Goal: Transaction & Acquisition: Book appointment/travel/reservation

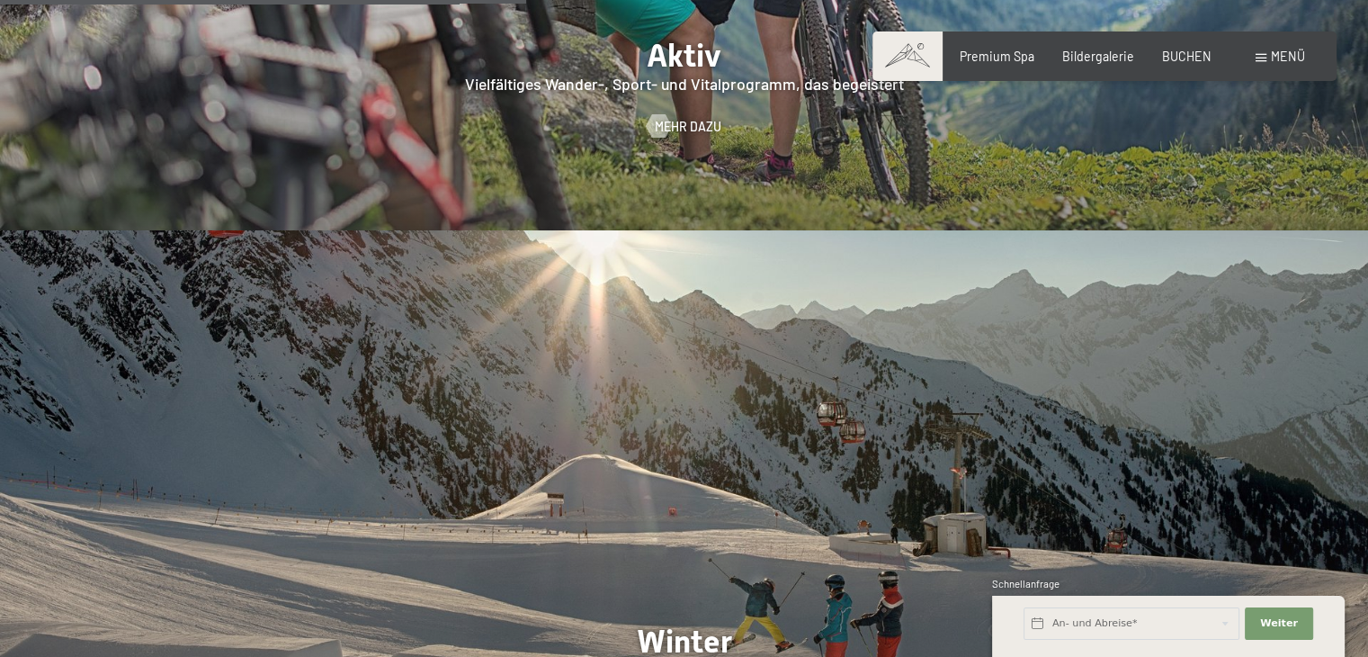
scroll to position [3508, 0]
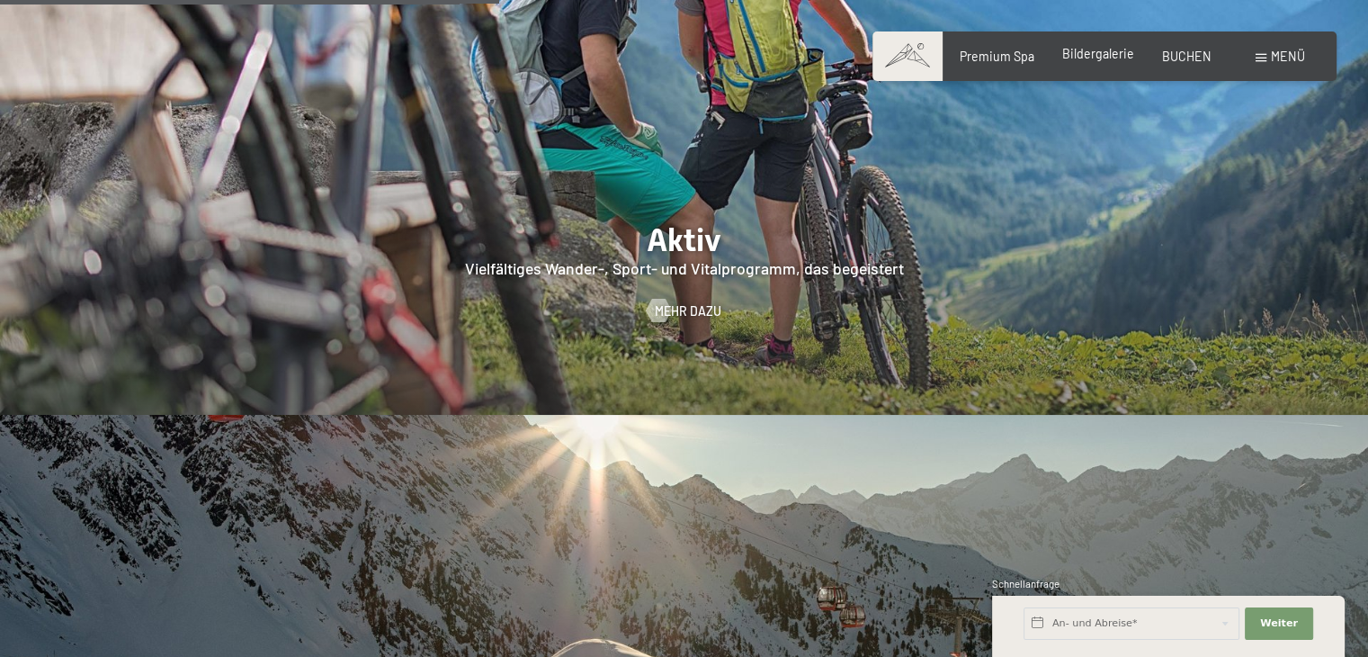
click at [1103, 60] on span "Bildergalerie" at bounding box center [1098, 53] width 72 height 15
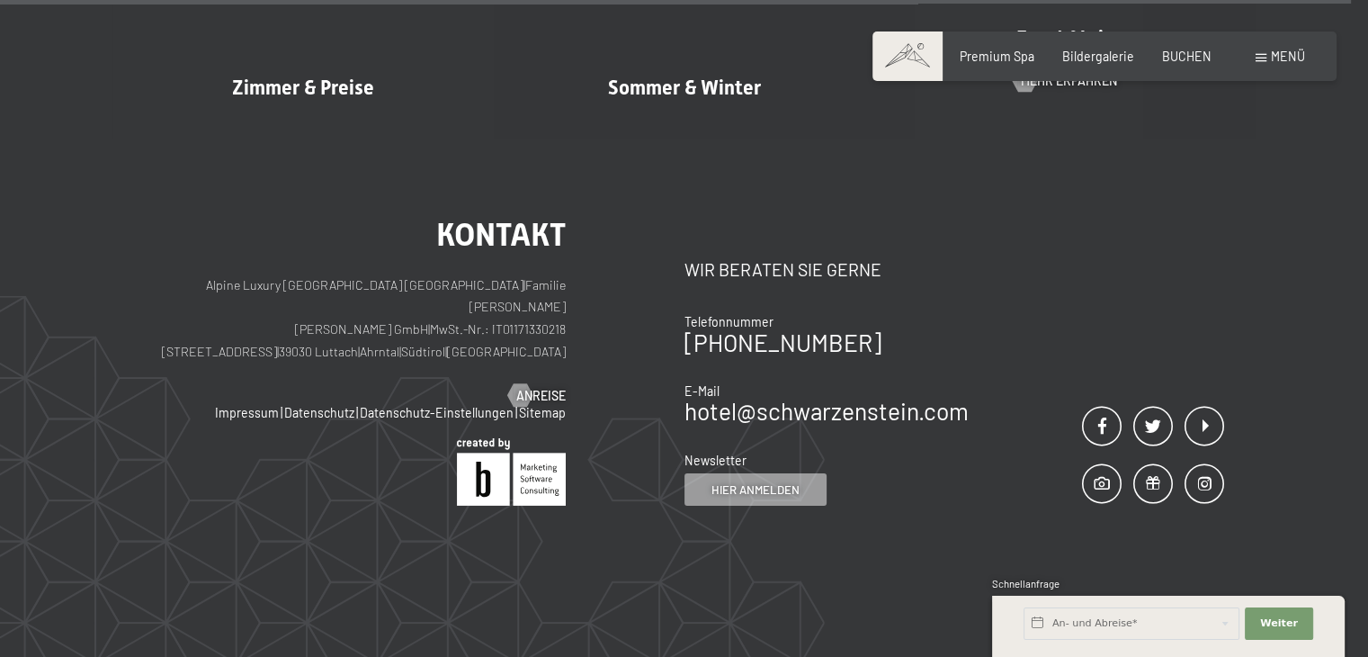
scroll to position [19428, 0]
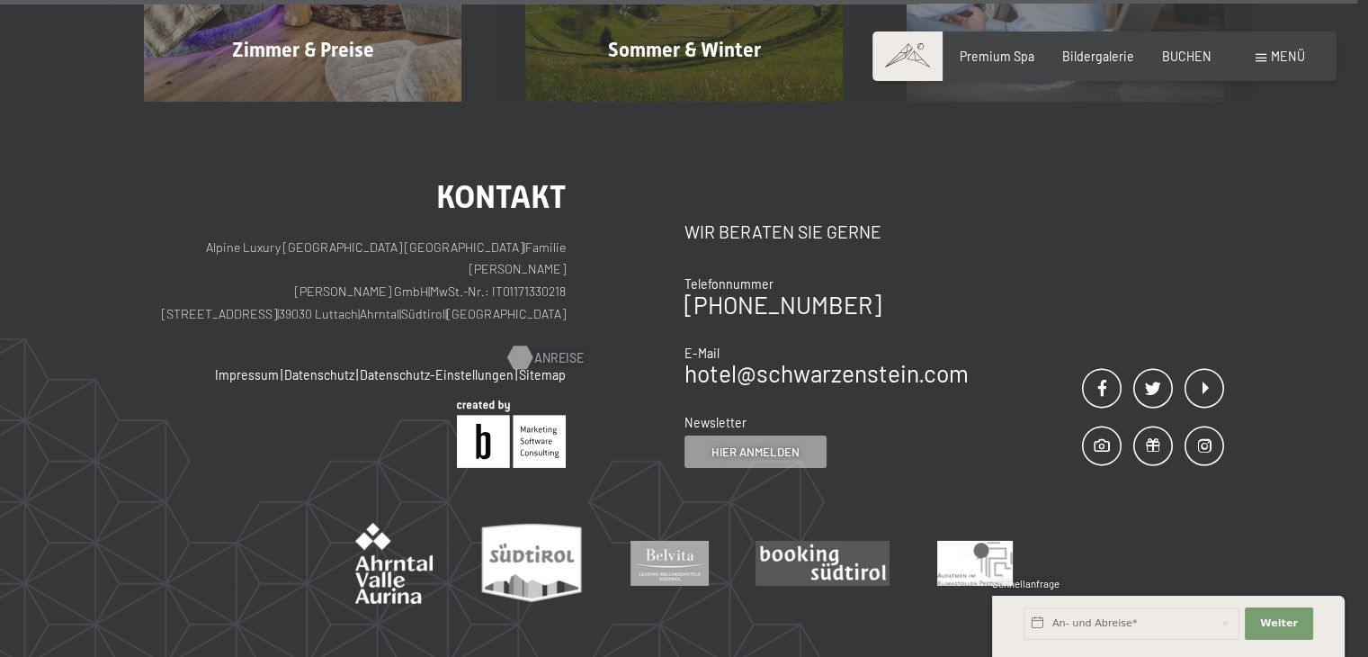
click at [534, 349] on span "Anreise" at bounding box center [558, 358] width 49 height 18
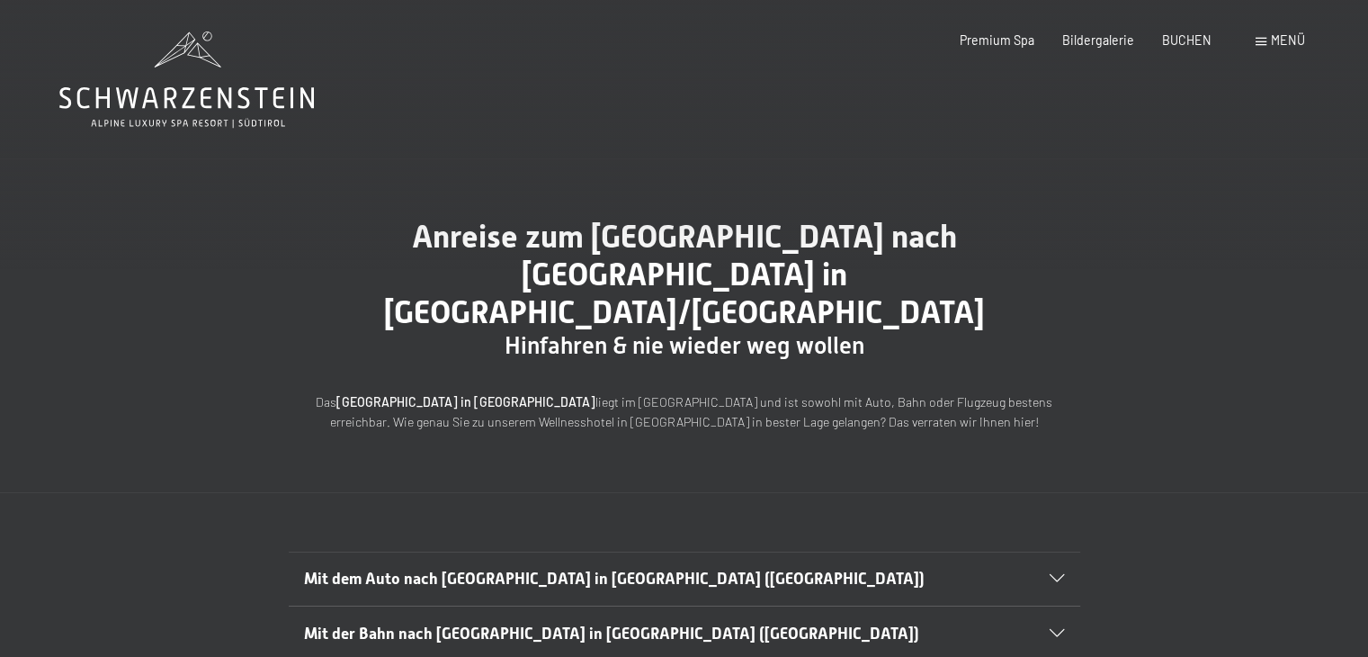
click at [537, 569] on span "Mit dem Auto nach Luttach in Südtirol (Italien)" at bounding box center [614, 578] width 621 height 18
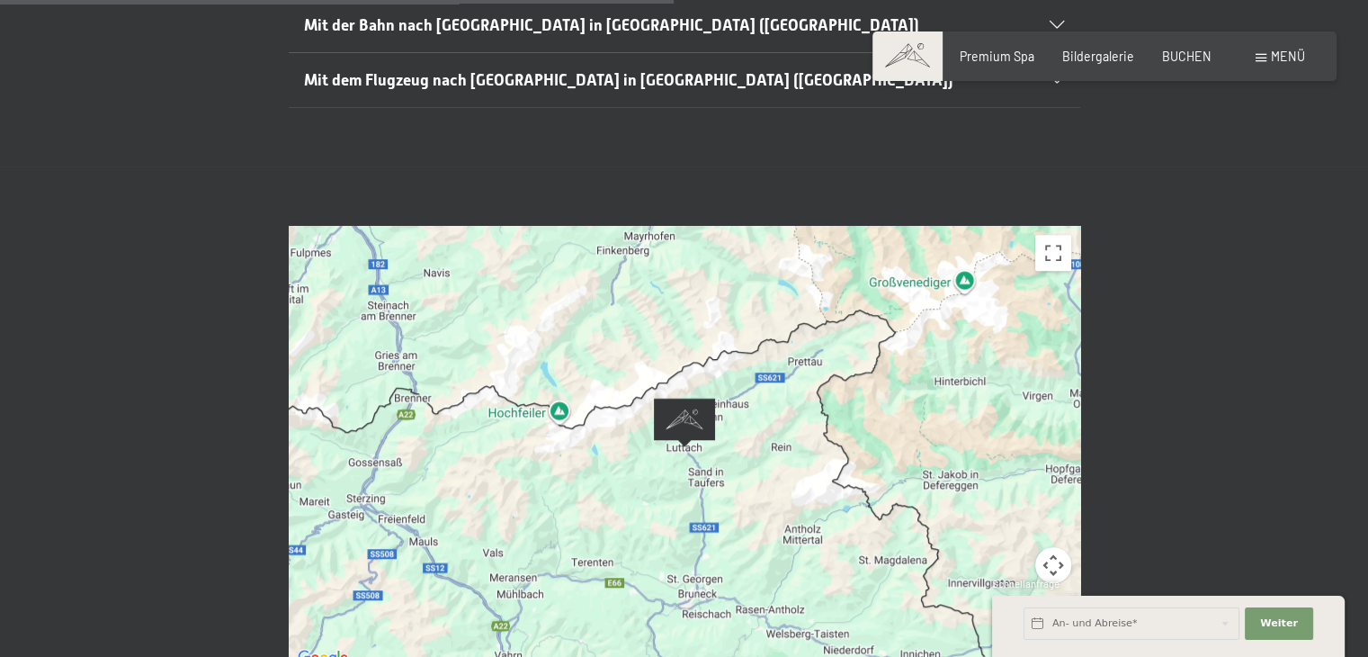
scroll to position [1079, 0]
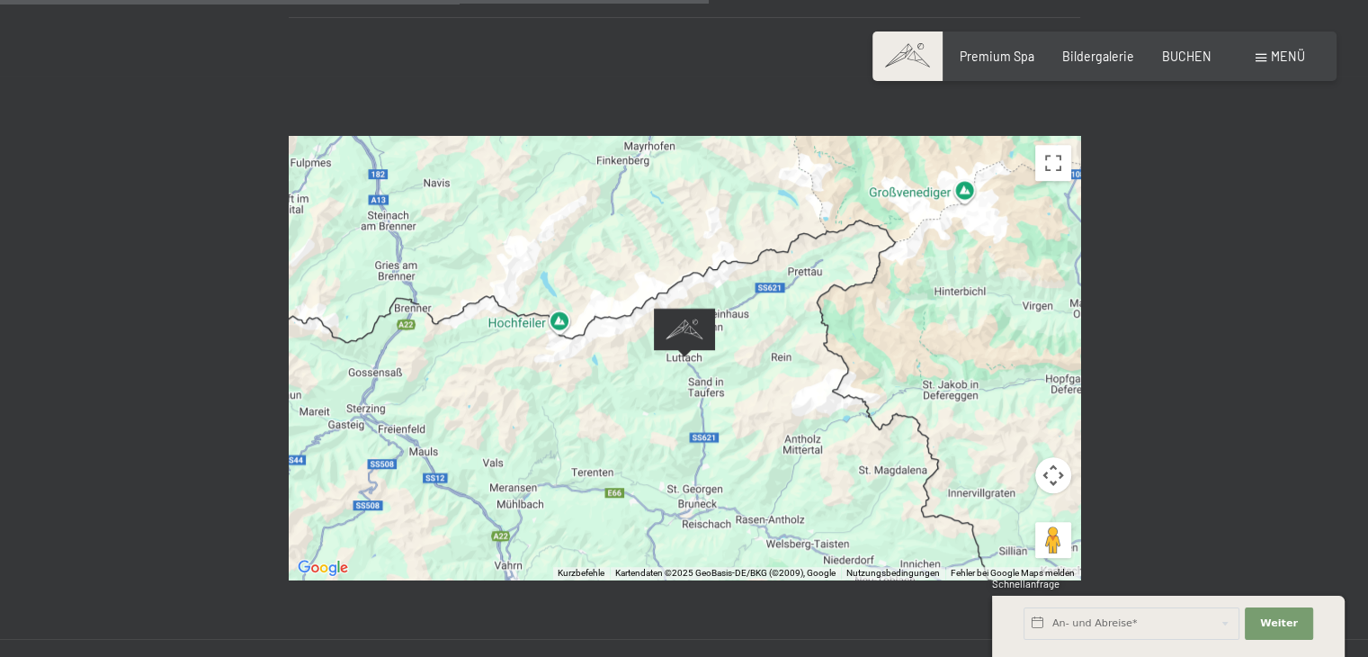
click at [1054, 457] on button "Kamerasteuerung für die Karte" at bounding box center [1053, 475] width 36 height 36
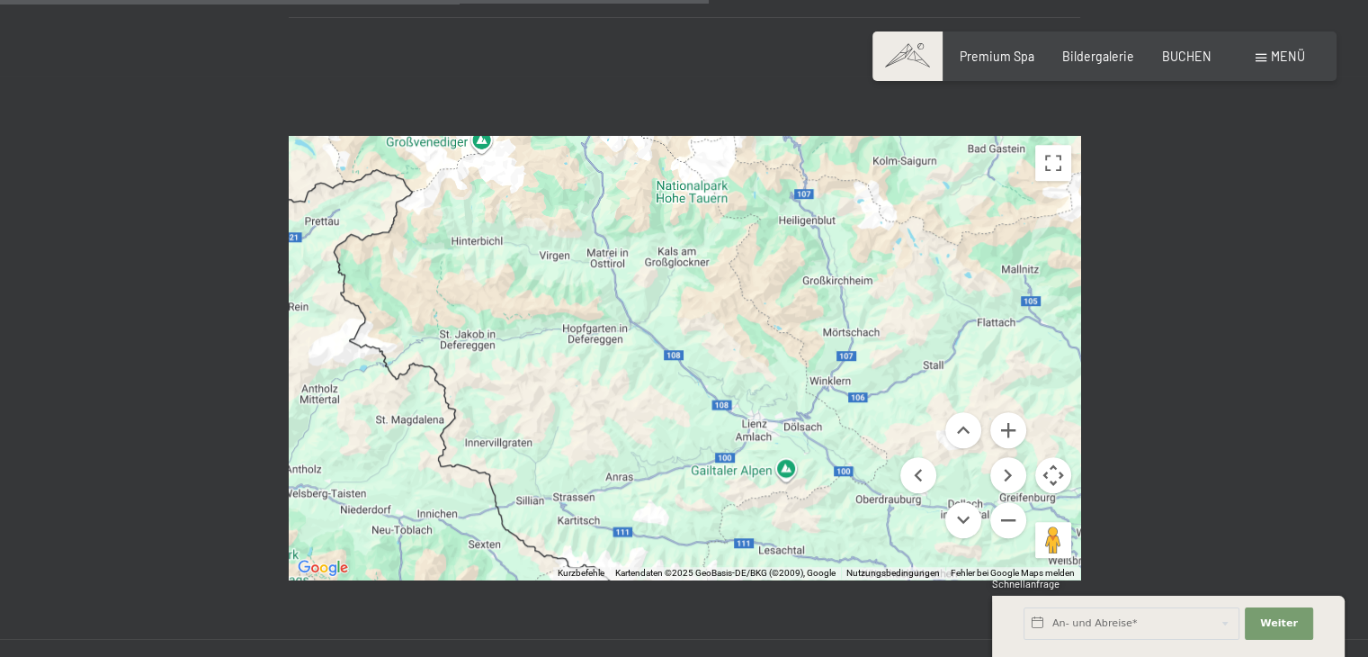
drag, startPoint x: 921, startPoint y: 311, endPoint x: 438, endPoint y: 264, distance: 485.3
click at [438, 264] on div at bounding box center [684, 357] width 791 height 443
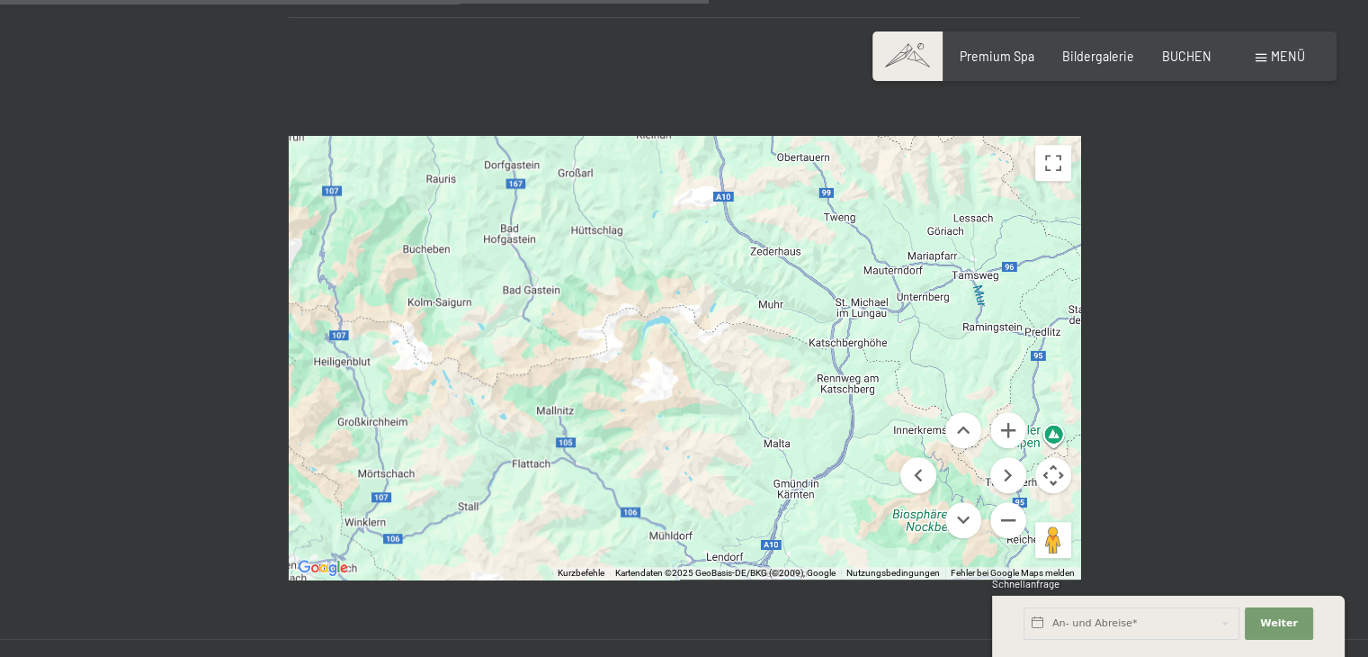
drag, startPoint x: 917, startPoint y: 242, endPoint x: 450, endPoint y: 383, distance: 487.7
click at [450, 383] on div at bounding box center [684, 357] width 791 height 443
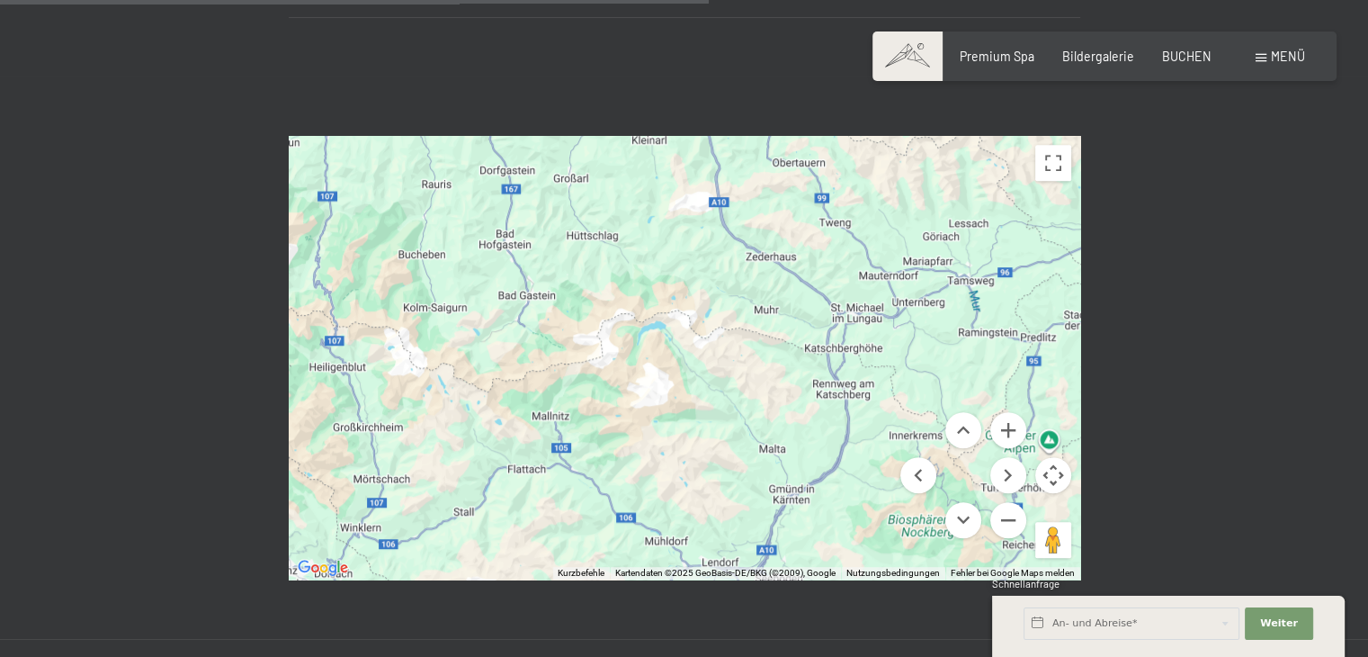
drag, startPoint x: 705, startPoint y: 310, endPoint x: 609, endPoint y: 466, distance: 183.0
click at [608, 469] on div at bounding box center [684, 357] width 791 height 443
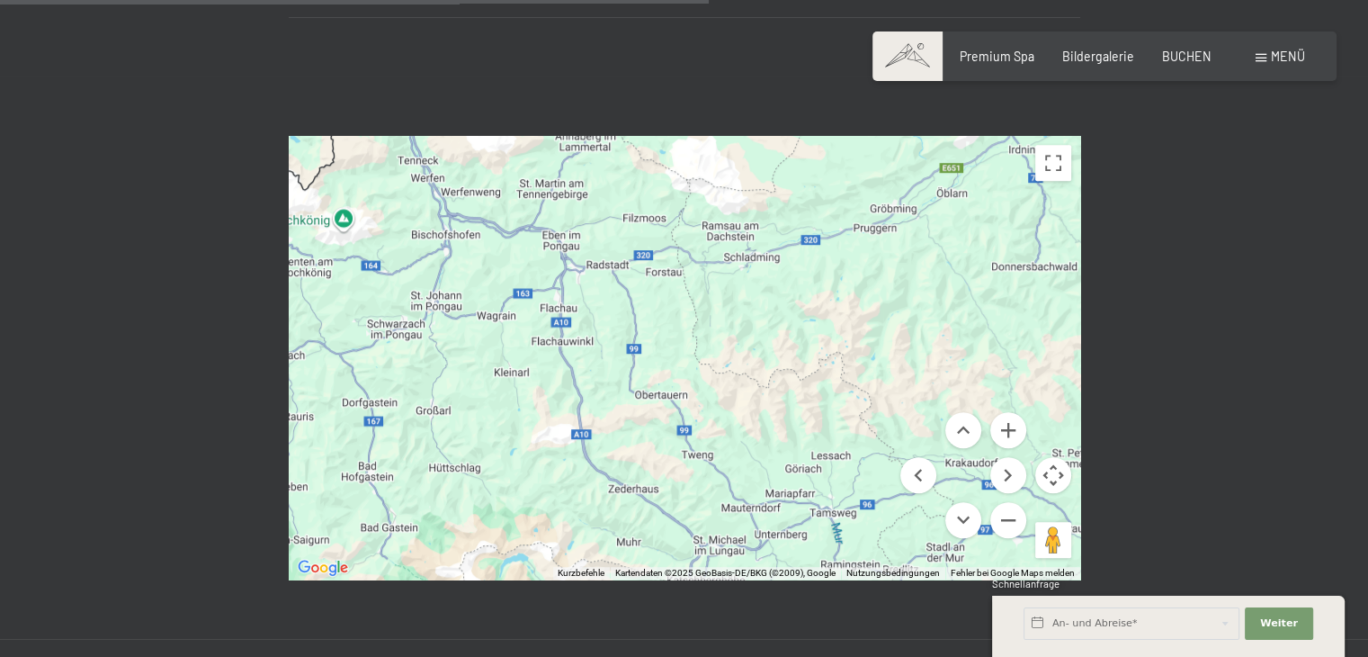
drag, startPoint x: 617, startPoint y: 372, endPoint x: 658, endPoint y: 276, distance: 104.8
click at [658, 276] on div "Buchen Anfragen Premium Spa Bildergalerie BUCHEN Menü DE IT EN Gutschein Bilder…" at bounding box center [684, 322] width 1368 height 2803
drag, startPoint x: 658, startPoint y: 279, endPoint x: 687, endPoint y: 286, distance: 29.7
click at [659, 280] on div at bounding box center [684, 357] width 791 height 443
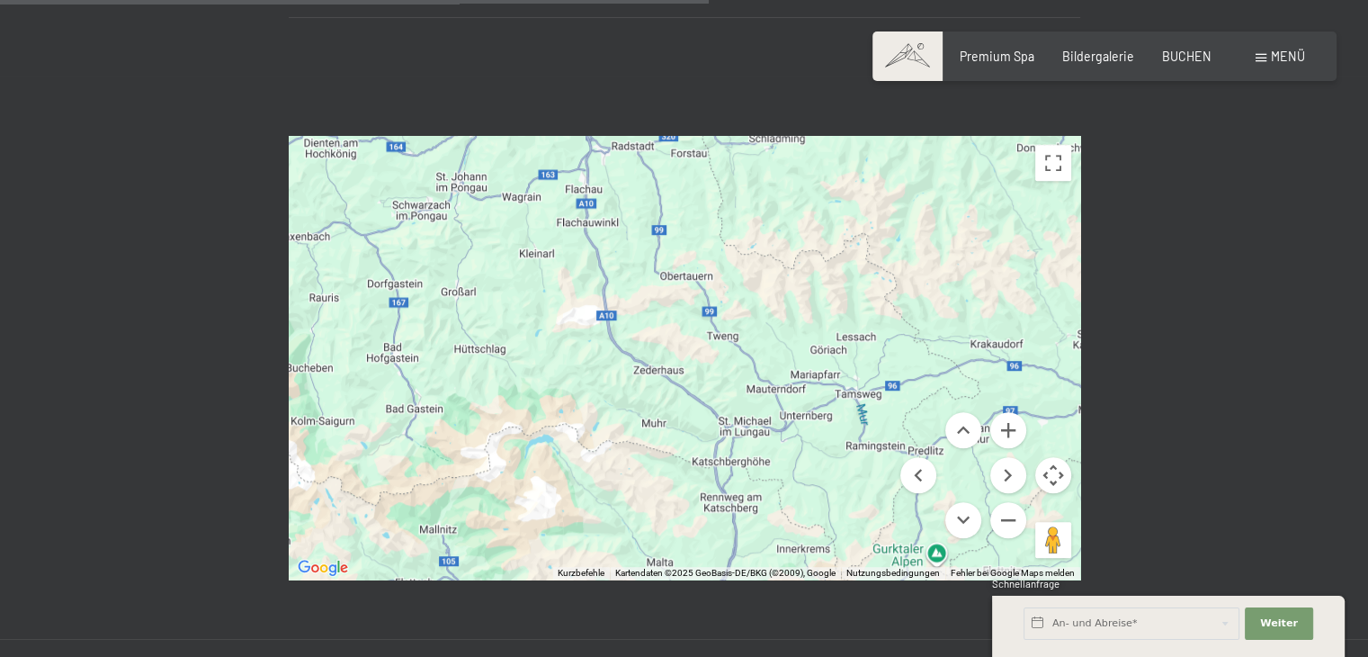
drag, startPoint x: 781, startPoint y: 328, endPoint x: 799, endPoint y: 242, distance: 88.2
click at [799, 242] on div at bounding box center [684, 357] width 791 height 443
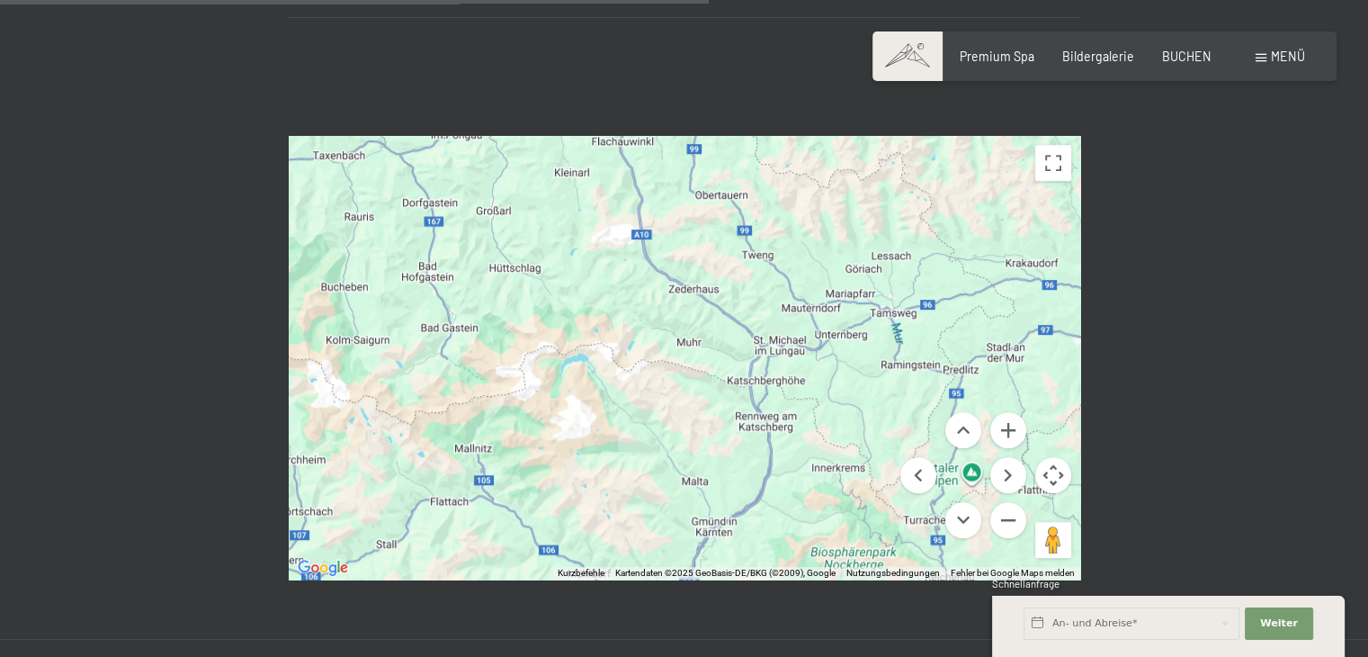
drag, startPoint x: 800, startPoint y: 433, endPoint x: 836, endPoint y: 355, distance: 85.3
click at [836, 355] on div at bounding box center [684, 357] width 791 height 443
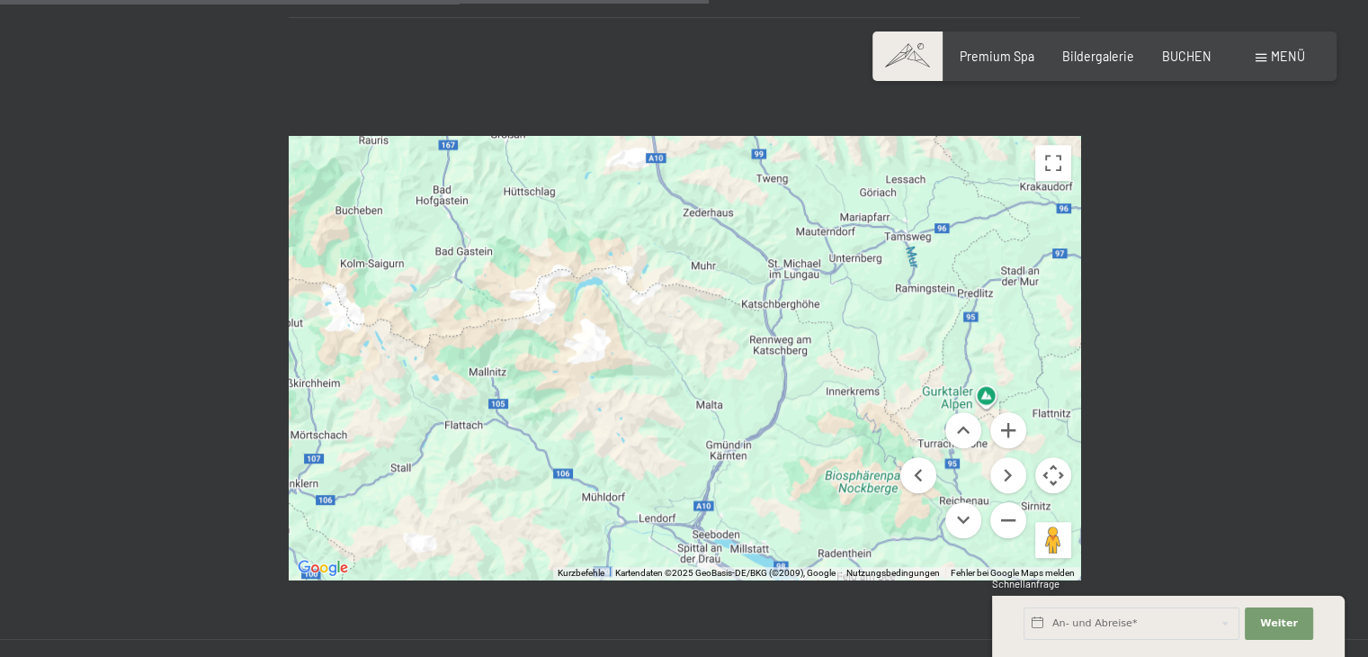
drag, startPoint x: 837, startPoint y: 415, endPoint x: 852, endPoint y: 336, distance: 79.6
click at [852, 336] on div at bounding box center [684, 357] width 791 height 443
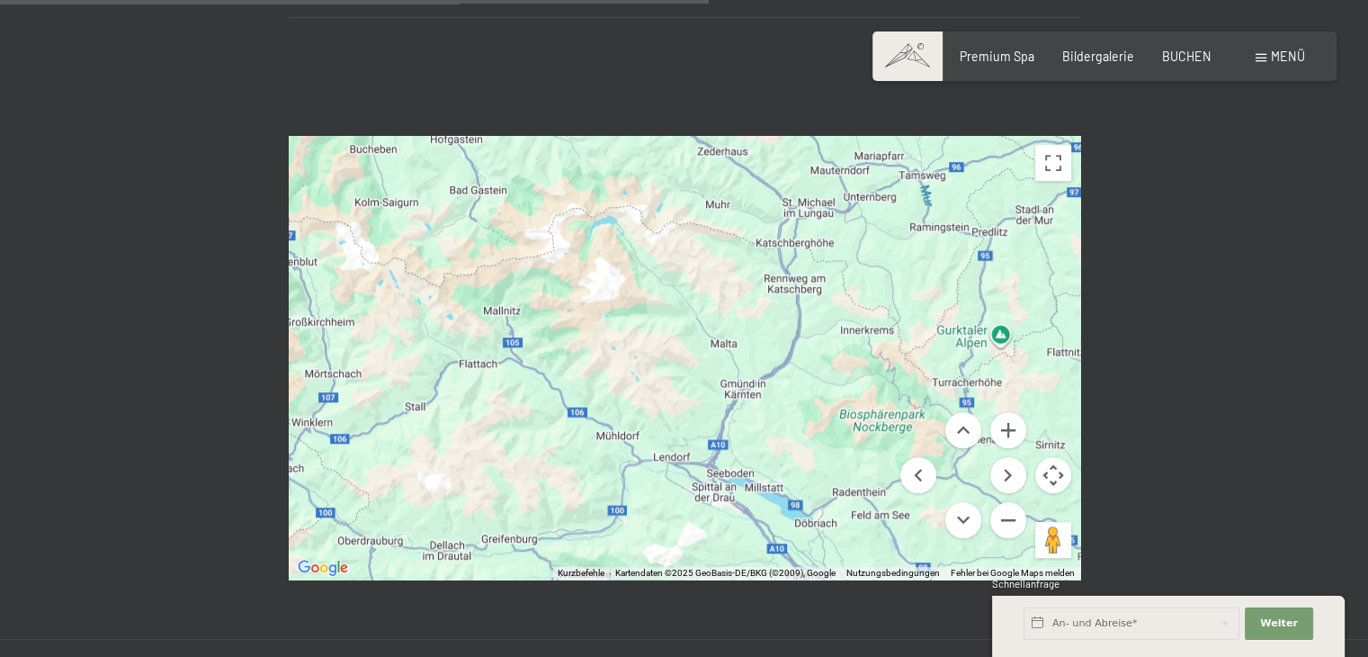
drag, startPoint x: 847, startPoint y: 357, endPoint x: 863, endPoint y: 292, distance: 66.5
click at [863, 292] on div at bounding box center [684, 357] width 791 height 443
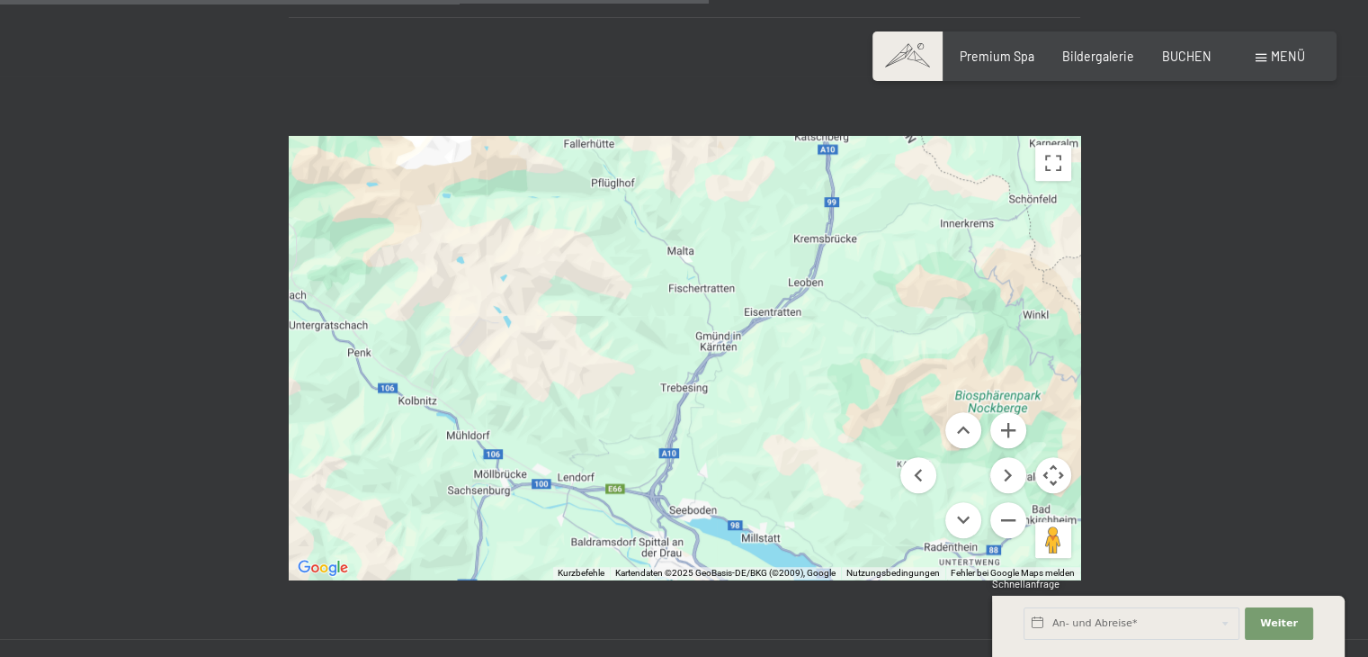
drag, startPoint x: 794, startPoint y: 362, endPoint x: 886, endPoint y: 270, distance: 130.4
click at [886, 270] on div at bounding box center [684, 357] width 791 height 443
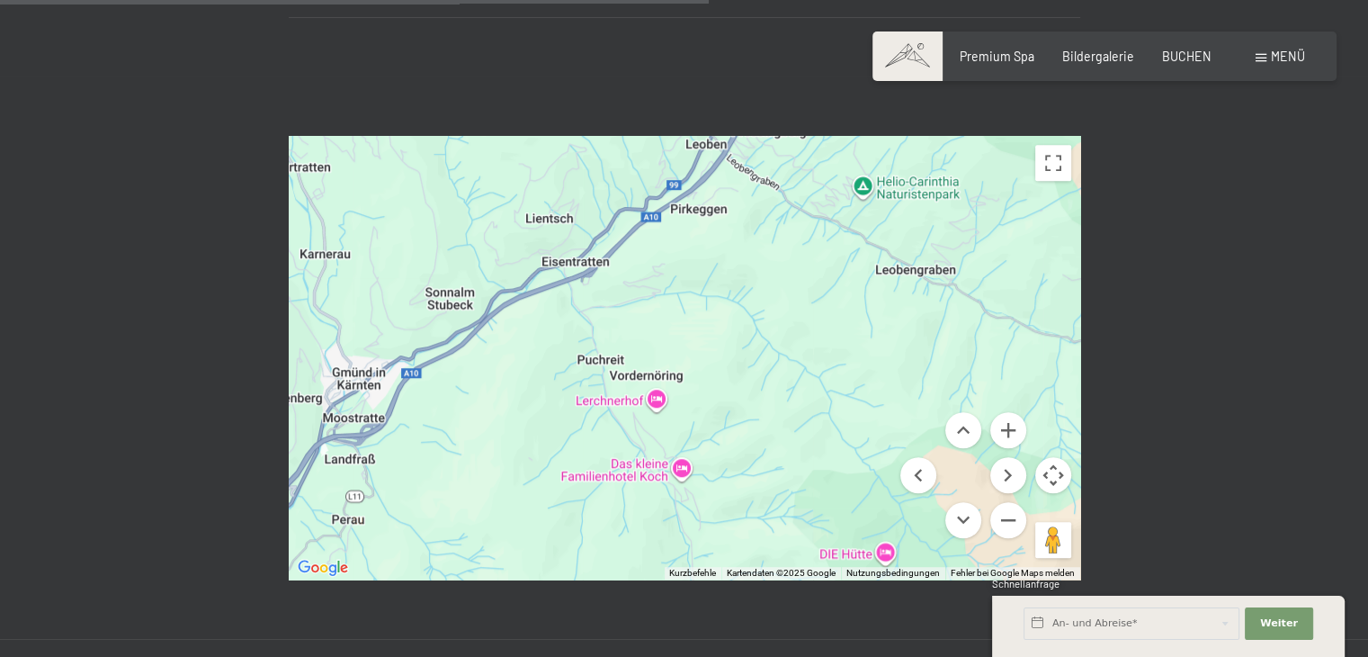
drag, startPoint x: 793, startPoint y: 253, endPoint x: 898, endPoint y: 452, distance: 224.5
click at [896, 458] on div at bounding box center [684, 357] width 791 height 443
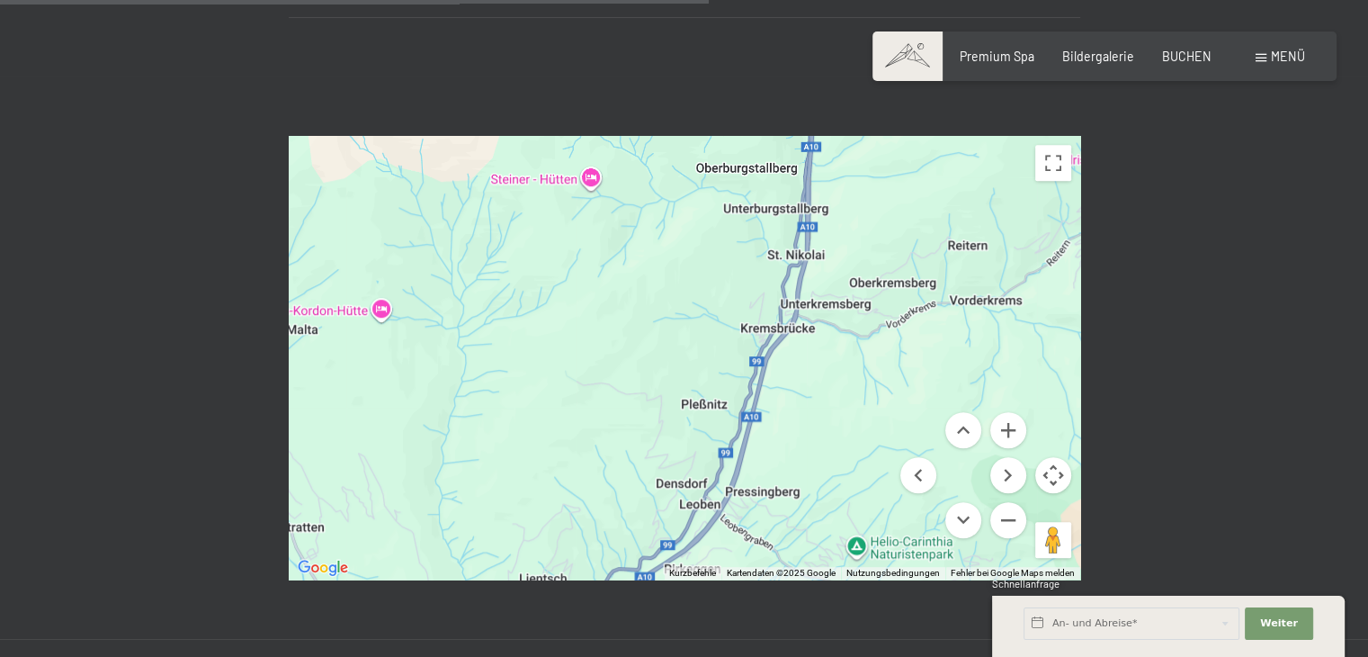
drag, startPoint x: 938, startPoint y: 281, endPoint x: 841, endPoint y: 461, distance: 205.2
click at [841, 461] on div at bounding box center [684, 357] width 791 height 443
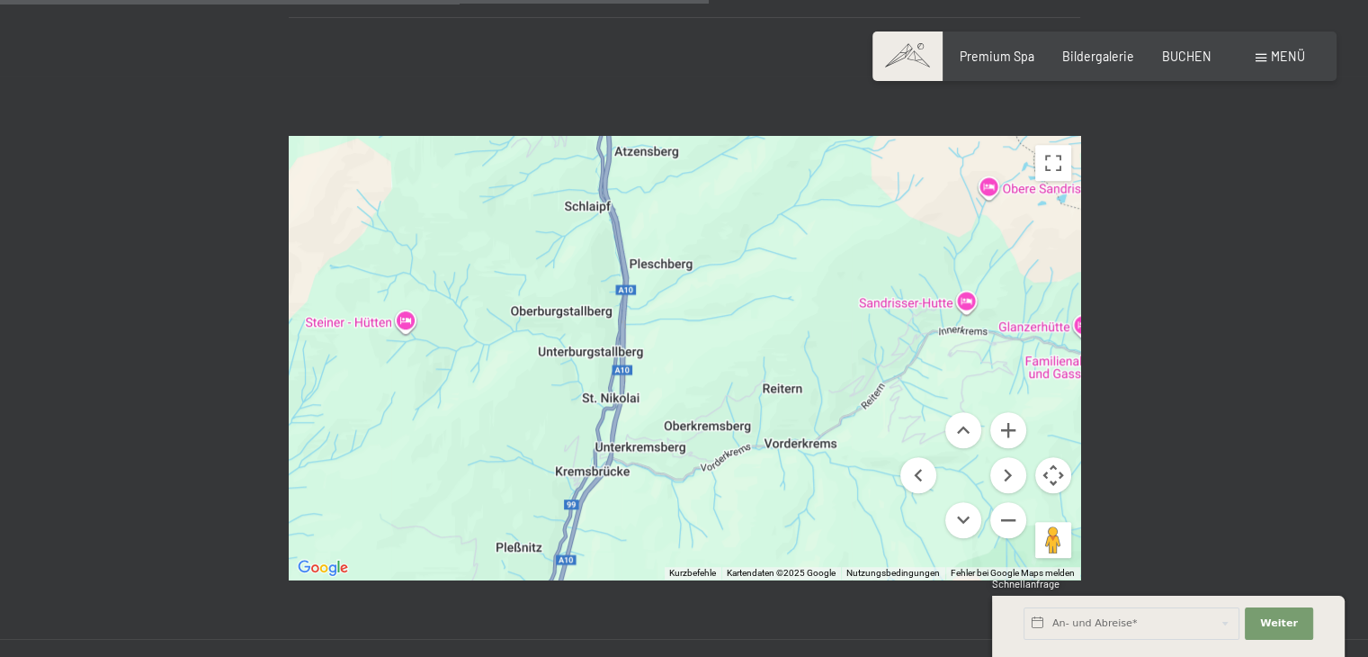
drag, startPoint x: 865, startPoint y: 392, endPoint x: 655, endPoint y: 515, distance: 243.9
click at [655, 515] on div at bounding box center [684, 357] width 791 height 443
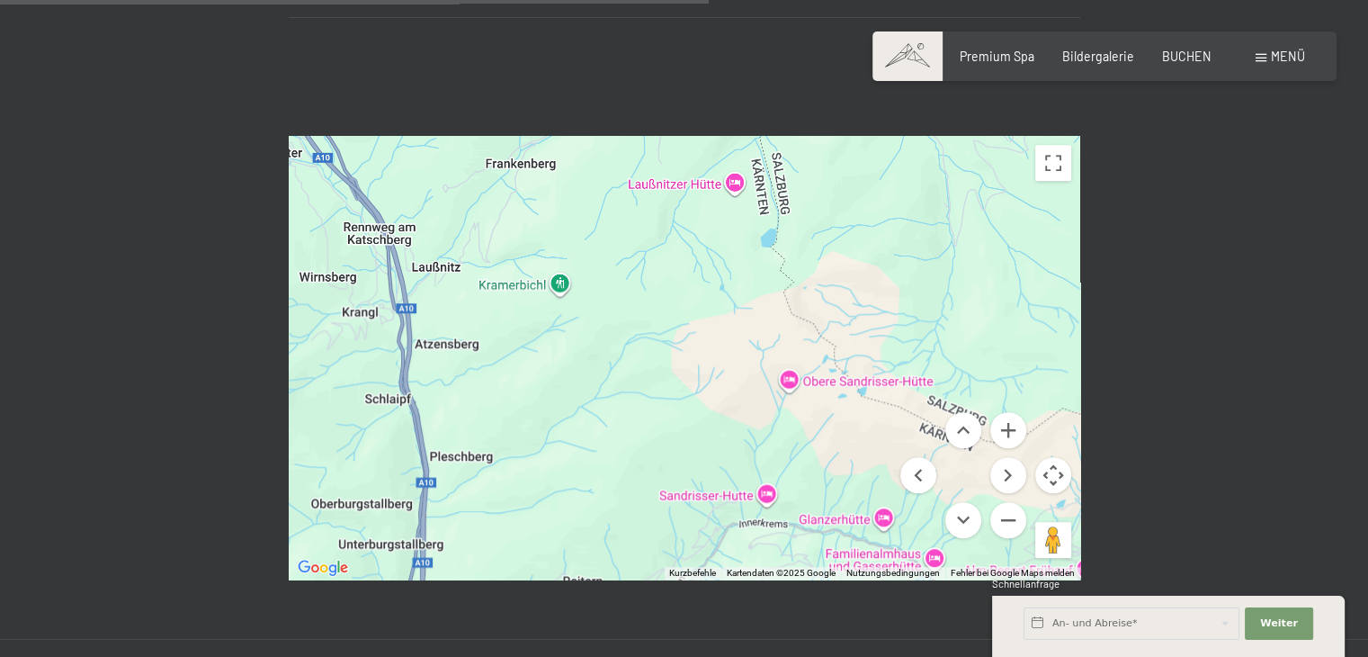
drag, startPoint x: 777, startPoint y: 335, endPoint x: 633, endPoint y: 491, distance: 212.6
click at [633, 491] on div at bounding box center [684, 357] width 791 height 443
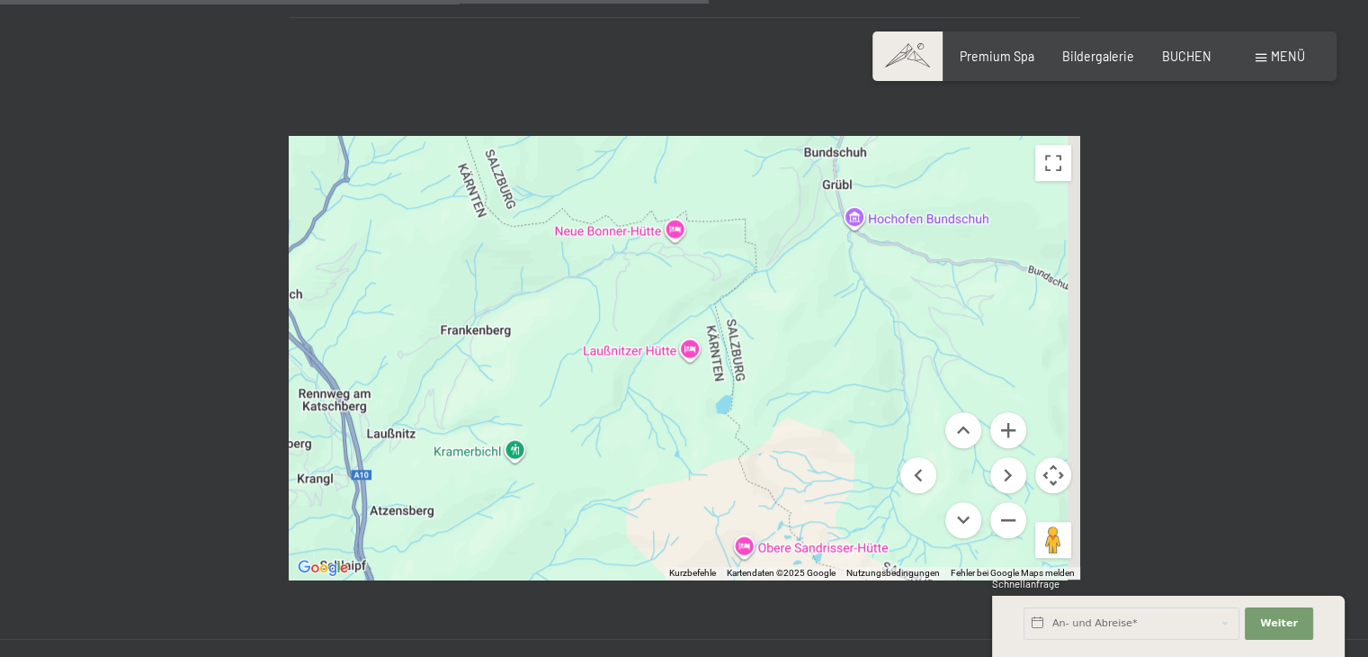
drag, startPoint x: 652, startPoint y: 383, endPoint x: 606, endPoint y: 539, distance: 162.2
click at [606, 551] on div "← Nach links → Nach rechts ↑ Nach oben ↓ Nach unten + Heranzoomen - Herauszoome…" at bounding box center [684, 357] width 1368 height 562
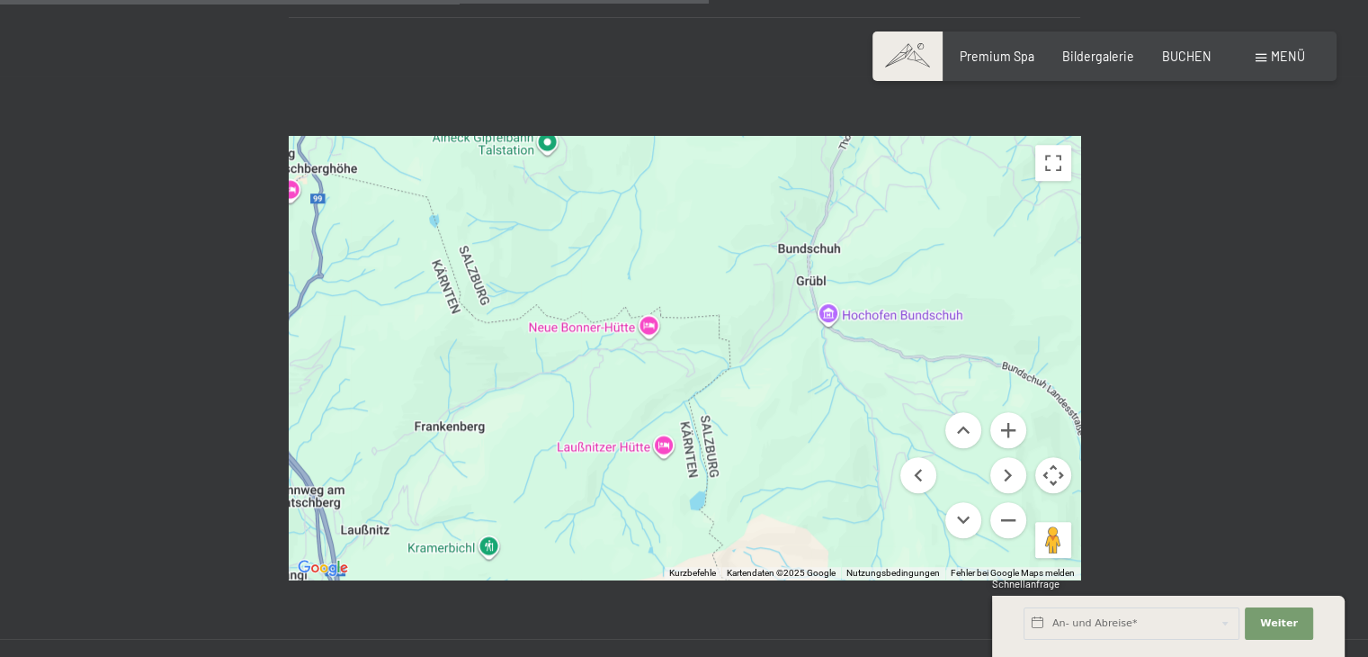
drag, startPoint x: 784, startPoint y: 326, endPoint x: 747, endPoint y: 443, distance: 122.9
click at [747, 447] on div at bounding box center [684, 357] width 791 height 443
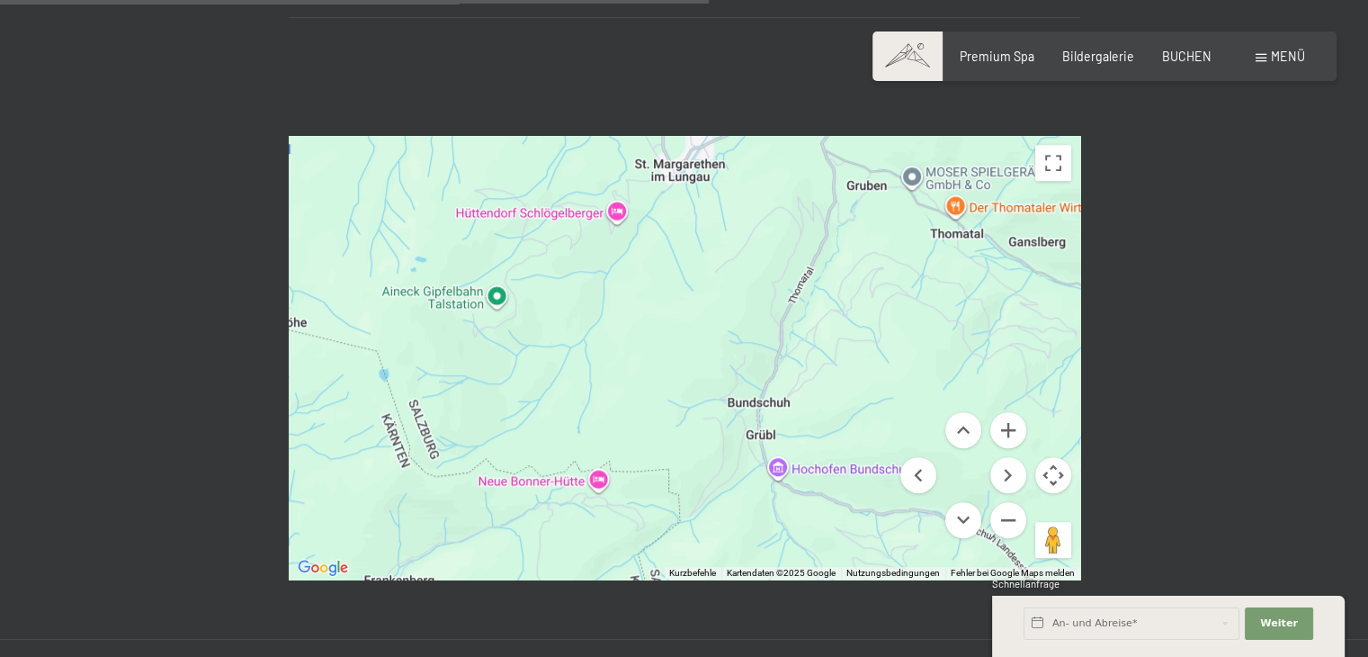
drag, startPoint x: 738, startPoint y: 371, endPoint x: 709, endPoint y: 494, distance: 125.7
click at [709, 494] on div at bounding box center [684, 357] width 791 height 443
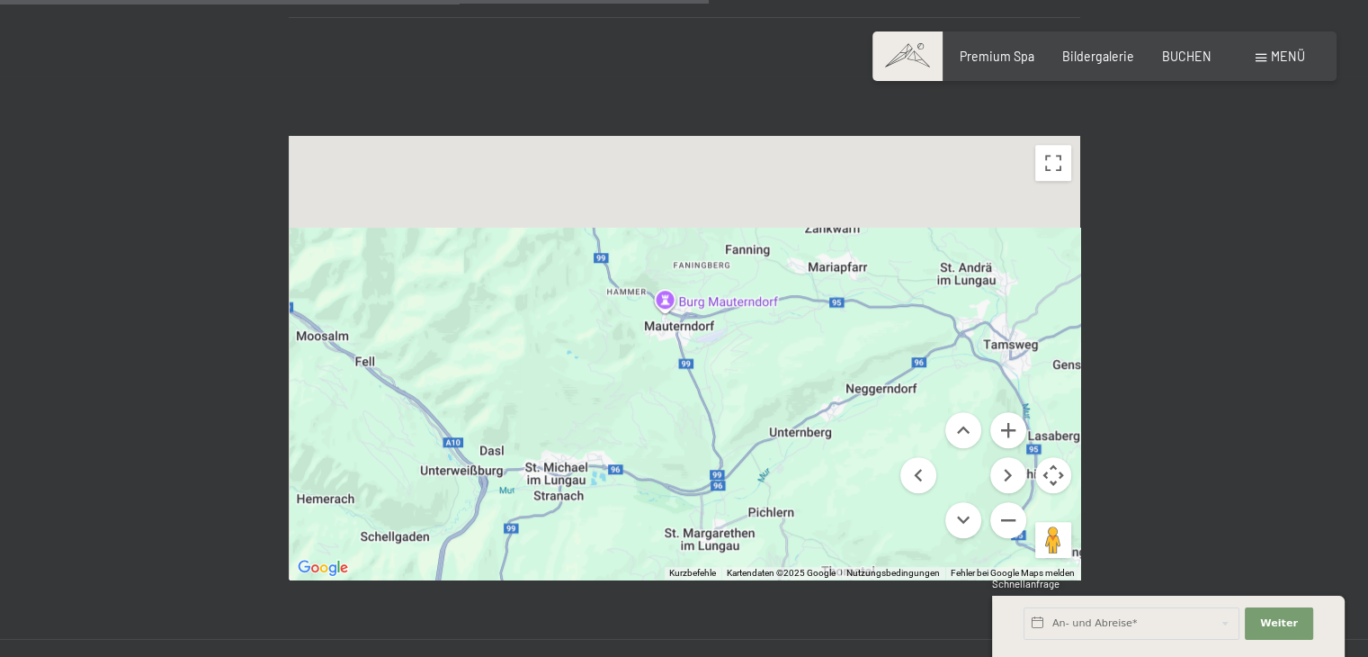
drag, startPoint x: 598, startPoint y: 390, endPoint x: 657, endPoint y: 620, distance: 236.9
click at [653, 636] on div "Buchen Anfragen Premium Spa Bildergalerie BUCHEN Menü DE IT EN Gutschein Bilder…" at bounding box center [684, 322] width 1368 height 2803
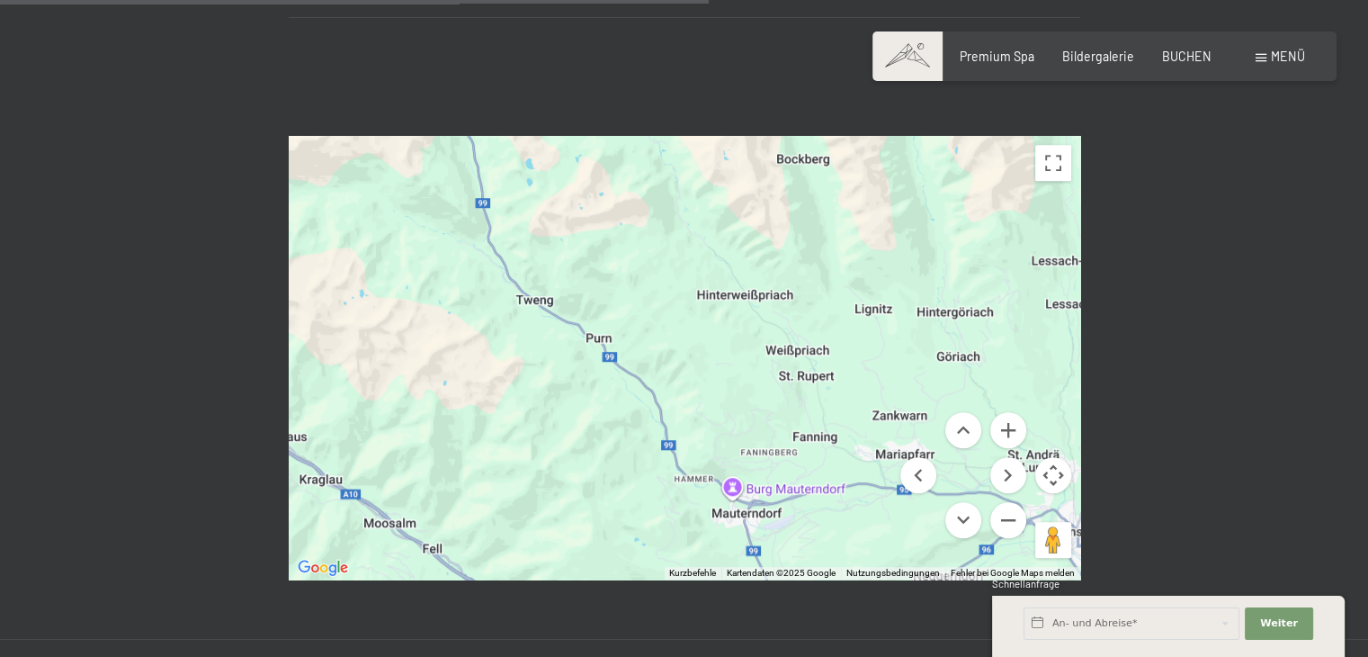
drag, startPoint x: 519, startPoint y: 447, endPoint x: 500, endPoint y: 307, distance: 141.6
click at [501, 309] on div at bounding box center [684, 357] width 791 height 443
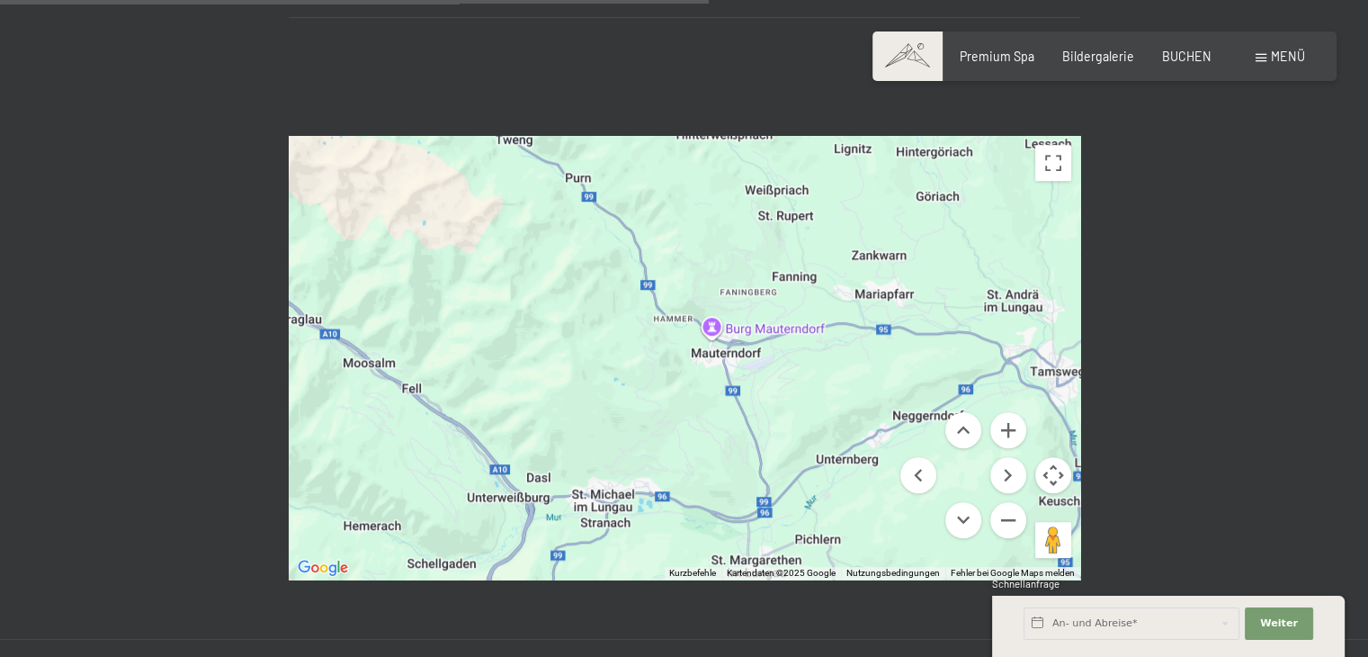
drag, startPoint x: 660, startPoint y: 431, endPoint x: 664, endPoint y: 275, distance: 155.6
click at [664, 275] on div at bounding box center [684, 357] width 791 height 443
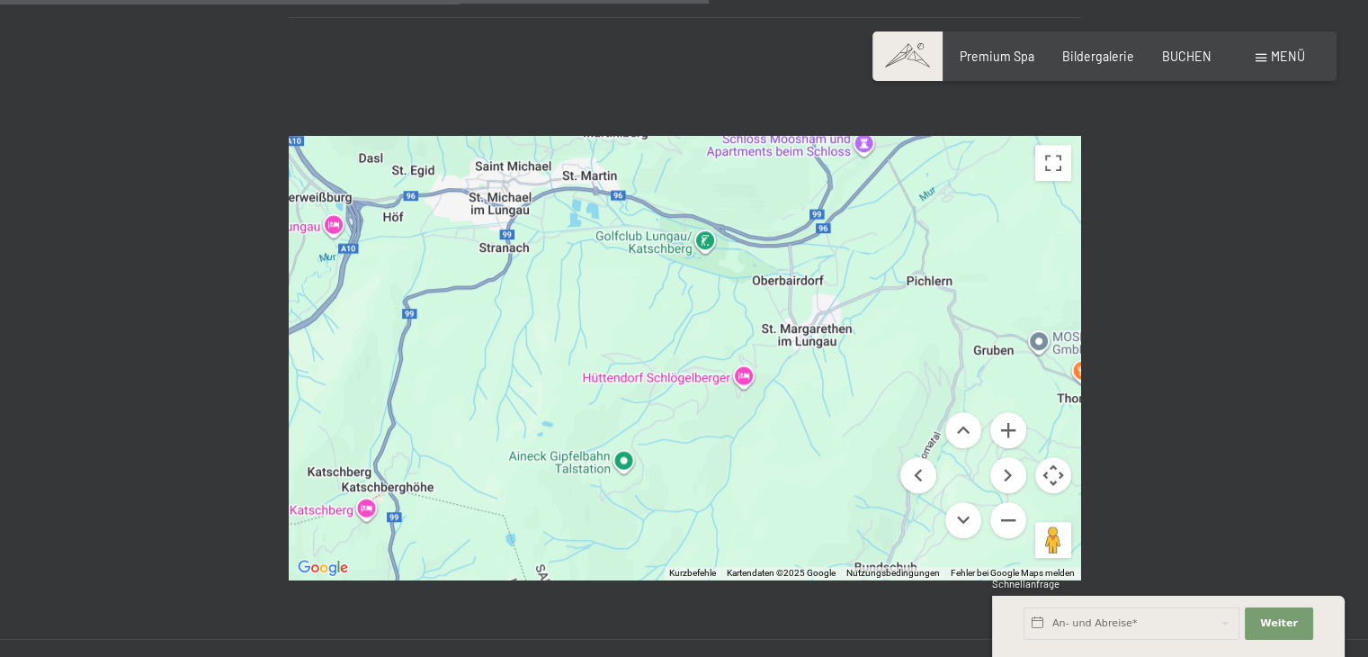
drag, startPoint x: 594, startPoint y: 400, endPoint x: 770, endPoint y: 389, distance: 176.6
click at [770, 389] on div at bounding box center [684, 357] width 791 height 443
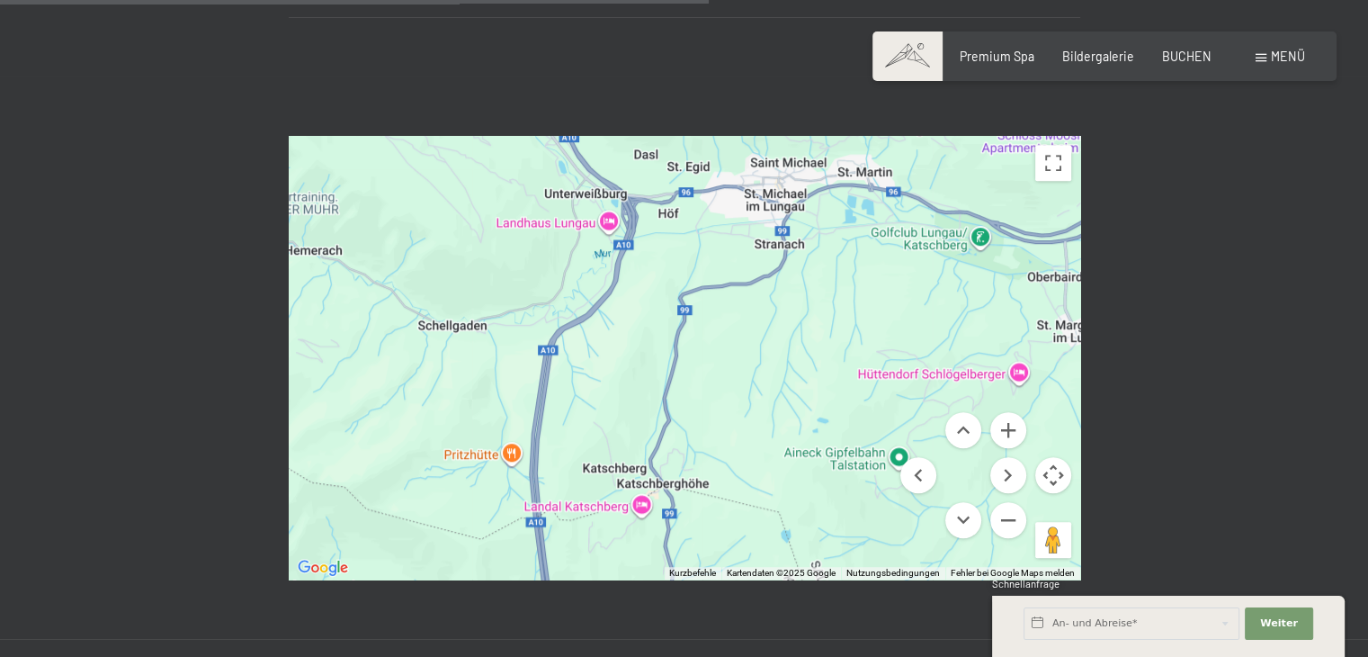
drag, startPoint x: 748, startPoint y: 415, endPoint x: 775, endPoint y: 260, distance: 157.0
click at [774, 260] on div at bounding box center [684, 357] width 791 height 443
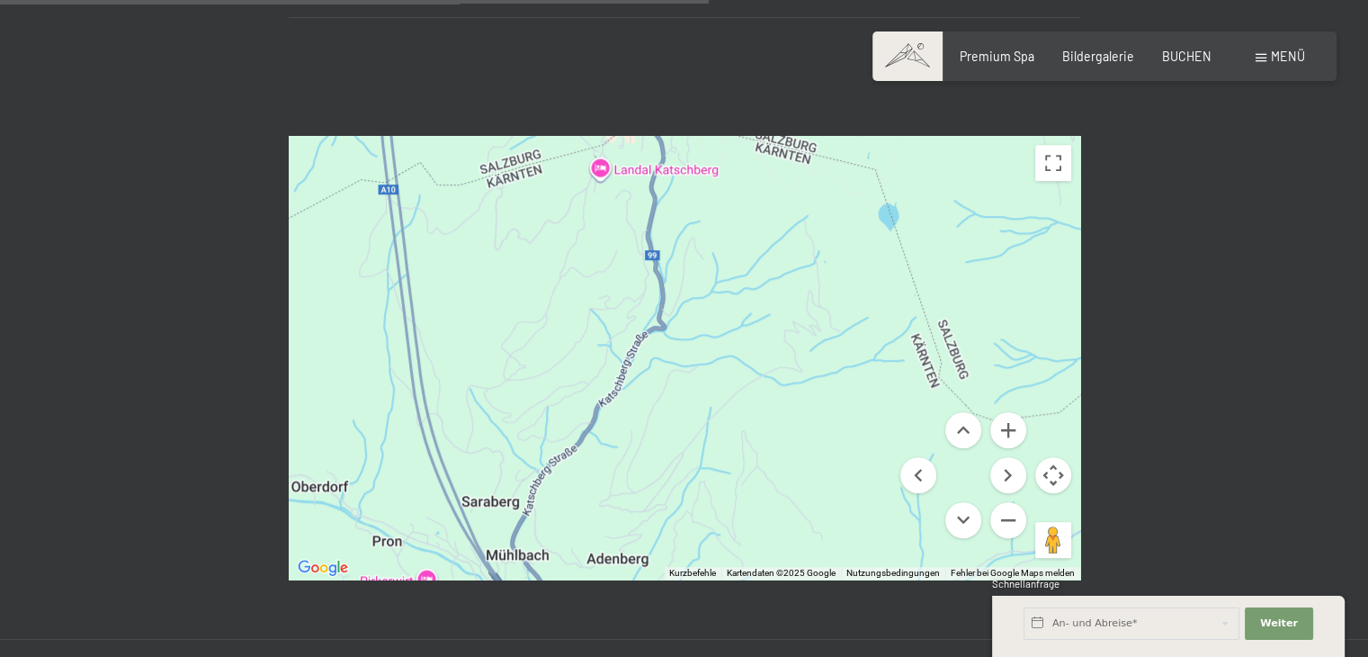
drag, startPoint x: 732, startPoint y: 358, endPoint x: 791, endPoint y: 302, distance: 81.4
click at [791, 306] on div at bounding box center [684, 357] width 791 height 443
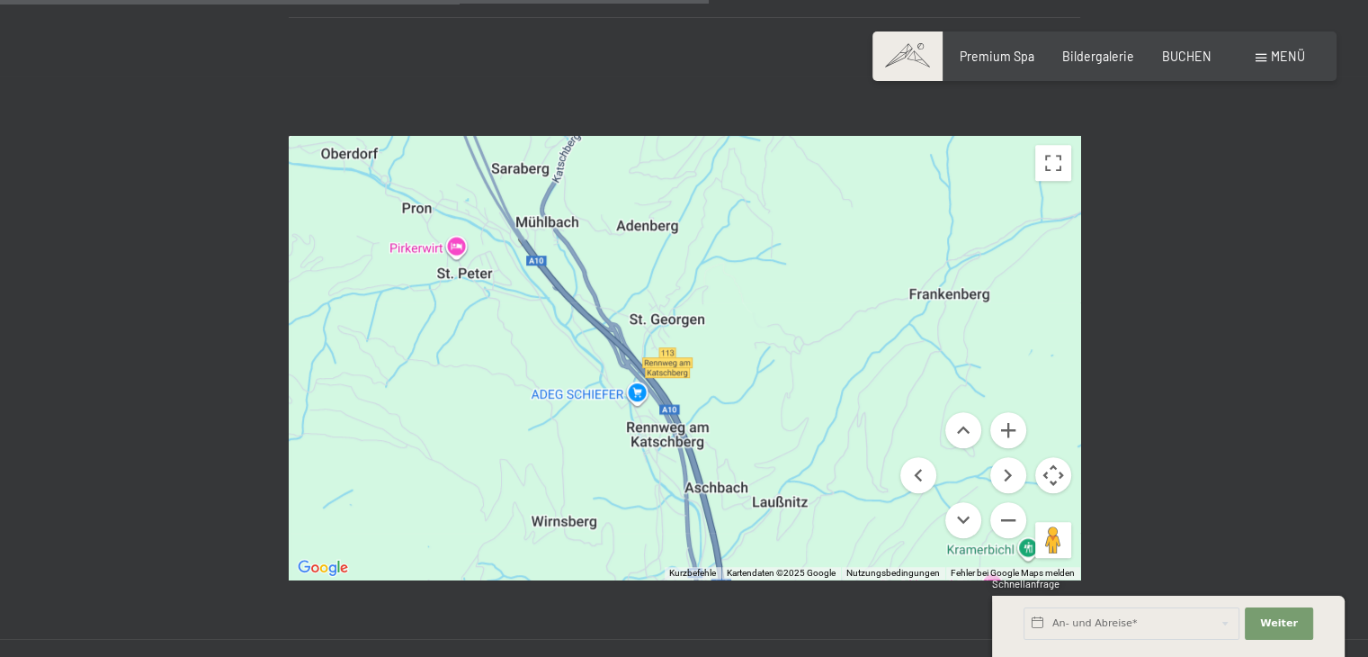
drag, startPoint x: 818, startPoint y: 432, endPoint x: 801, endPoint y: 302, distance: 130.5
click at [802, 303] on div at bounding box center [684, 357] width 791 height 443
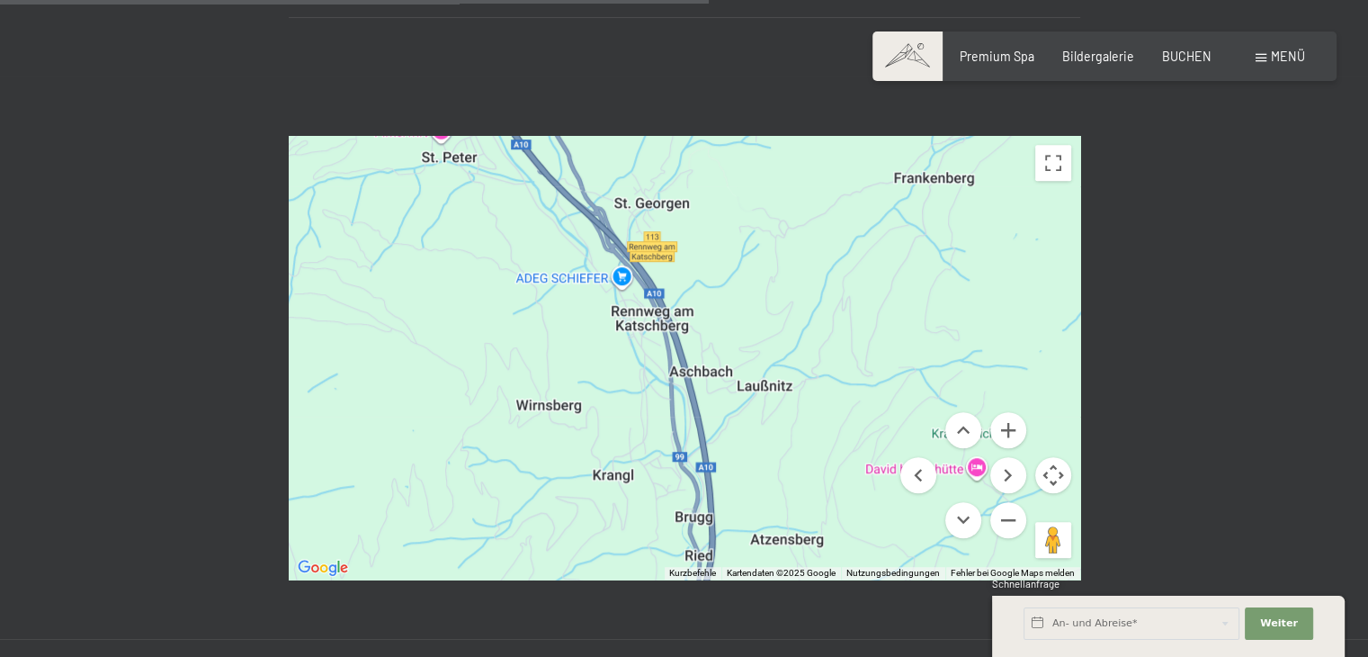
drag, startPoint x: 809, startPoint y: 378, endPoint x: 795, endPoint y: 261, distance: 117.8
click at [795, 261] on div at bounding box center [684, 357] width 791 height 443
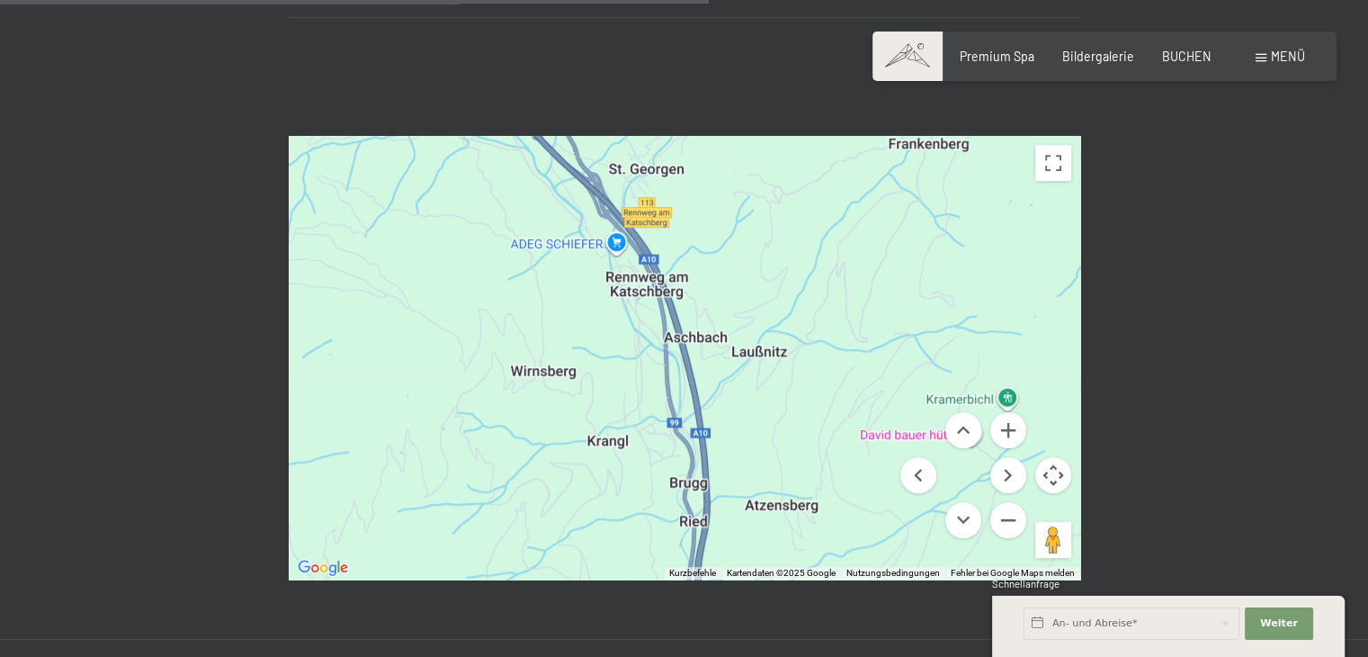
drag, startPoint x: 845, startPoint y: 425, endPoint x: 857, endPoint y: 380, distance: 47.6
click at [857, 380] on div at bounding box center [684, 357] width 791 height 443
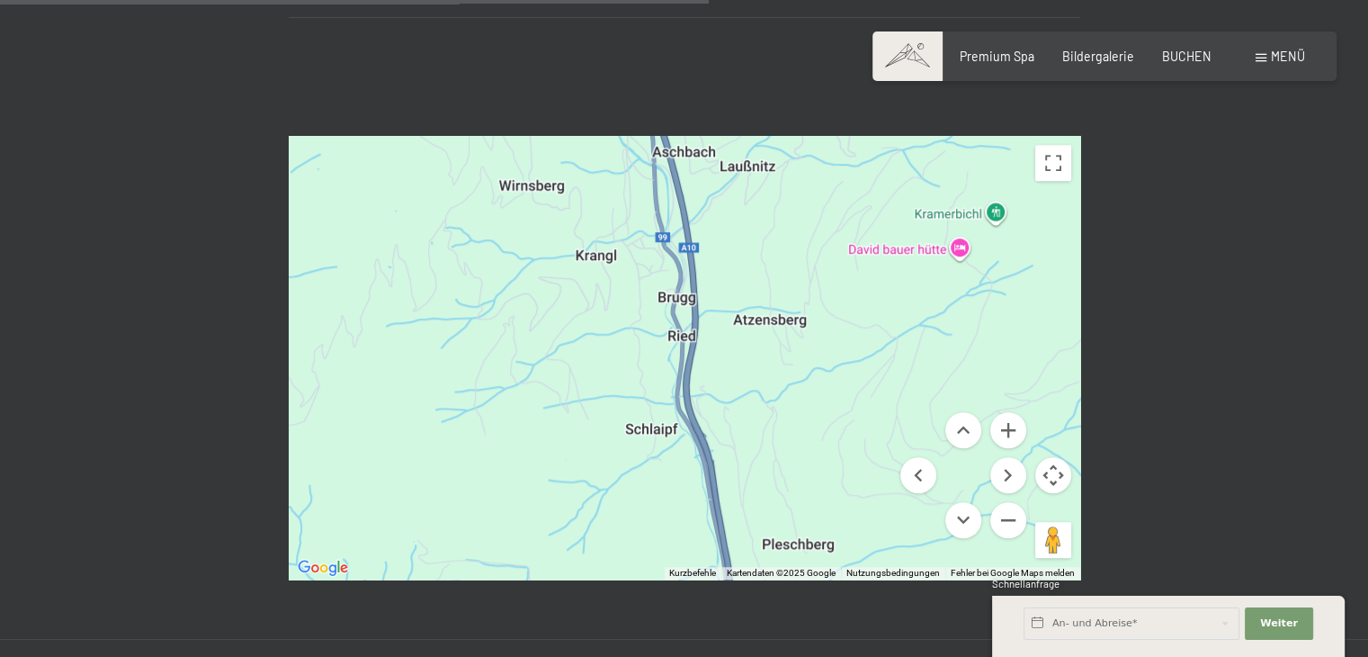
drag, startPoint x: 861, startPoint y: 454, endPoint x: 832, endPoint y: 278, distance: 178.6
click at [832, 278] on div at bounding box center [684, 357] width 791 height 443
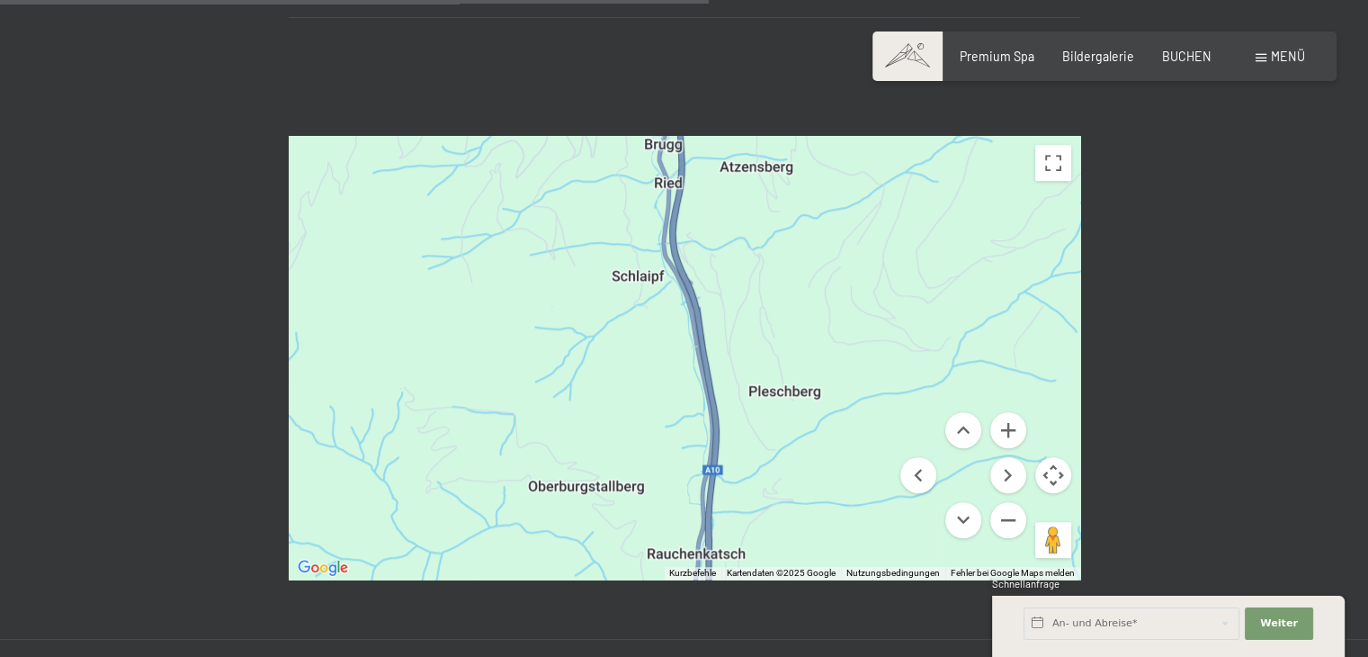
drag, startPoint x: 857, startPoint y: 420, endPoint x: 857, endPoint y: 282, distance: 138.5
click at [857, 282] on div at bounding box center [684, 357] width 791 height 443
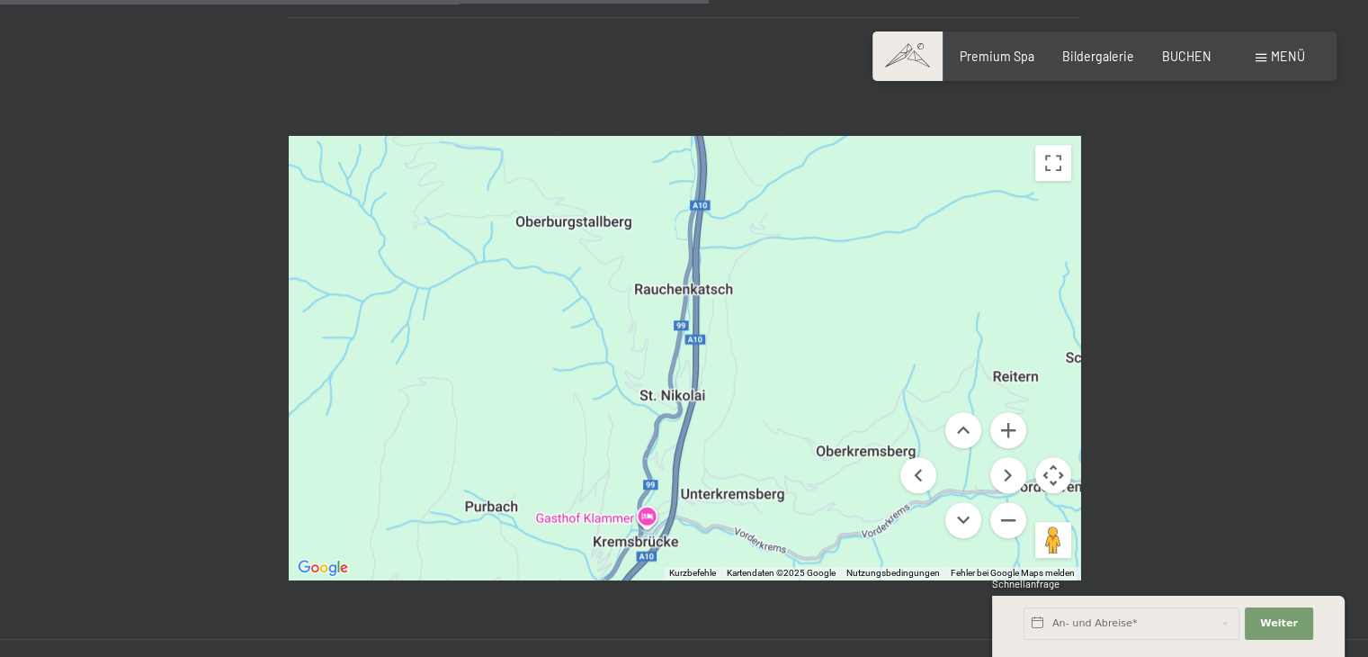
drag, startPoint x: 842, startPoint y: 368, endPoint x: 852, endPoint y: 246, distance: 121.8
click at [852, 246] on div at bounding box center [684, 357] width 791 height 443
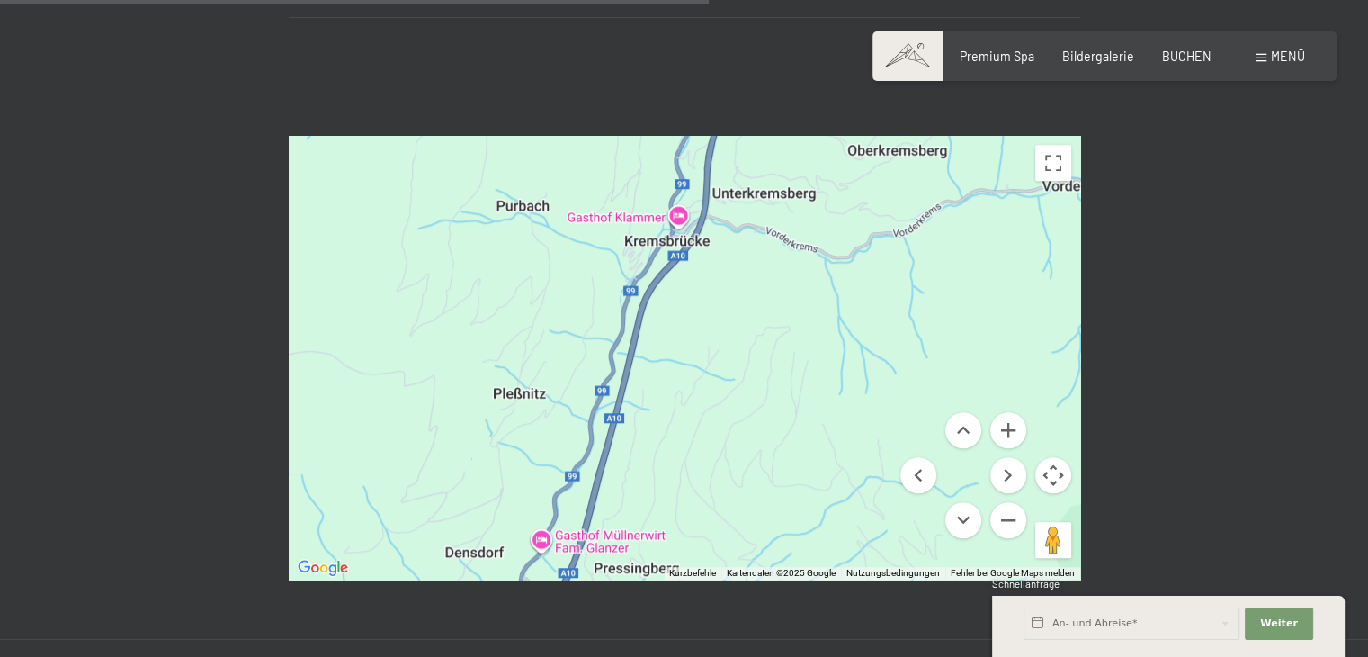
drag, startPoint x: 812, startPoint y: 348, endPoint x: 824, endPoint y: 280, distance: 69.3
click at [824, 280] on div at bounding box center [684, 357] width 791 height 443
drag, startPoint x: 793, startPoint y: 372, endPoint x: 813, endPoint y: 255, distance: 119.5
click at [813, 256] on div at bounding box center [684, 357] width 791 height 443
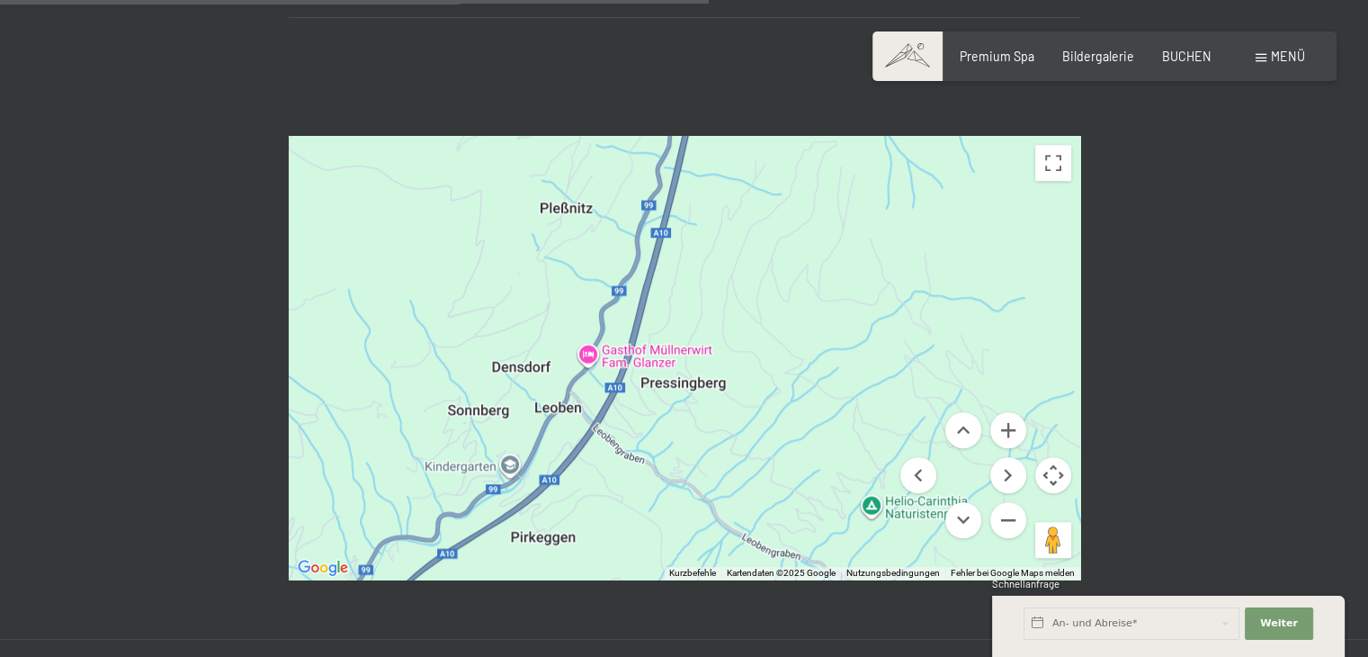
drag, startPoint x: 767, startPoint y: 380, endPoint x: 899, endPoint y: 257, distance: 180.1
click at [899, 257] on div at bounding box center [684, 357] width 791 height 443
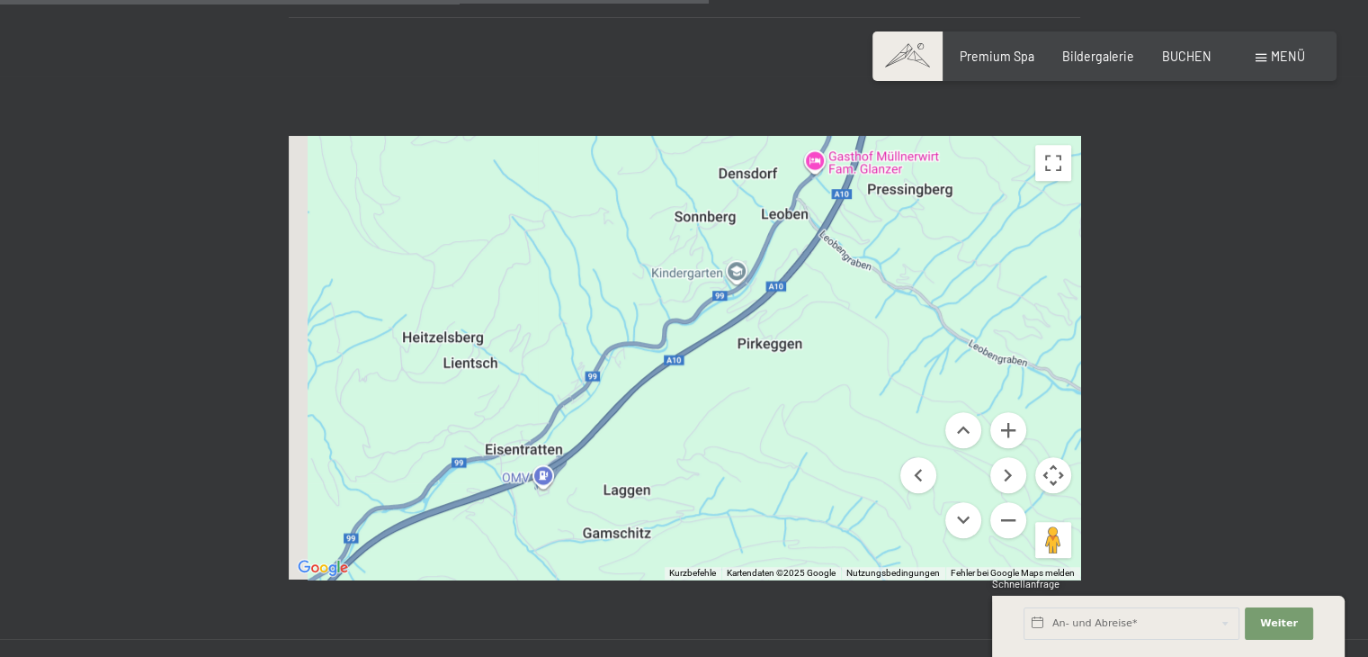
drag, startPoint x: 861, startPoint y: 368, endPoint x: 935, endPoint y: 312, distance: 92.5
click at [934, 313] on div at bounding box center [684, 357] width 791 height 443
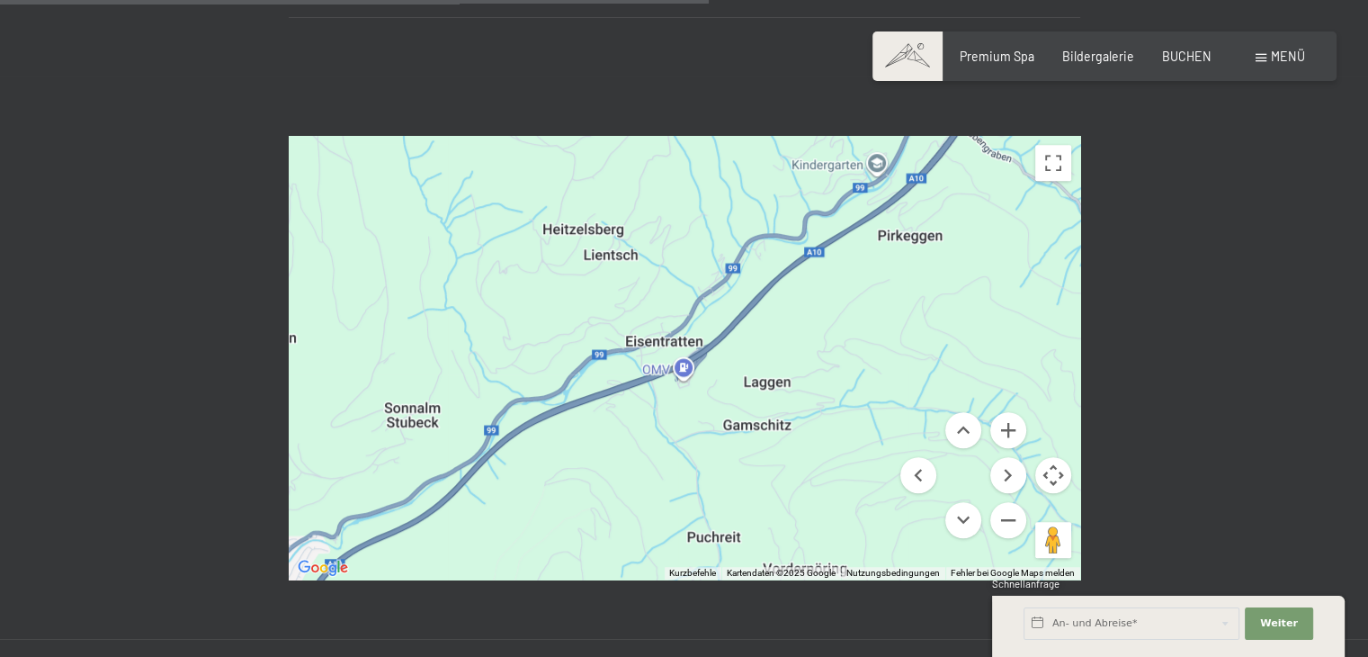
drag
click at [896, 366] on div at bounding box center [684, 357] width 791 height 443
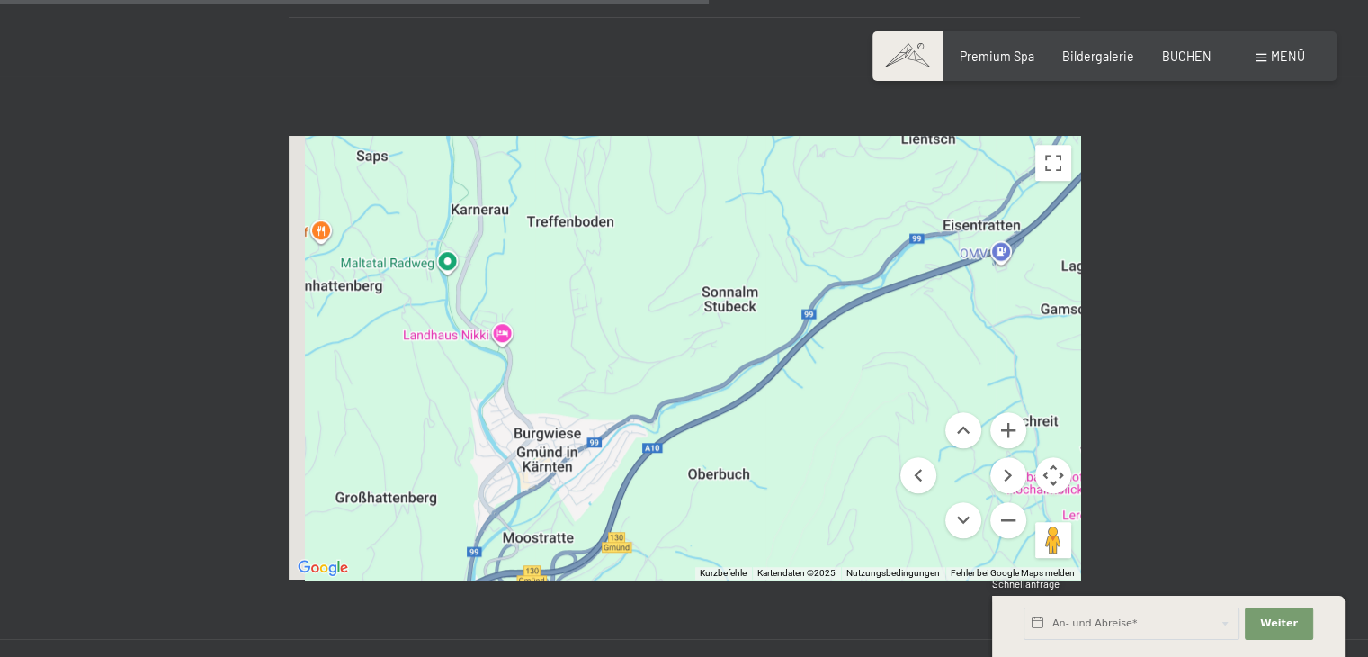
drag, startPoint x: 779, startPoint y: 424, endPoint x: 936, endPoint y: 371, distance: 166.1
click at [936, 371] on div at bounding box center [684, 357] width 791 height 443
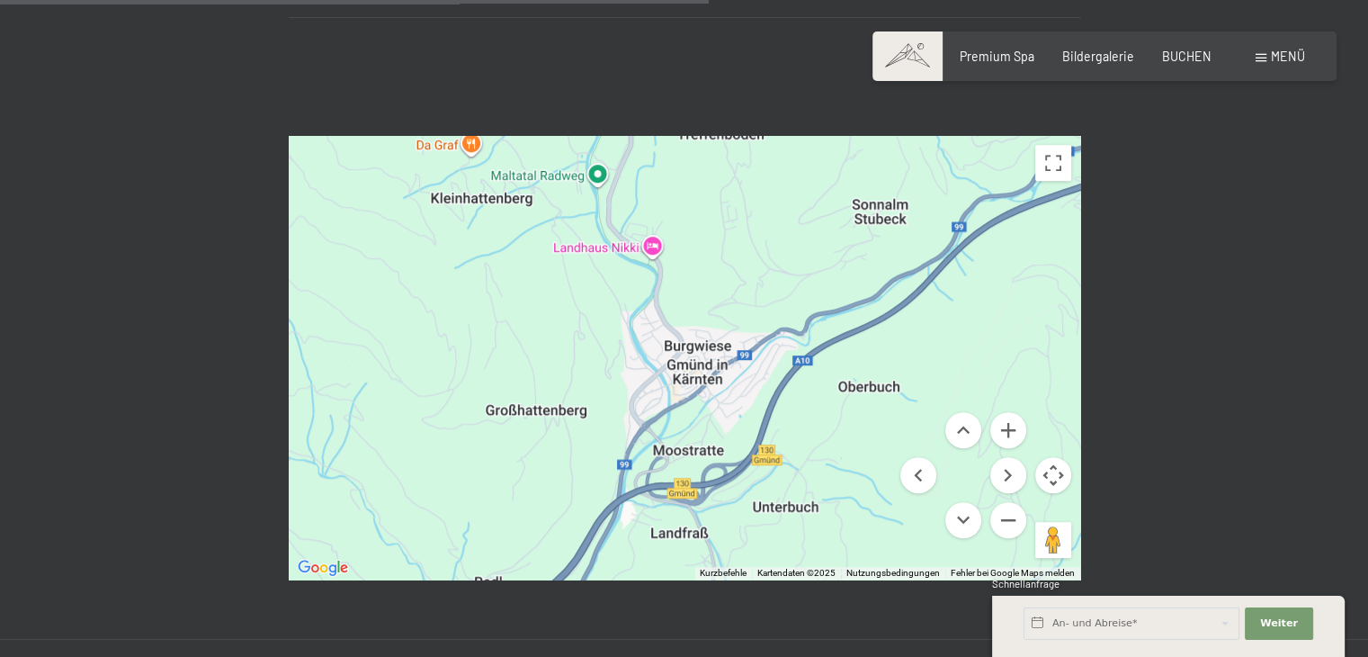
drag, startPoint x: 891, startPoint y: 414, endPoint x: 913, endPoint y: 379, distance: 41.2
click at [913, 379] on div "Kurzbefehle Kartendaten Kartendaten ©2025 Kartendaten ©2025 500 m Klicken, um z…" at bounding box center [684, 357] width 791 height 443
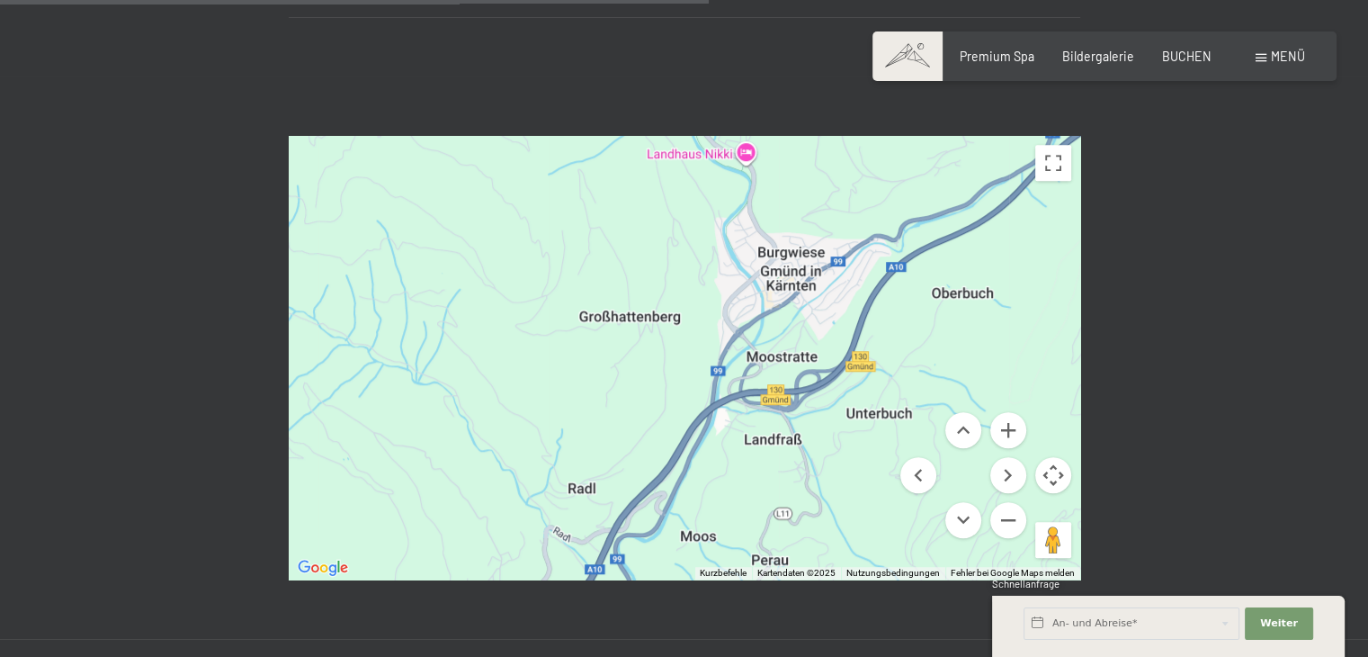
drag, startPoint x: 487, startPoint y: 303, endPoint x: 583, endPoint y: 201, distance: 140.0
click at [583, 201] on div at bounding box center [684, 357] width 791 height 443
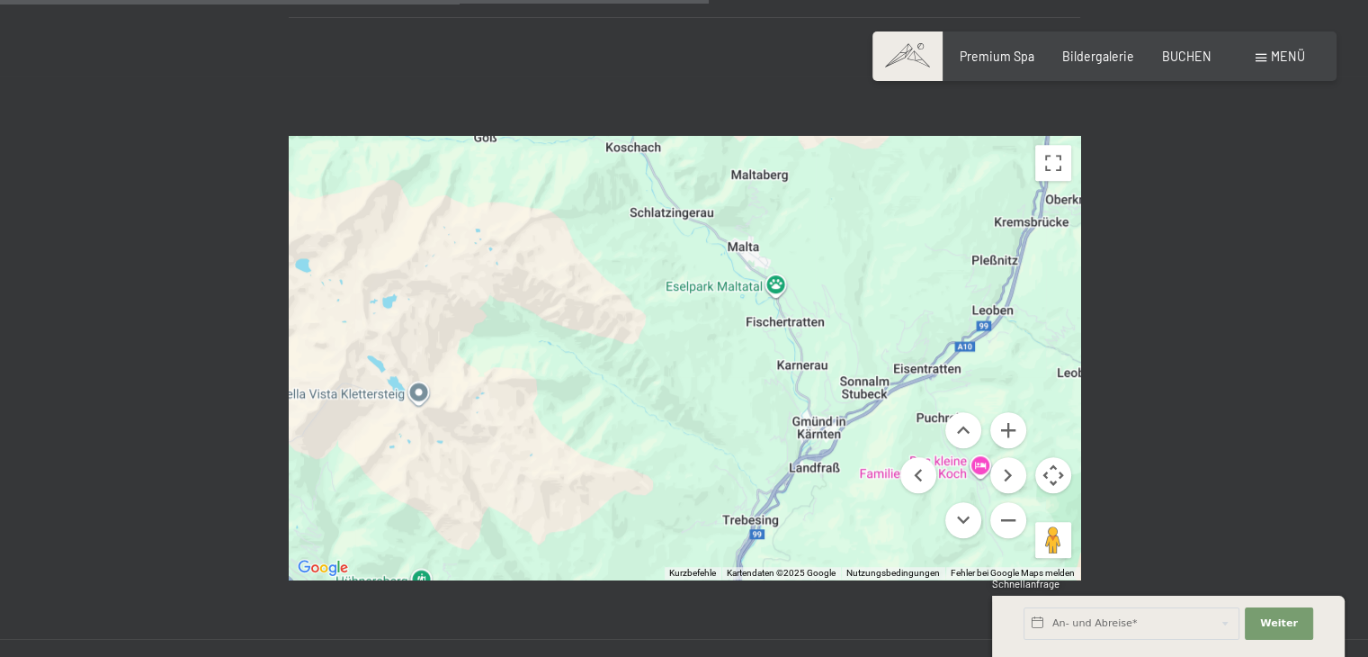
drag, startPoint x: 460, startPoint y: 233, endPoint x: 622, endPoint y: 346, distance: 198.4
click at [648, 411] on div at bounding box center [684, 357] width 791 height 443
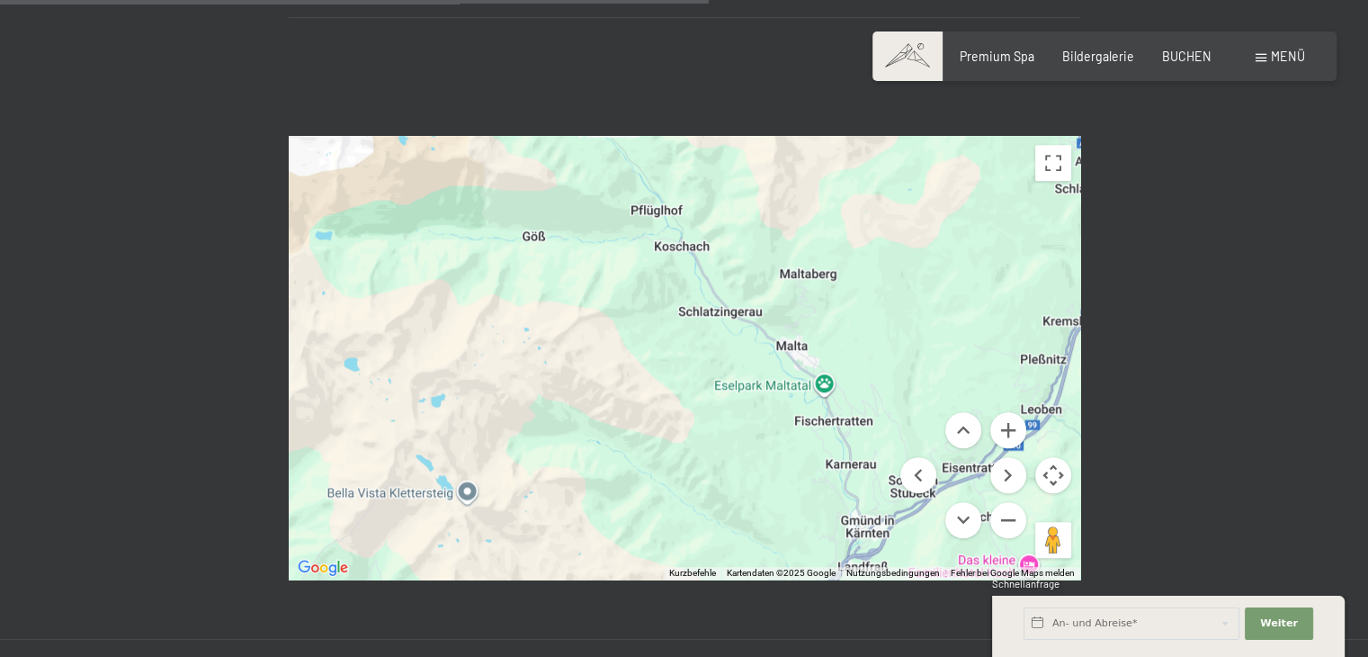
drag, startPoint x: 562, startPoint y: 239, endPoint x: 612, endPoint y: 344, distance: 115.5
click at [612, 344] on div at bounding box center [684, 357] width 791 height 443
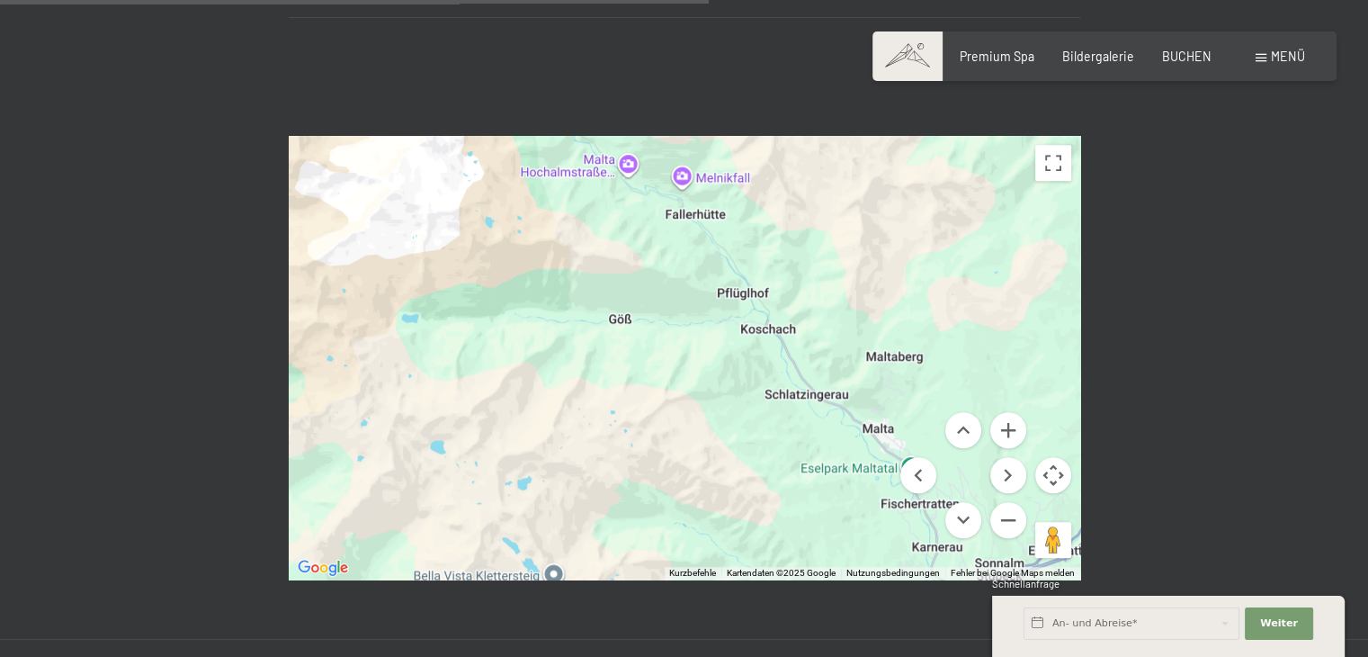
drag, startPoint x: 615, startPoint y: 309, endPoint x: 703, endPoint y: 393, distance: 121.5
click at [703, 393] on div at bounding box center [684, 357] width 791 height 443
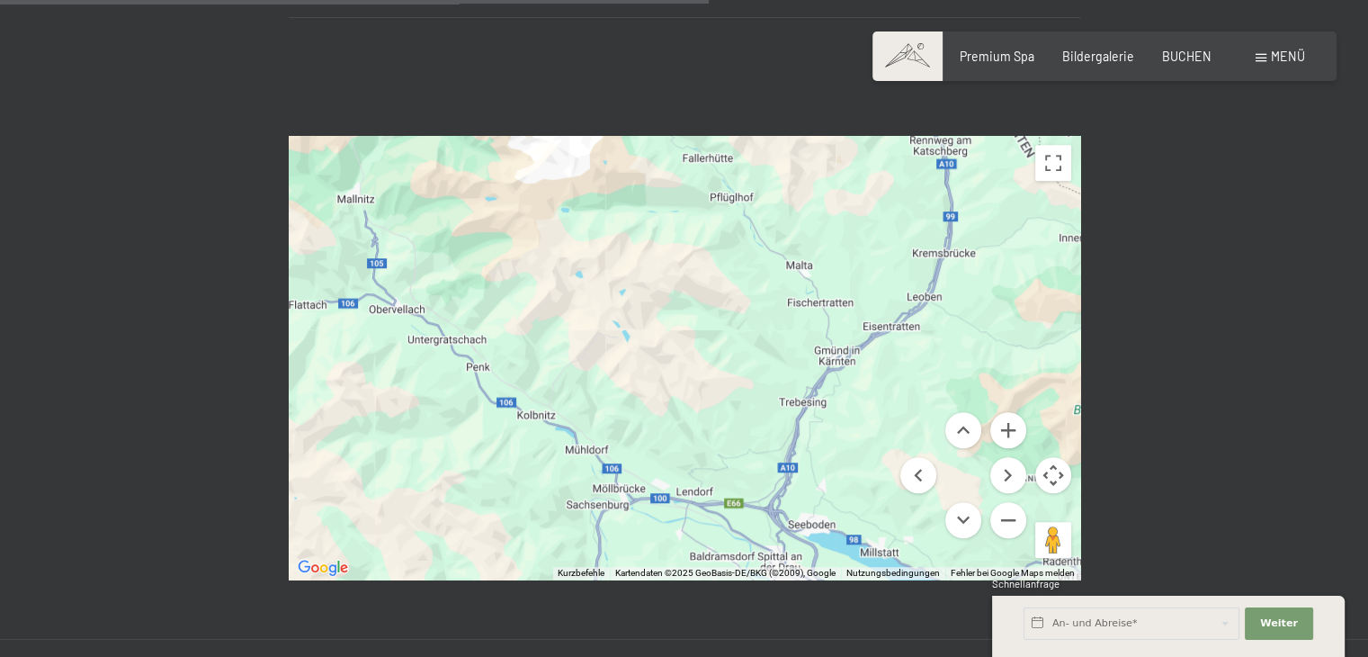
click at [712, 231] on div at bounding box center [684, 357] width 791 height 443
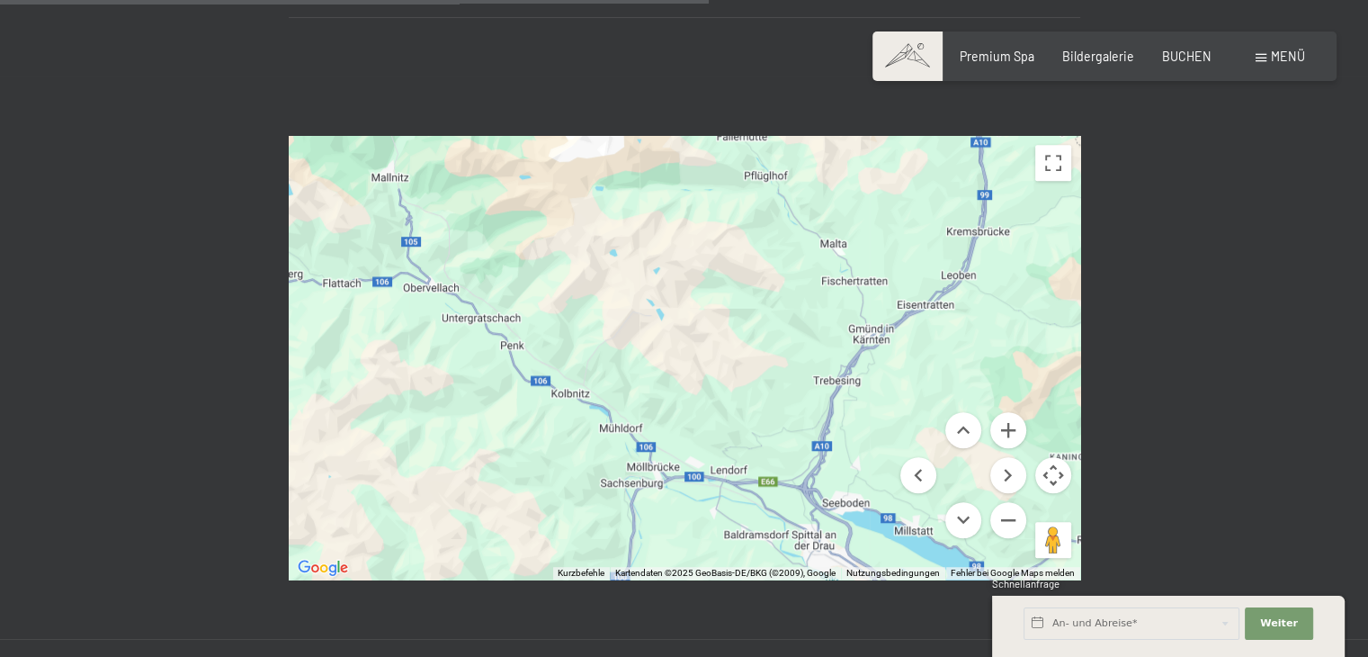
drag, startPoint x: 613, startPoint y: 282, endPoint x: 648, endPoint y: 260, distance: 40.4
click at [648, 260] on div at bounding box center [684, 357] width 791 height 443
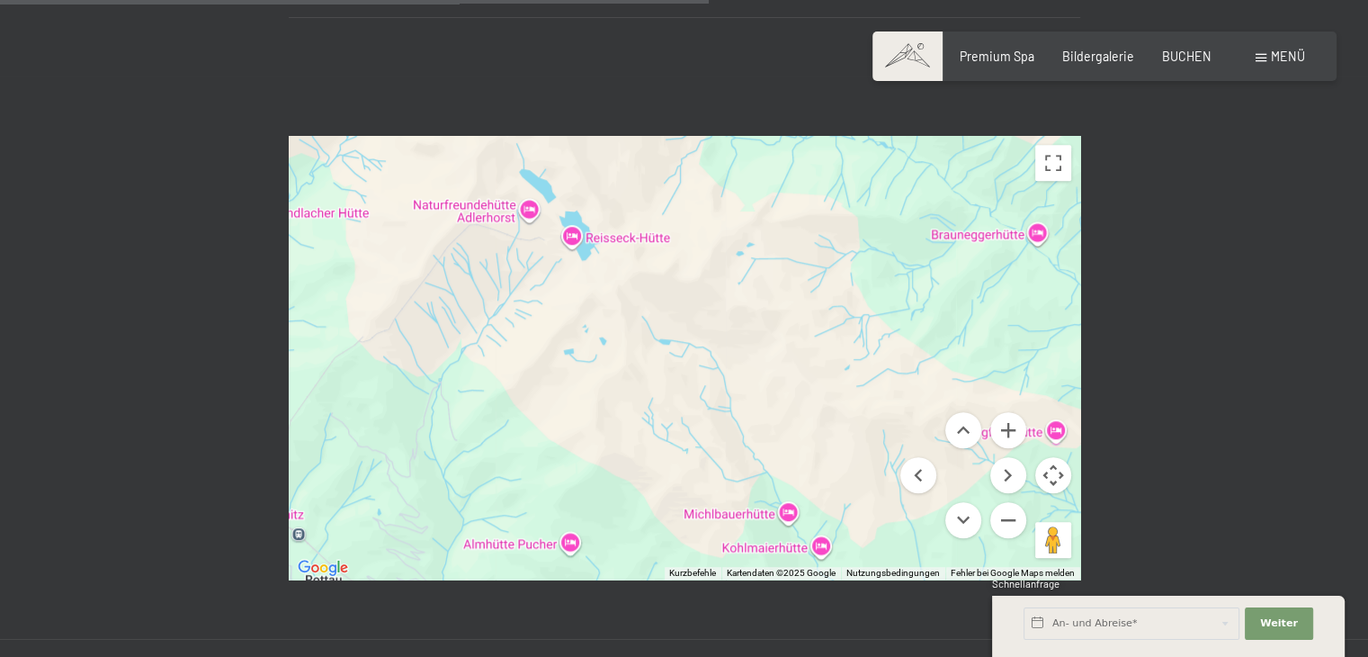
drag, startPoint x: 849, startPoint y: 366, endPoint x: 580, endPoint y: 179, distance: 327.6
click at [608, 204] on div at bounding box center [684, 357] width 791 height 443
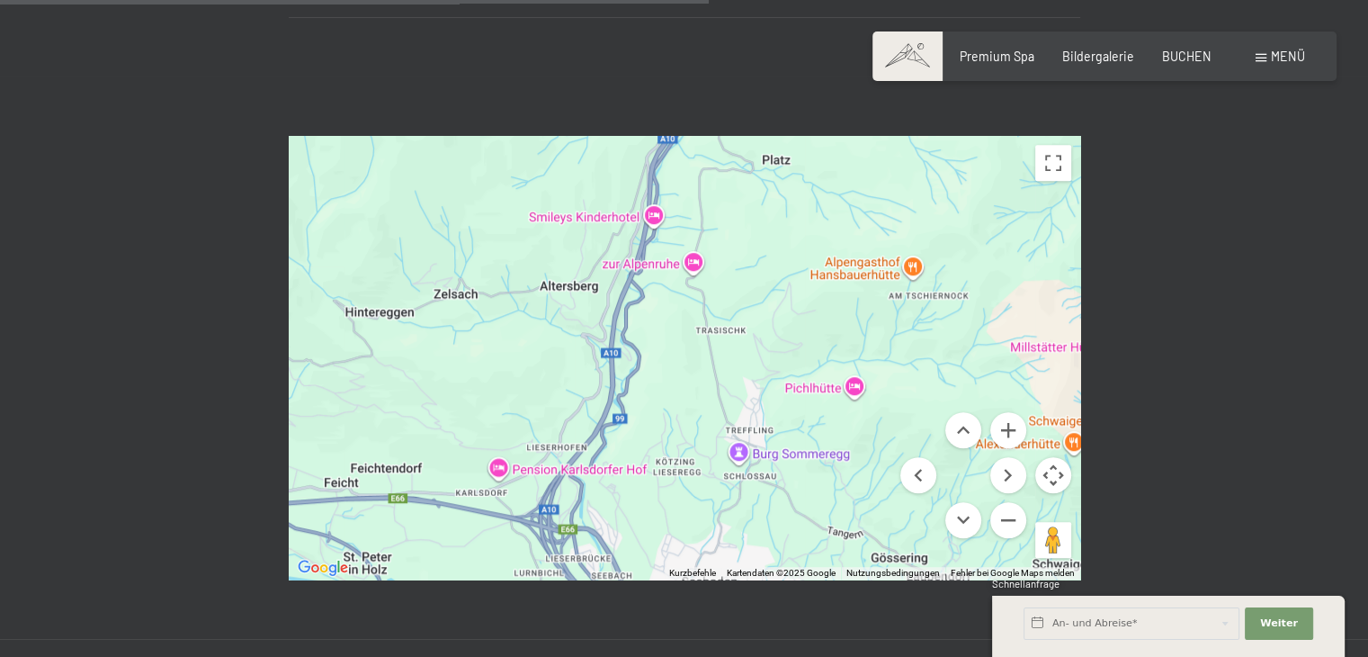
drag, startPoint x: 756, startPoint y: 307, endPoint x: 789, endPoint y: 216, distance: 96.4
click at [789, 216] on div at bounding box center [684, 357] width 791 height 443
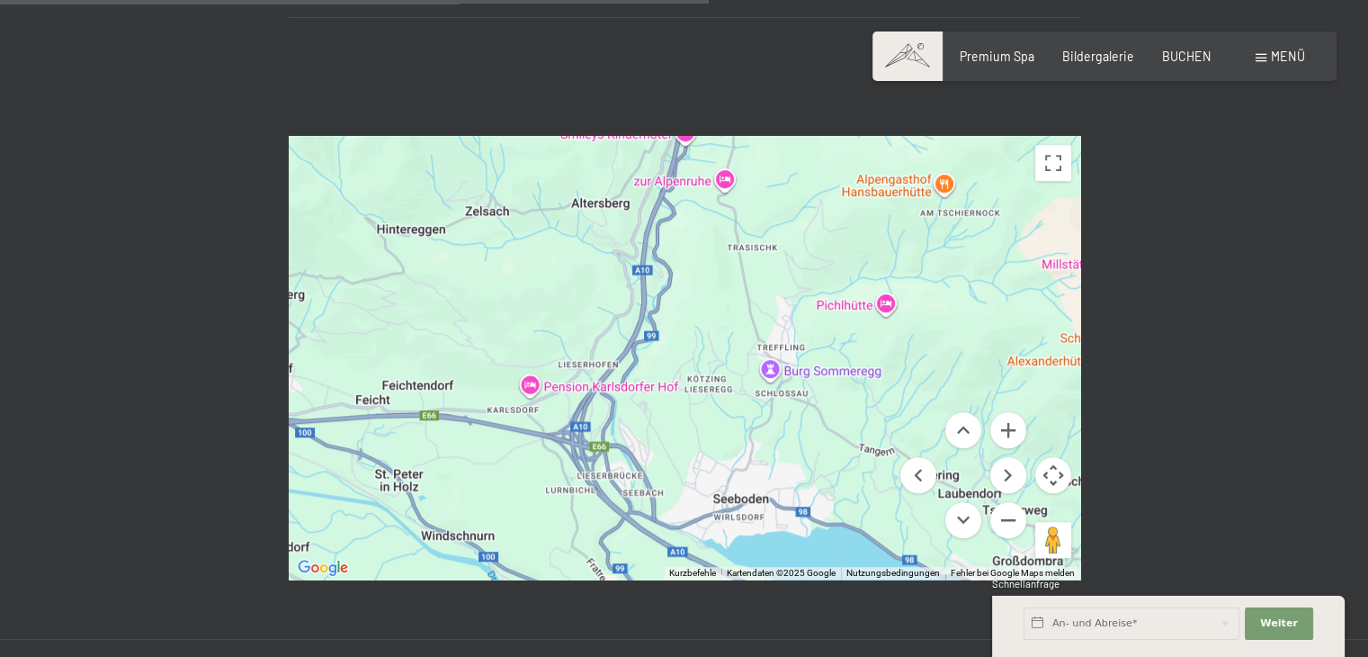
drag, startPoint x: 720, startPoint y: 339, endPoint x: 791, endPoint y: 228, distance: 132.0
click at [791, 228] on div at bounding box center [684, 357] width 791 height 443
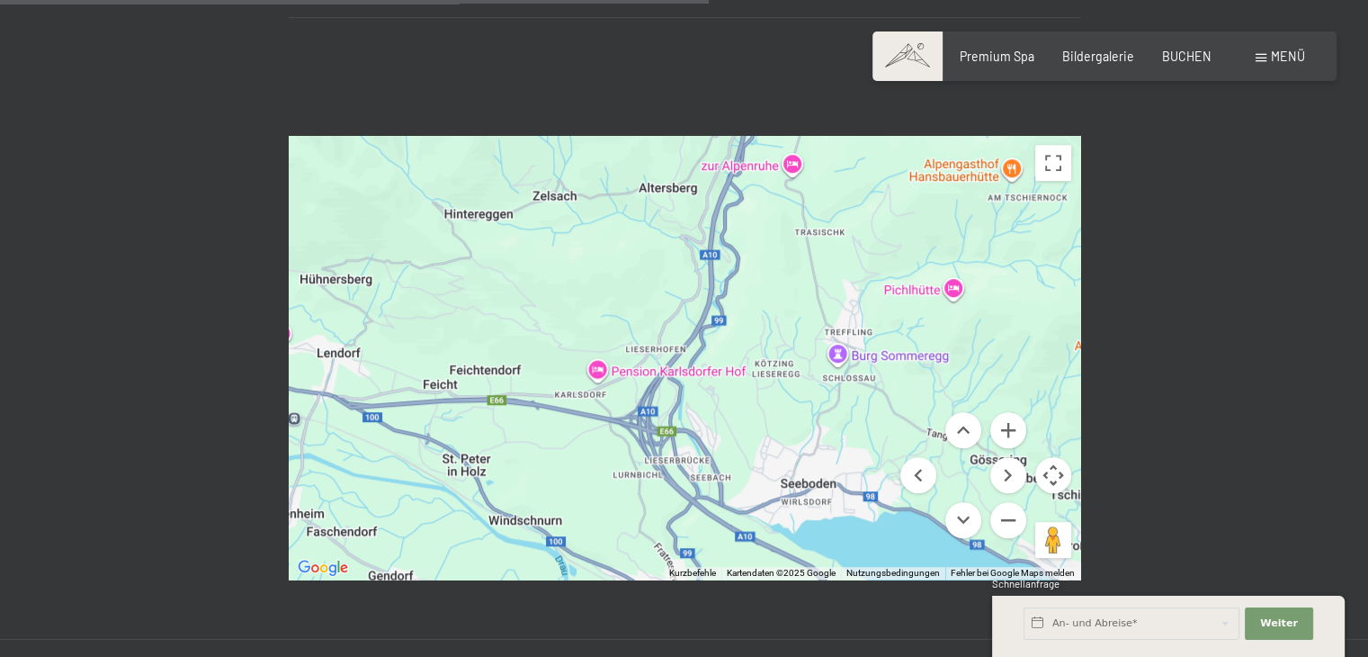
drag, startPoint x: 766, startPoint y: 262, endPoint x: 770, endPoint y: 328, distance: 66.7
click at [756, 374] on div at bounding box center [684, 357] width 791 height 443
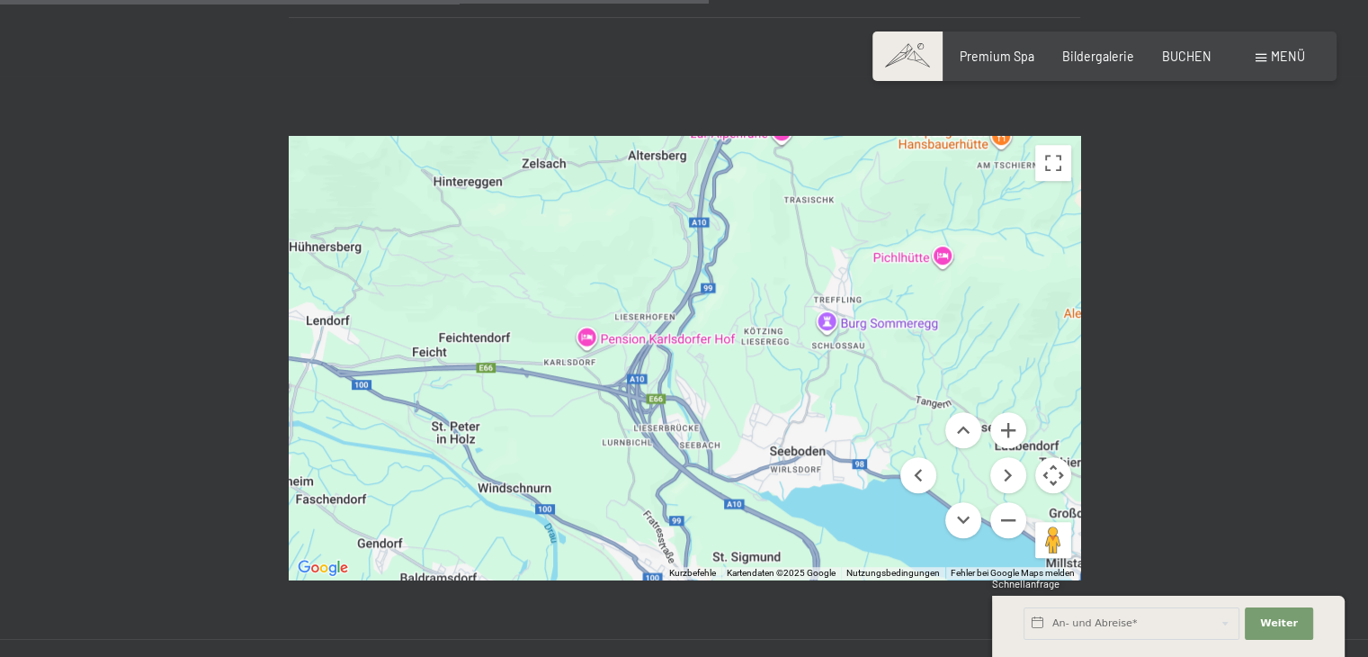
drag, startPoint x: 802, startPoint y: 273, endPoint x: 791, endPoint y: 220, distance: 53.3
click at [791, 220] on div at bounding box center [684, 357] width 791 height 443
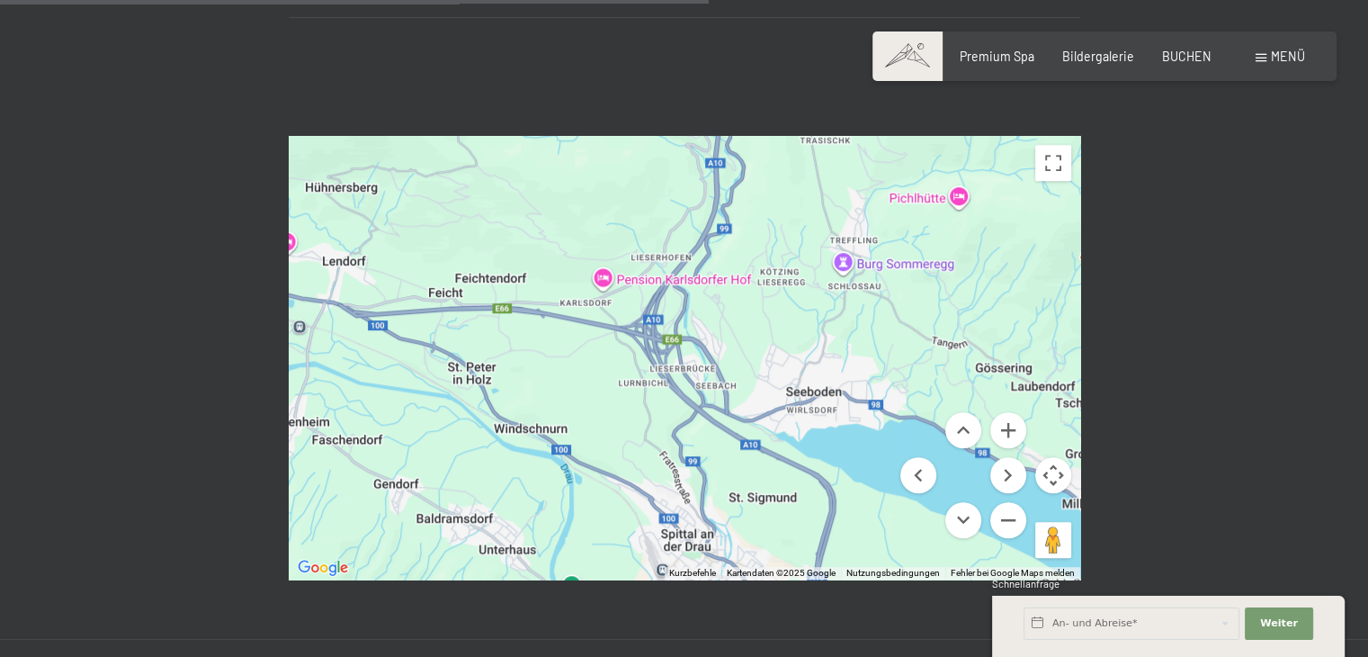
drag, startPoint x: 750, startPoint y: 326, endPoint x: 766, endPoint y: 282, distance: 47.0
click at [766, 282] on div at bounding box center [684, 357] width 791 height 443
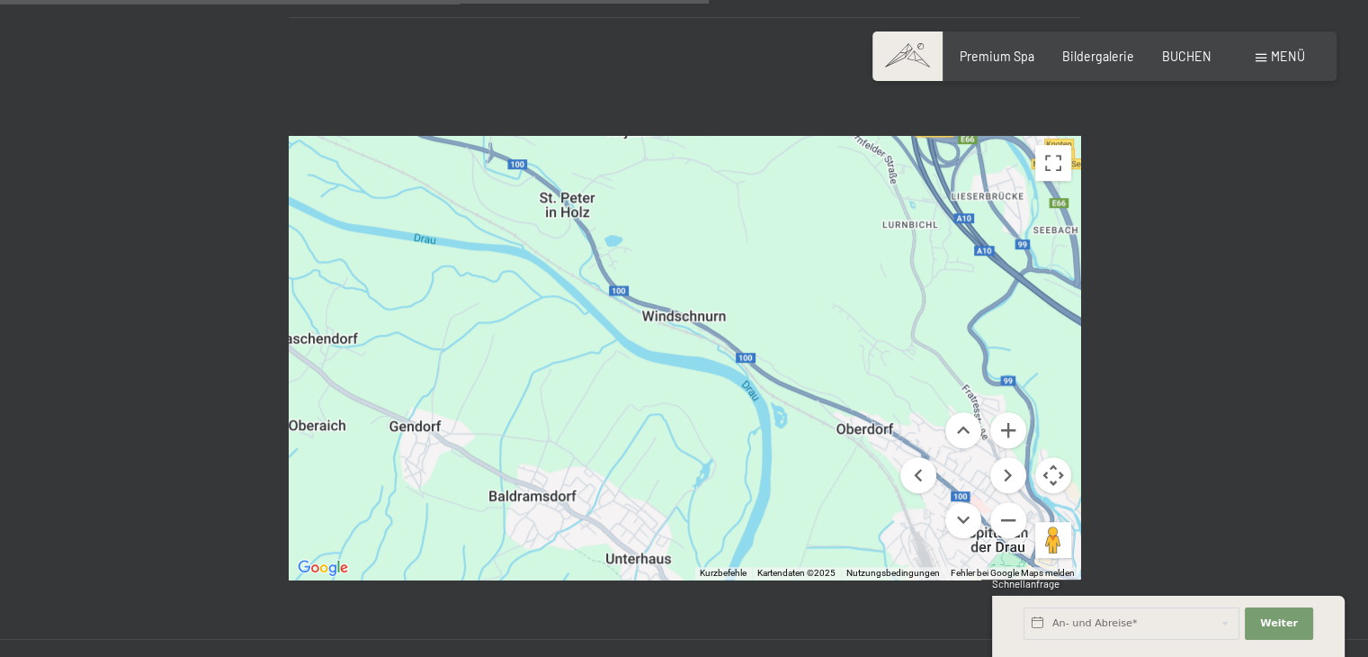
drag, startPoint x: 591, startPoint y: 291, endPoint x: 806, endPoint y: 146, distance: 259.7
click at [806, 146] on div at bounding box center [684, 357] width 791 height 443
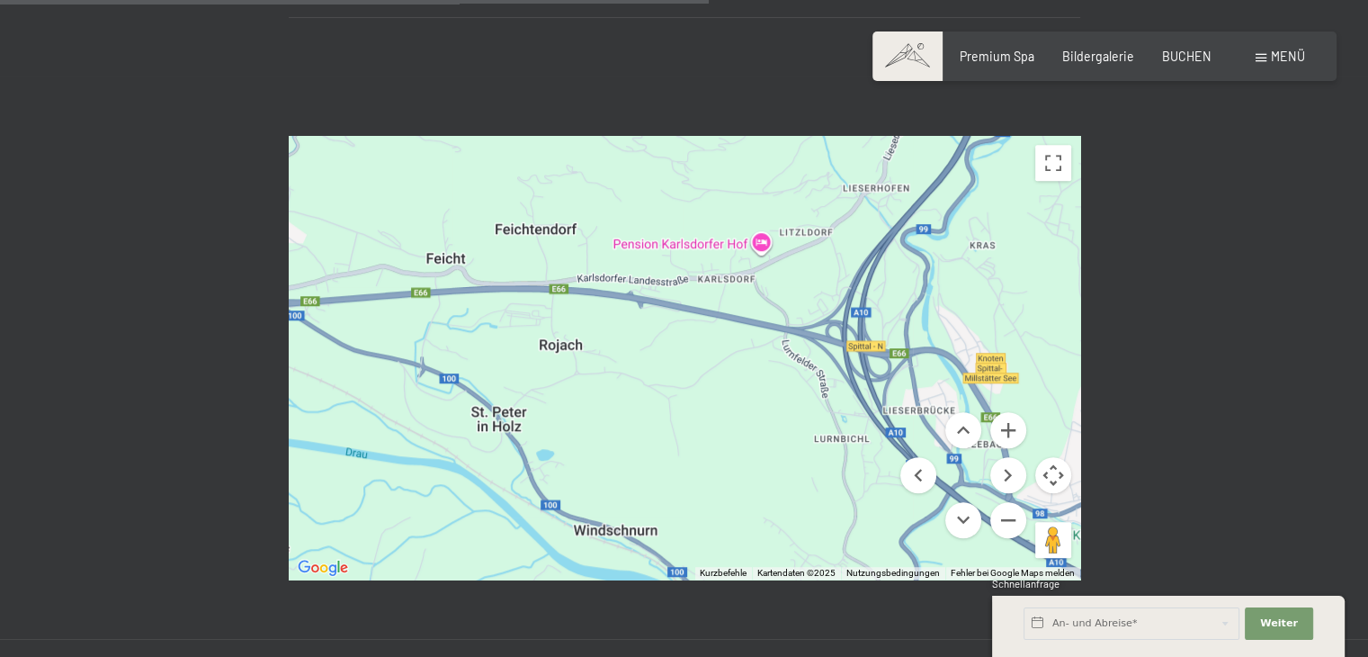
drag, startPoint x: 806, startPoint y: 146, endPoint x: 738, endPoint y: 371, distance: 235.0
click at [738, 371] on div at bounding box center [684, 357] width 791 height 443
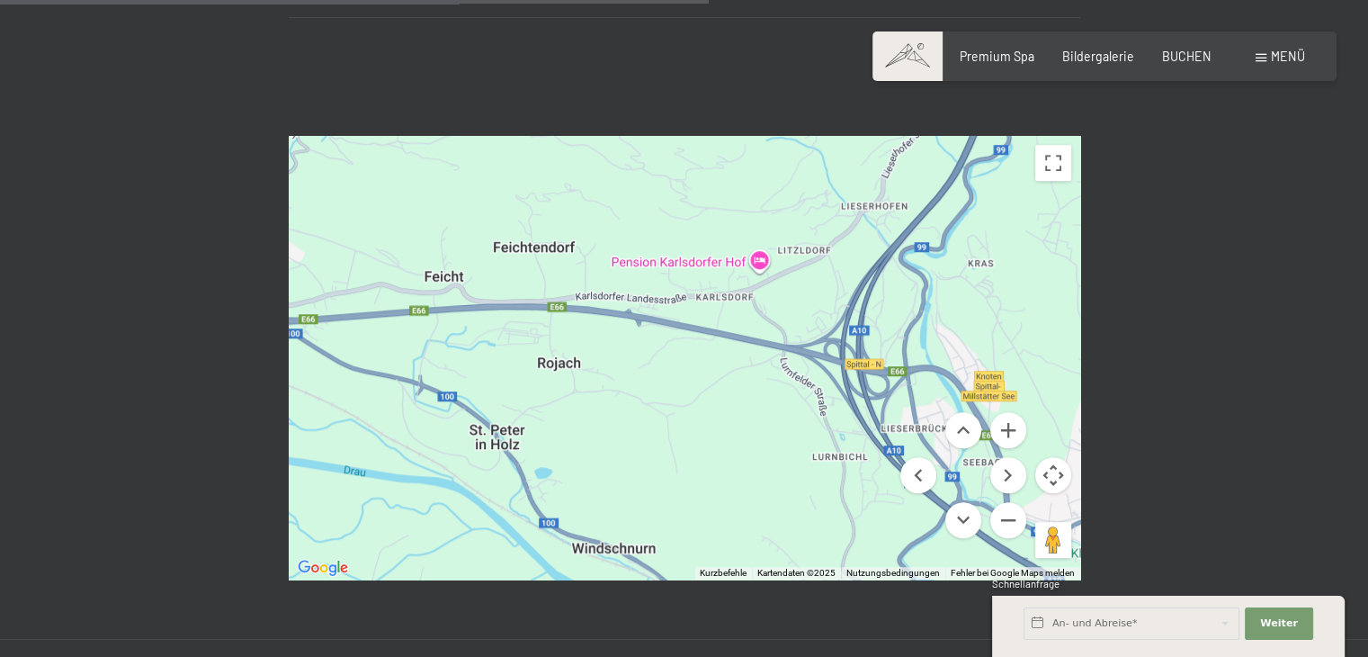
drag, startPoint x: 750, startPoint y: 309, endPoint x: 721, endPoint y: 427, distance: 122.2
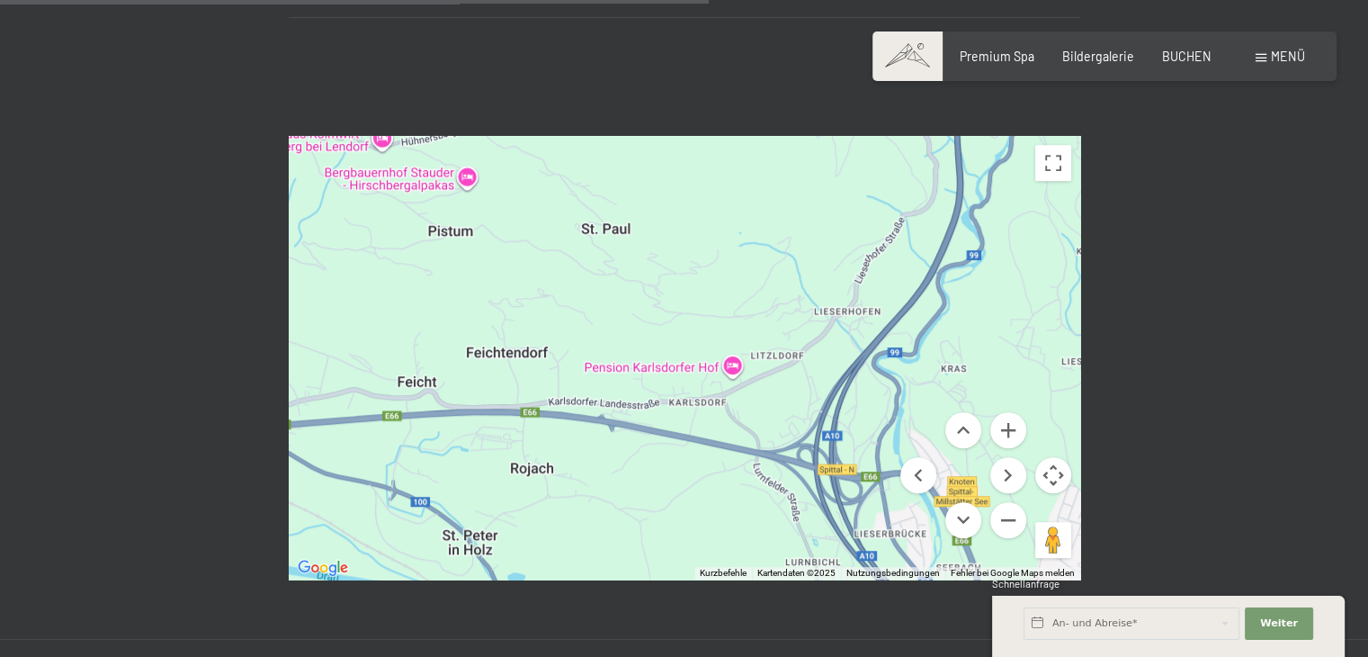
click at [721, 427] on div at bounding box center [684, 357] width 791 height 443
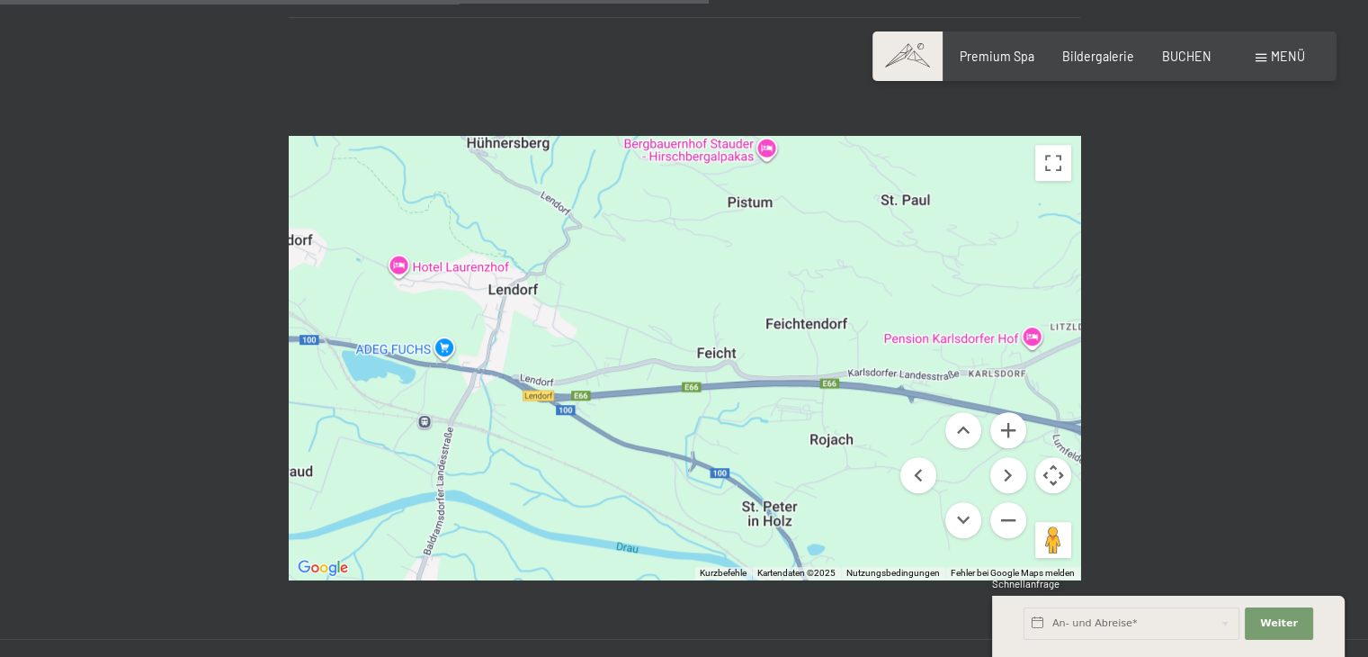
drag, startPoint x: 593, startPoint y: 298, endPoint x: 897, endPoint y: 271, distance: 305.2
click at [897, 271] on div at bounding box center [684, 357] width 791 height 443
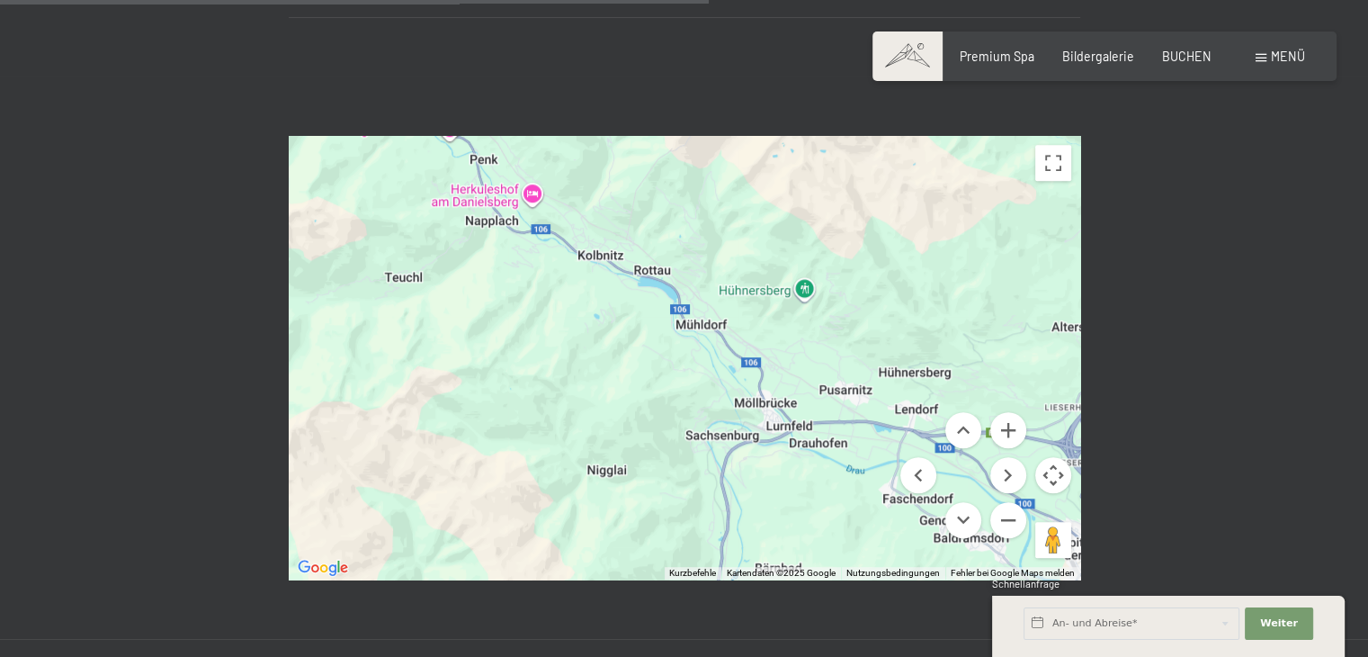
drag, startPoint x: 381, startPoint y: 252, endPoint x: 636, endPoint y: 371, distance: 281.2
click at [636, 371] on div "Buchen Anfragen Premium Spa Bildergalerie BUCHEN Menü DE IT EN Gutschein Bilder…" at bounding box center [684, 322] width 1368 height 2803
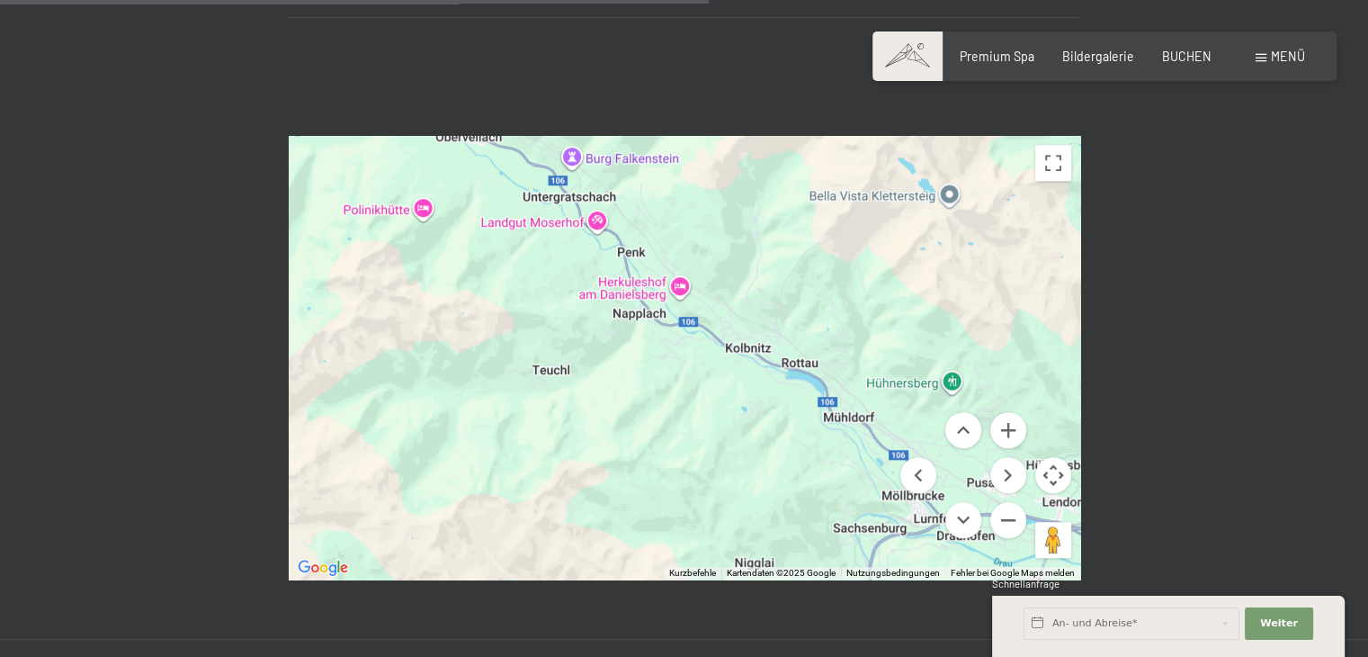
drag, startPoint x: 533, startPoint y: 277, endPoint x: 684, endPoint y: 371, distance: 178.2
click at [684, 371] on div at bounding box center [684, 357] width 791 height 443
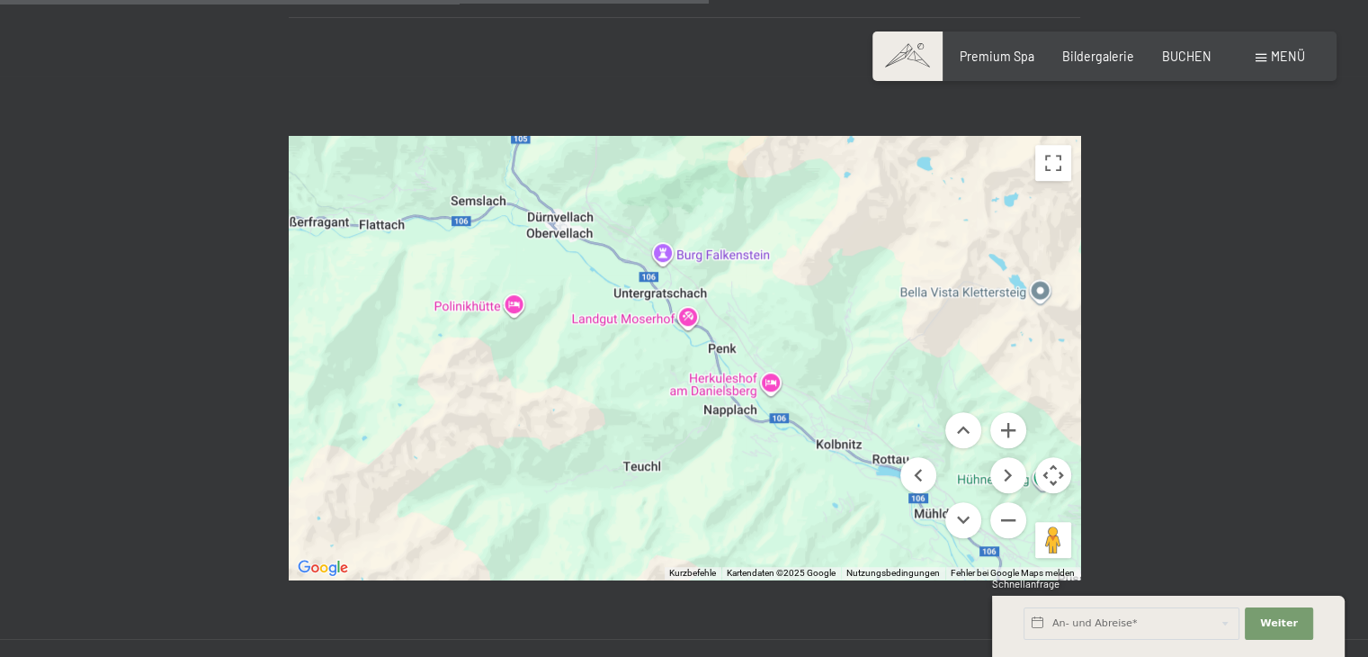
drag, startPoint x: 519, startPoint y: 276, endPoint x: 612, endPoint y: 373, distance: 134.2
click at [612, 373] on div "Buchen Anfragen Premium Spa Bildergalerie BUCHEN Menü DE IT EN Gutschein Bilder…" at bounding box center [684, 322] width 1368 height 2803
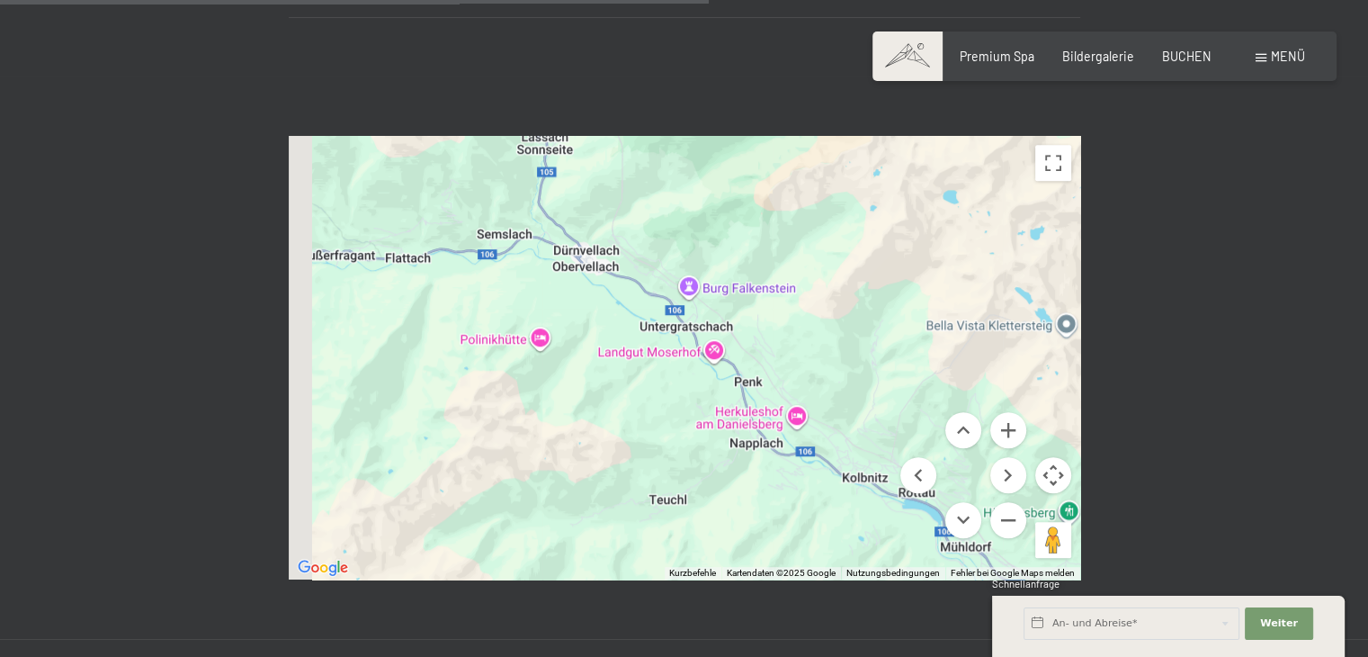
drag, startPoint x: 507, startPoint y: 348, endPoint x: 540, endPoint y: 387, distance: 50.4
click at [540, 387] on div "Buchen Anfragen Premium Spa Bildergalerie BUCHEN Menü DE IT EN Gutschein Bilder…" at bounding box center [684, 322] width 1368 height 2803
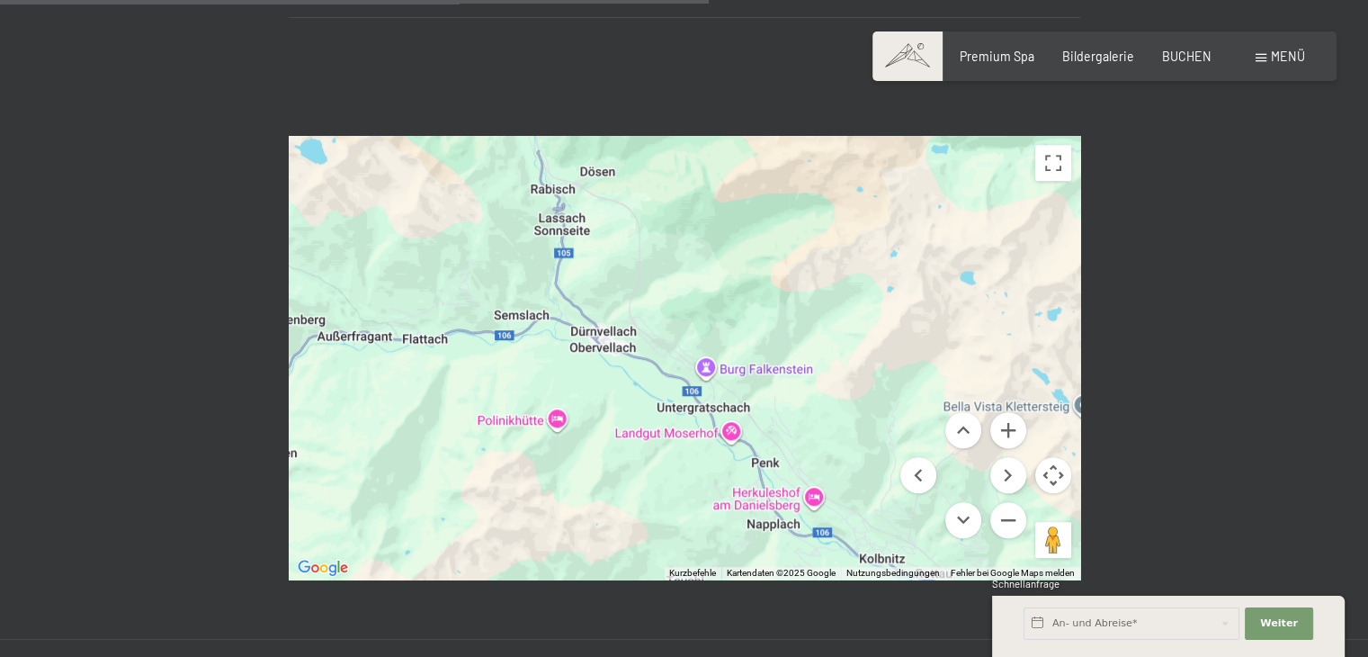
drag, startPoint x: 428, startPoint y: 295, endPoint x: 439, endPoint y: 376, distance: 81.7
click at [439, 376] on div at bounding box center [684, 357] width 791 height 443
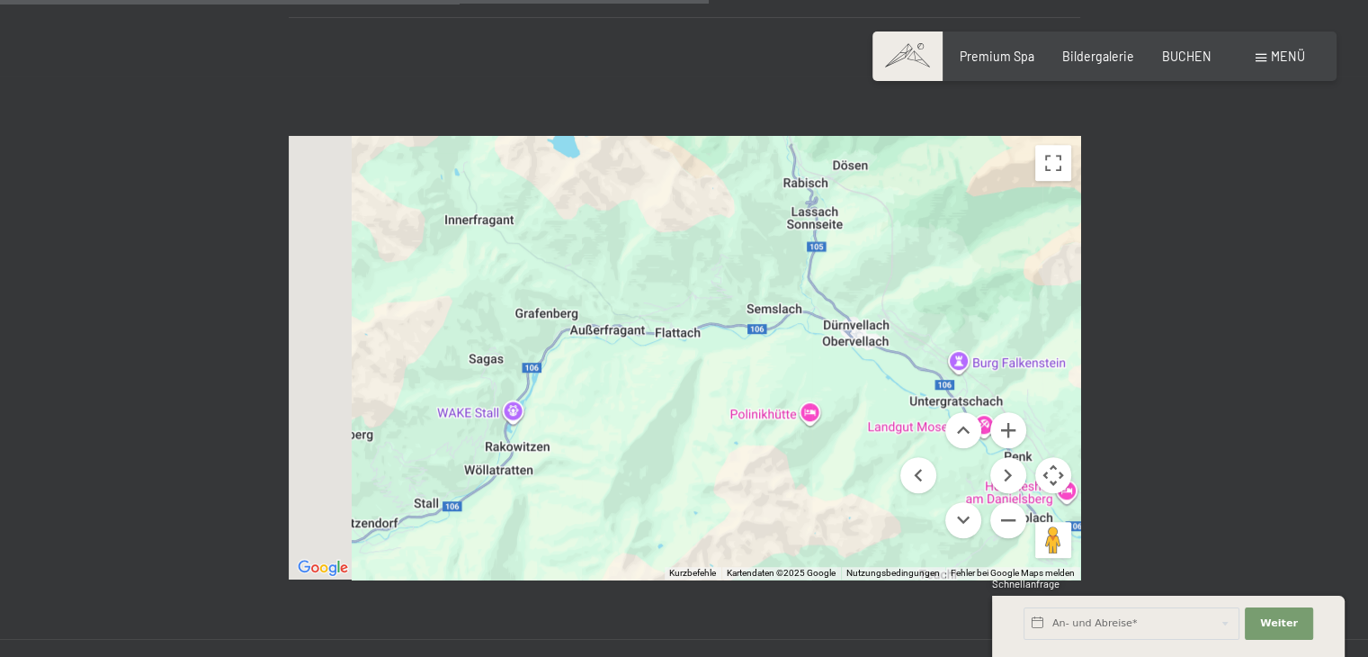
drag, startPoint x: 435, startPoint y: 367, endPoint x: 702, endPoint y: 356, distance: 266.4
click at [702, 356] on div at bounding box center [684, 357] width 791 height 443
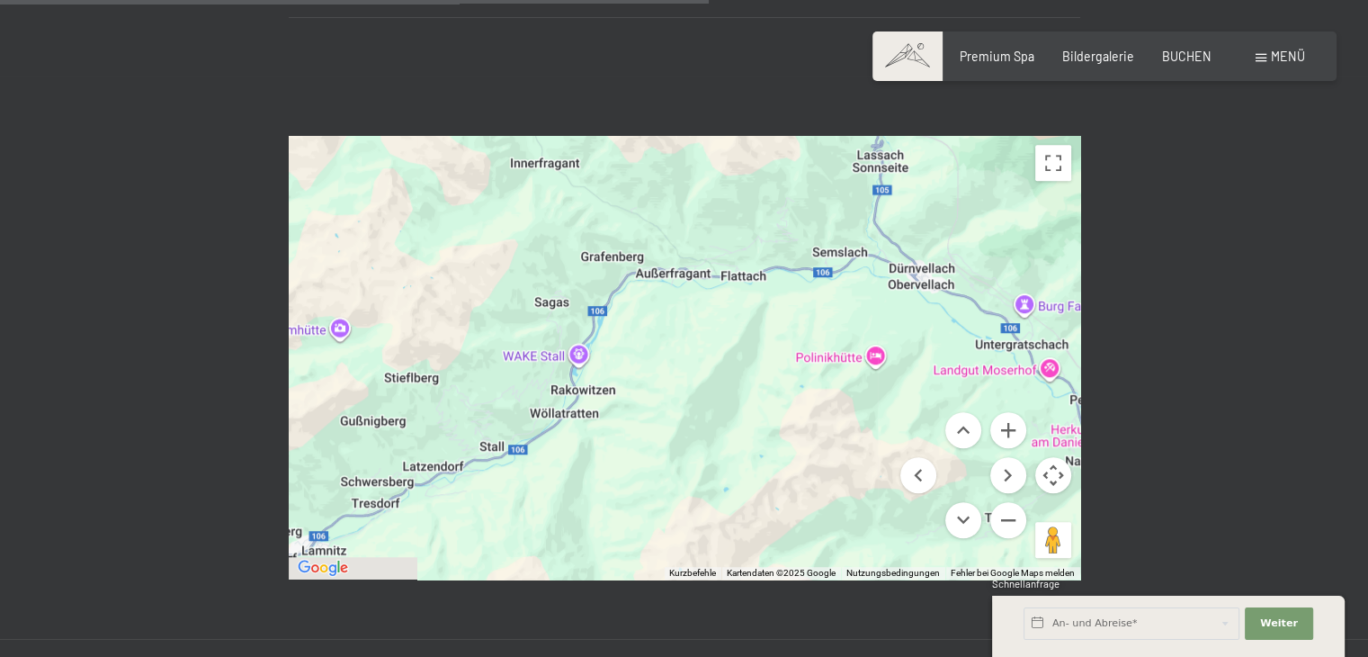
drag, startPoint x: 709, startPoint y: 339, endPoint x: 721, endPoint y: 316, distance: 26.6
click at [721, 316] on div at bounding box center [684, 357] width 791 height 443
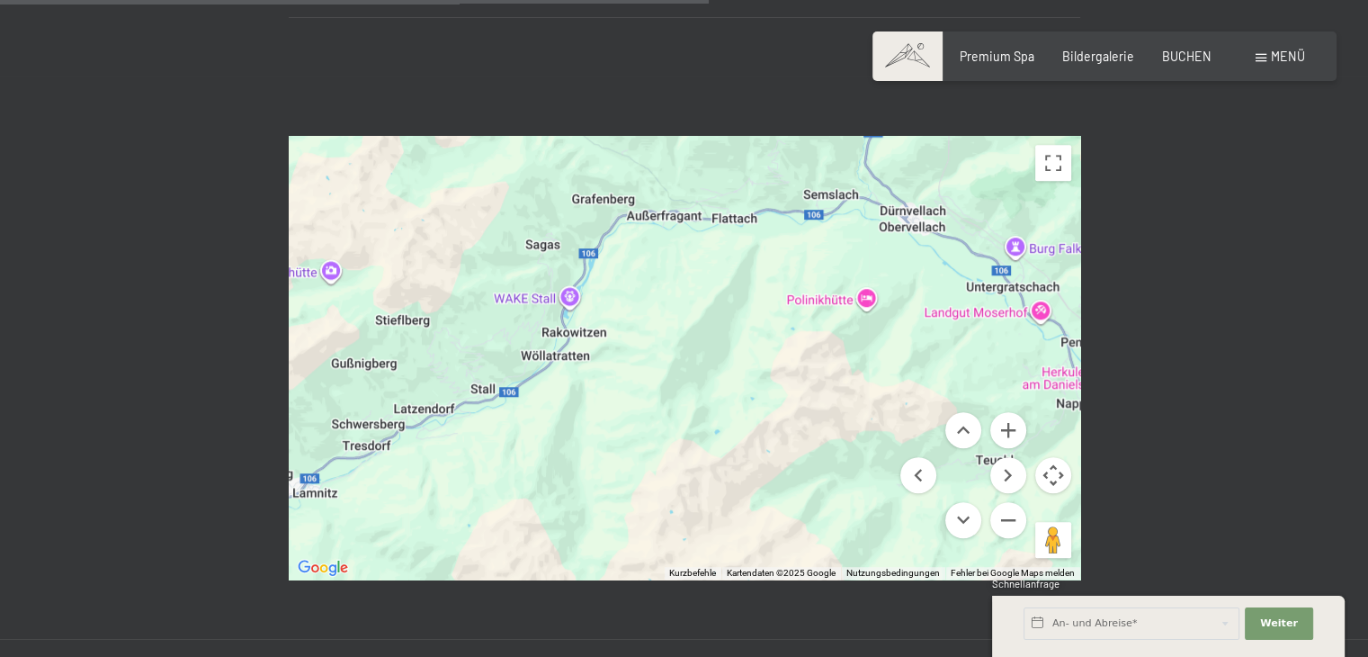
drag, startPoint x: 766, startPoint y: 341, endPoint x: 511, endPoint y: 320, distance: 256.3
click at [511, 320] on div at bounding box center [684, 357] width 791 height 443
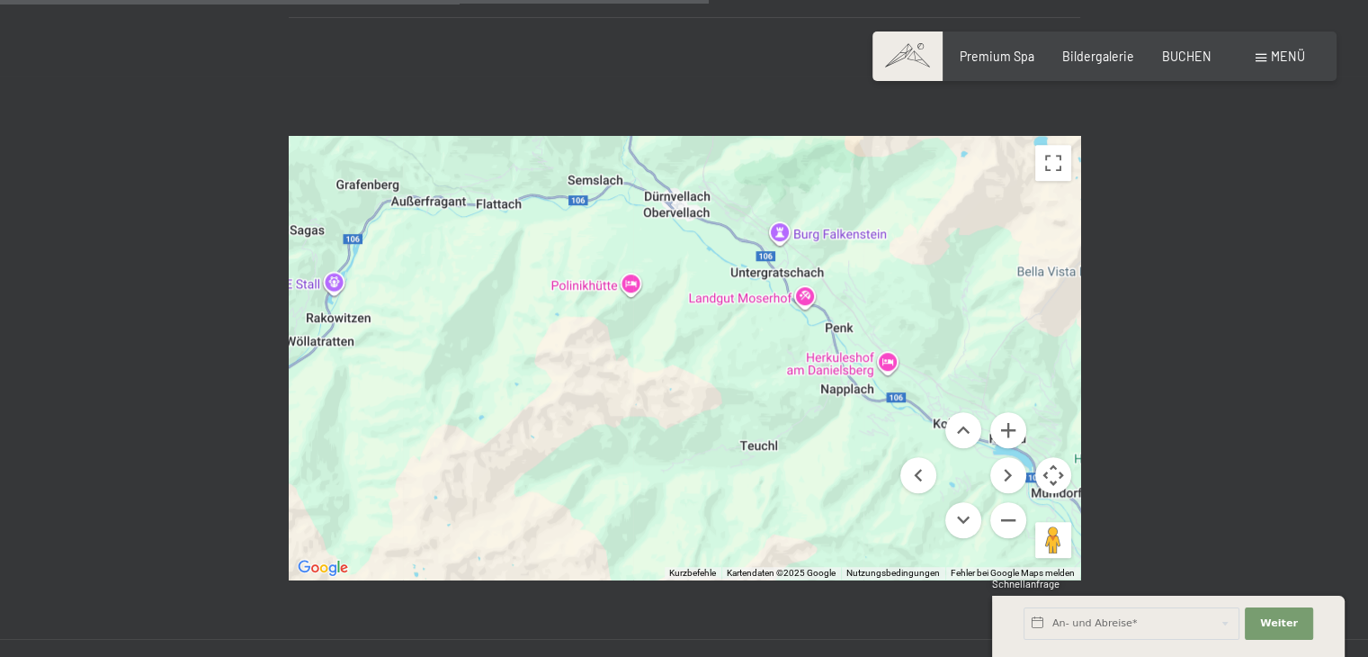
drag, startPoint x: 670, startPoint y: 417, endPoint x: 483, endPoint y: 296, distance: 223.0
click at [483, 296] on div at bounding box center [684, 357] width 791 height 443
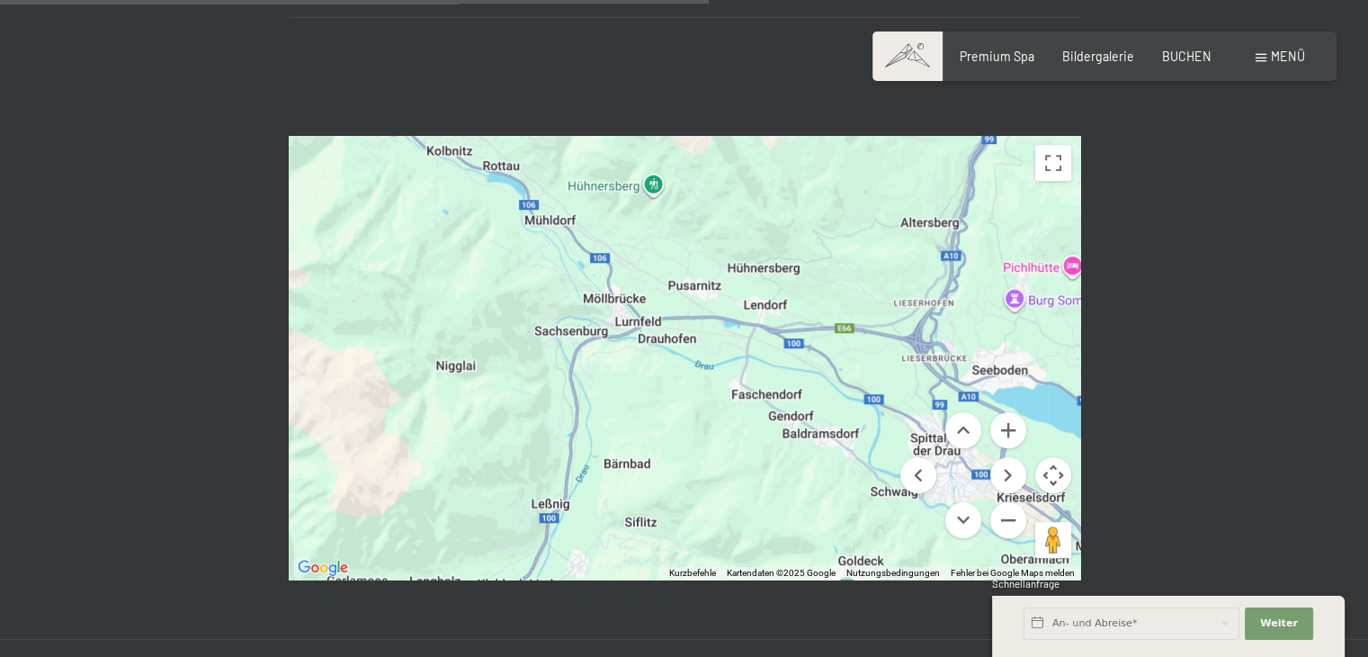
drag, startPoint x: 619, startPoint y: 327, endPoint x: 438, endPoint y: 251, distance: 196.3
click at [438, 251] on div at bounding box center [684, 357] width 791 height 443
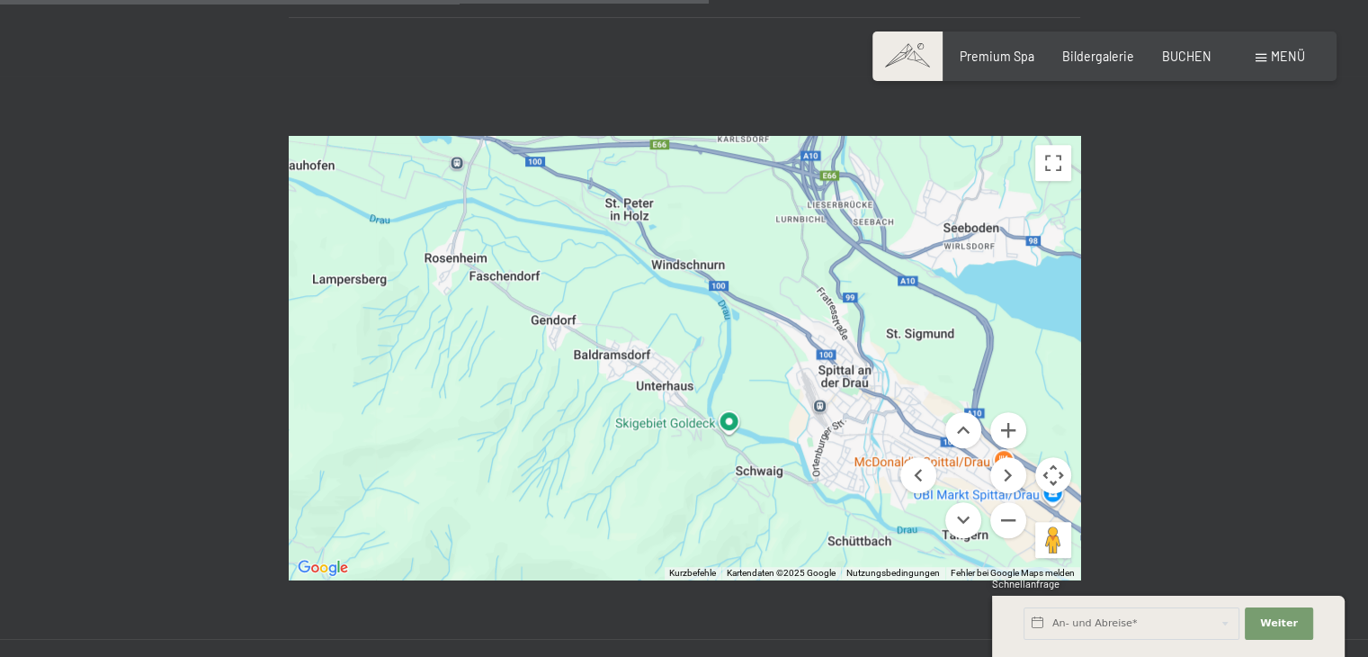
drag, startPoint x: 865, startPoint y: 442, endPoint x: 648, endPoint y: 401, distance: 220.5
click at [648, 401] on div at bounding box center [684, 357] width 791 height 443
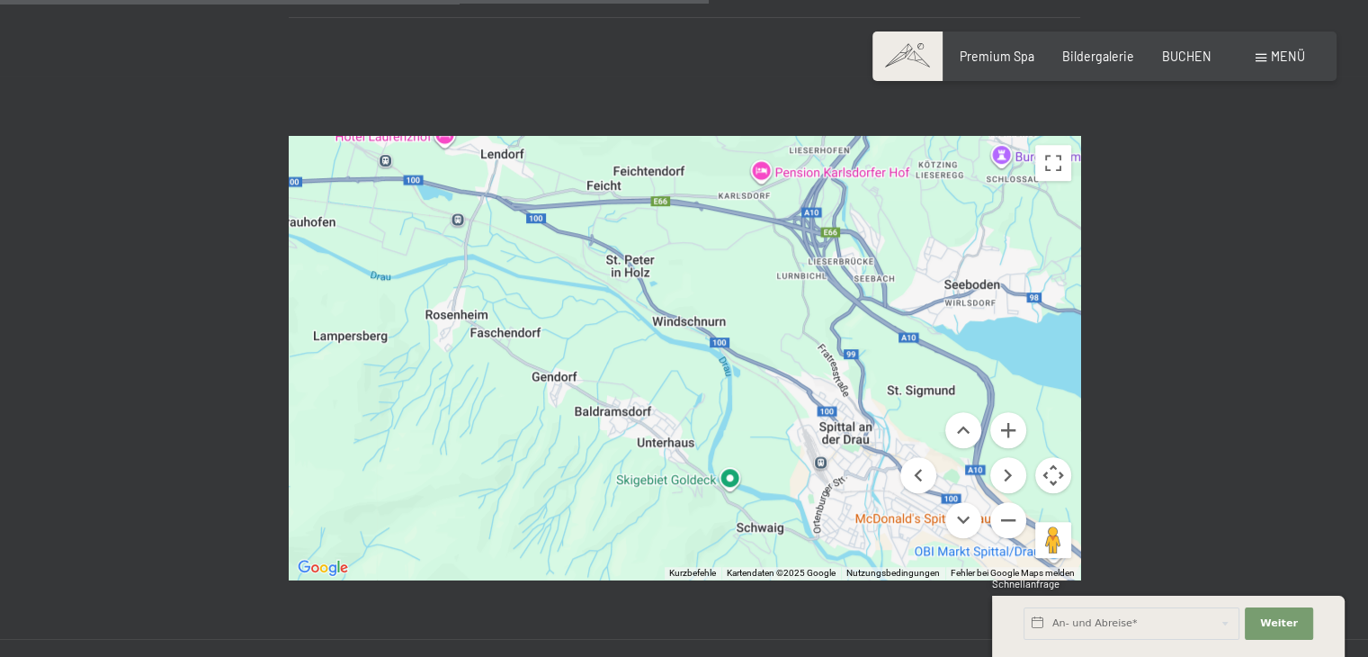
drag, startPoint x: 375, startPoint y: 304, endPoint x: 769, endPoint y: 465, distance: 425.6
click at [768, 466] on div at bounding box center [684, 357] width 791 height 443
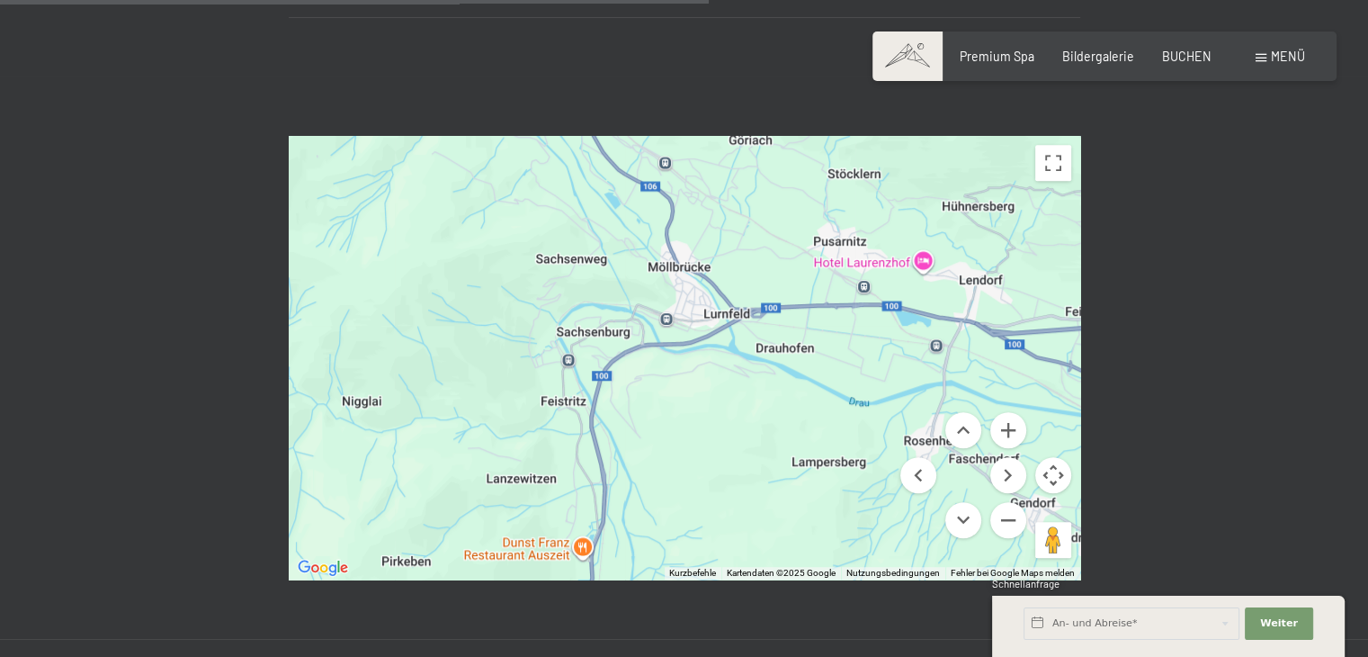
drag, startPoint x: 658, startPoint y: 397, endPoint x: 712, endPoint y: 404, distance: 54.4
click at [712, 404] on div at bounding box center [684, 357] width 791 height 443
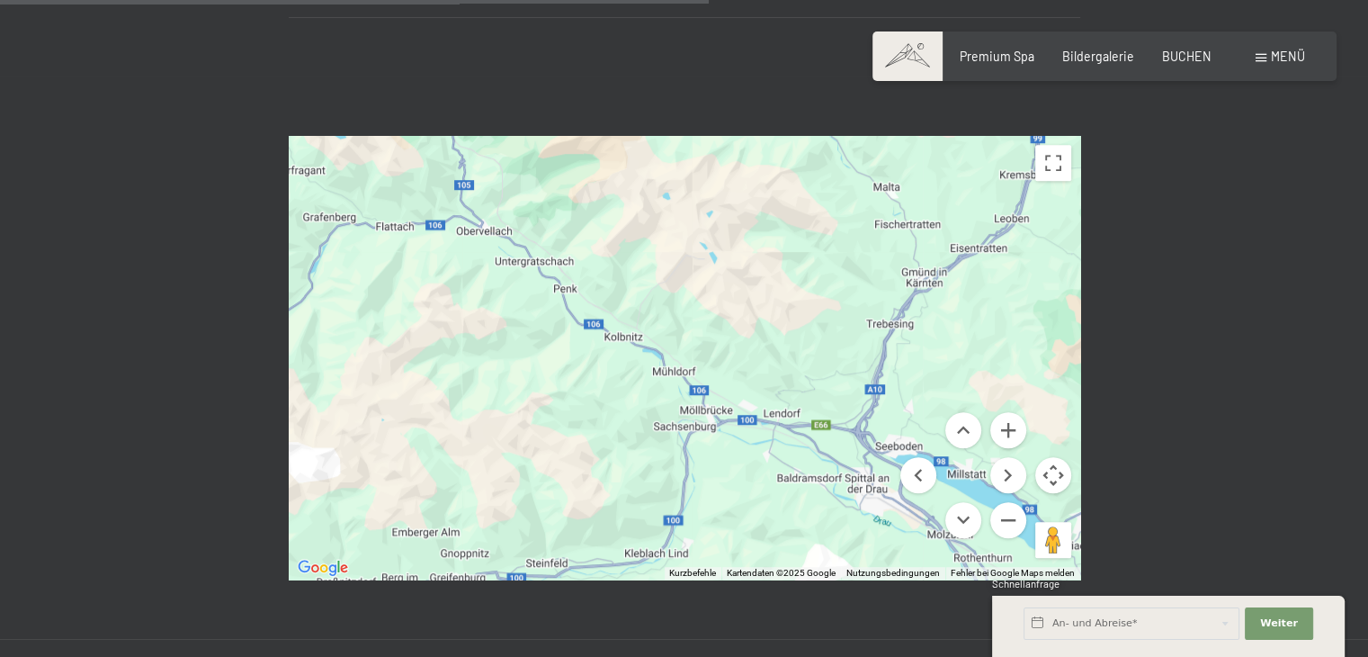
drag, startPoint x: 733, startPoint y: 451, endPoint x: 763, endPoint y: 348, distance: 106.7
click at [763, 348] on div at bounding box center [684, 357] width 791 height 443
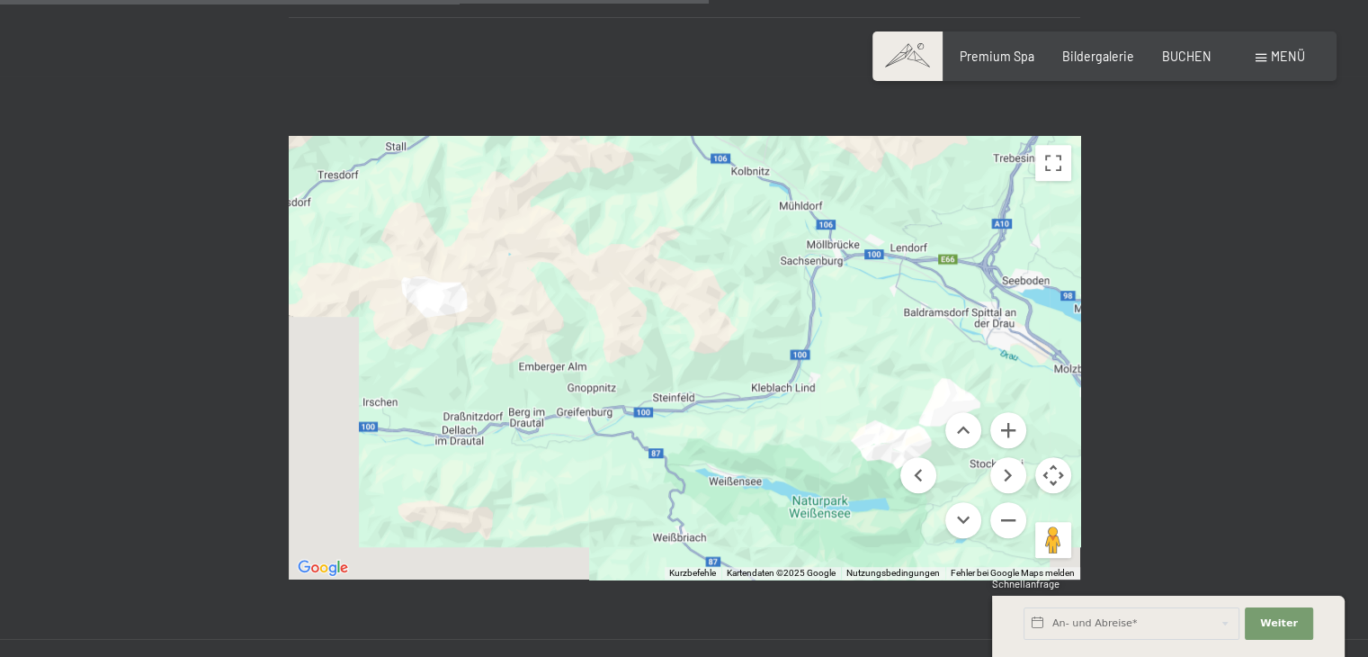
drag, startPoint x: 800, startPoint y: 409, endPoint x: 836, endPoint y: 393, distance: 39.5
click at [836, 393] on div at bounding box center [684, 357] width 791 height 443
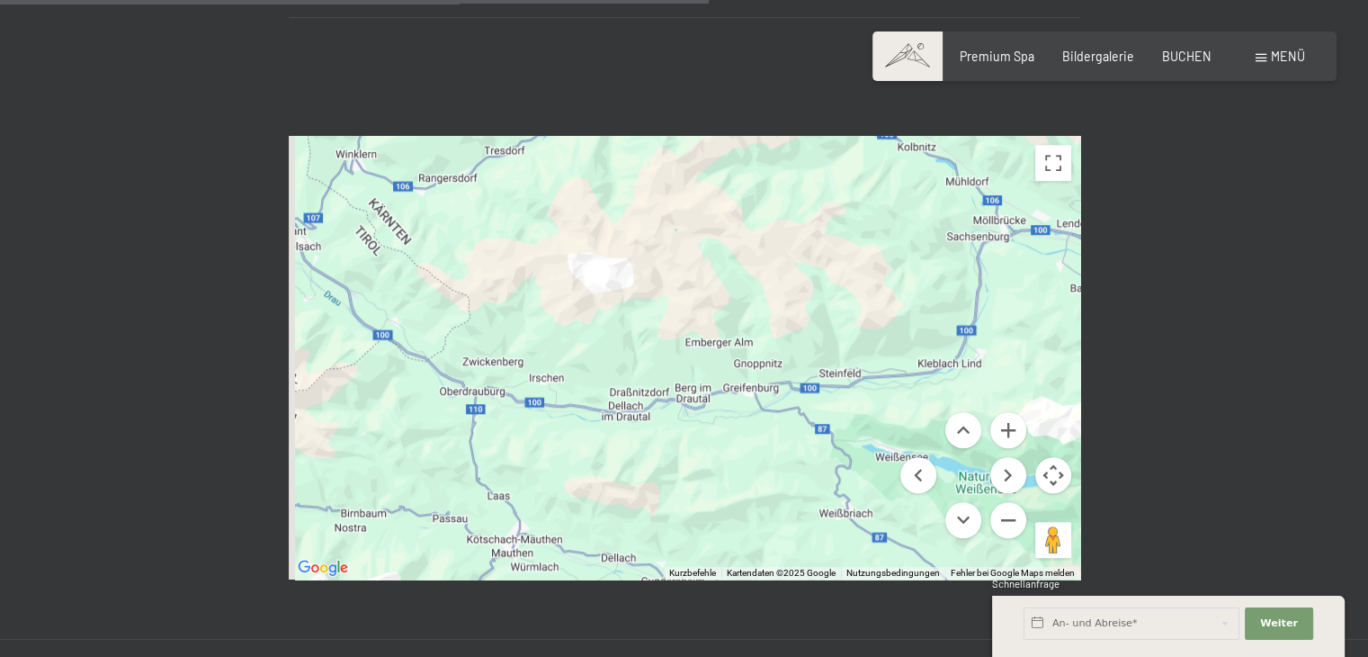
drag, startPoint x: 627, startPoint y: 415, endPoint x: 691, endPoint y: 411, distance: 64.0
click at [691, 411] on div at bounding box center [684, 357] width 791 height 443
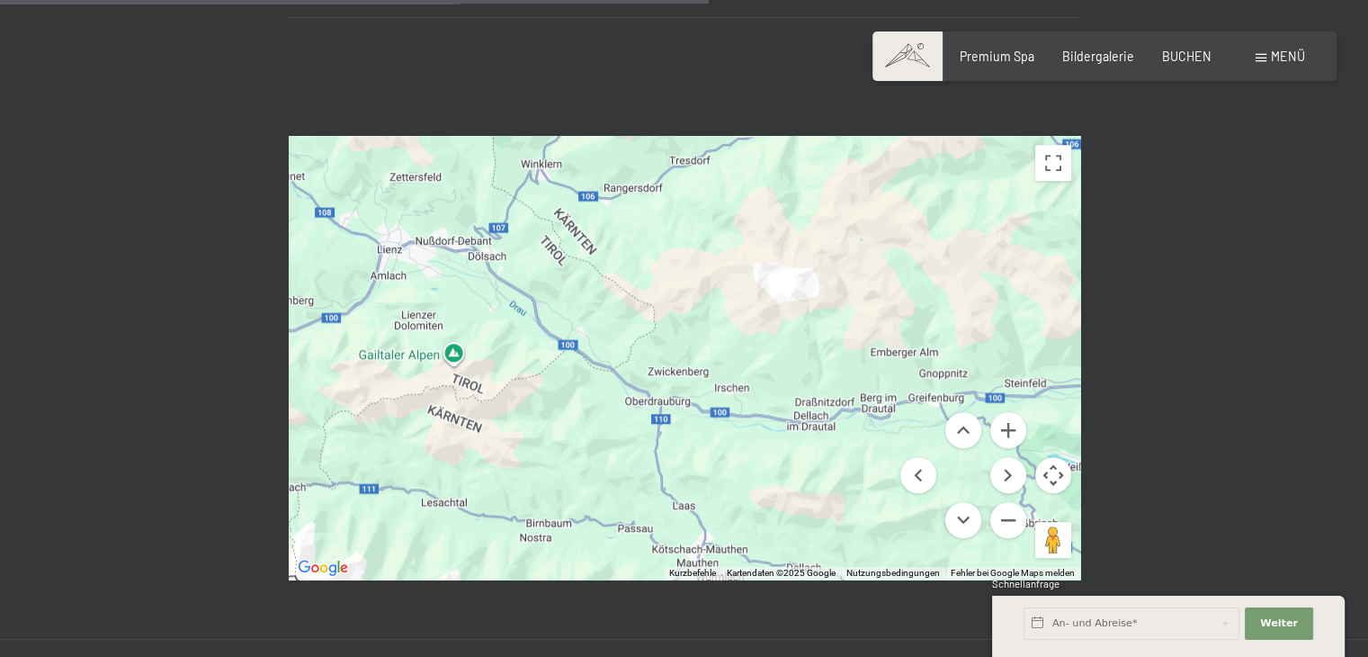
drag, startPoint x: 729, startPoint y: 430, endPoint x: 765, endPoint y: 429, distance: 36.0
click at [765, 429] on div at bounding box center [684, 357] width 791 height 443
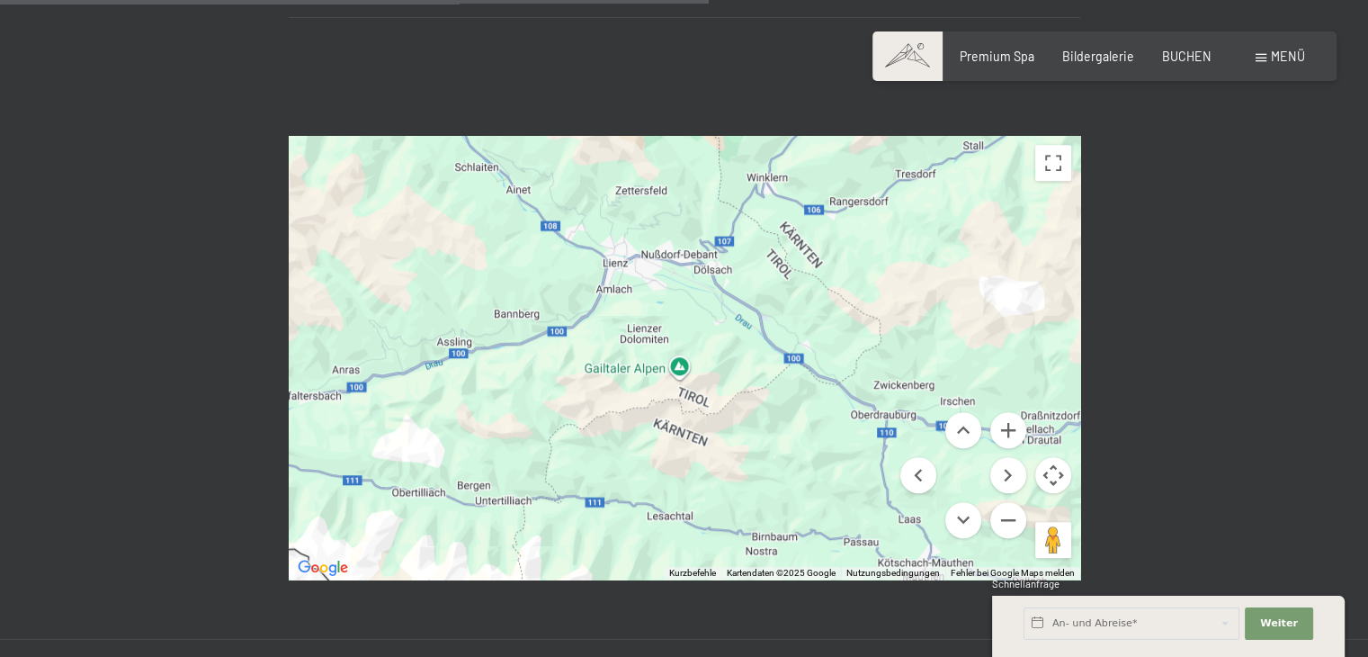
drag, startPoint x: 576, startPoint y: 407, endPoint x: 758, endPoint y: 421, distance: 183.1
click at [758, 421] on div at bounding box center [684, 357] width 791 height 443
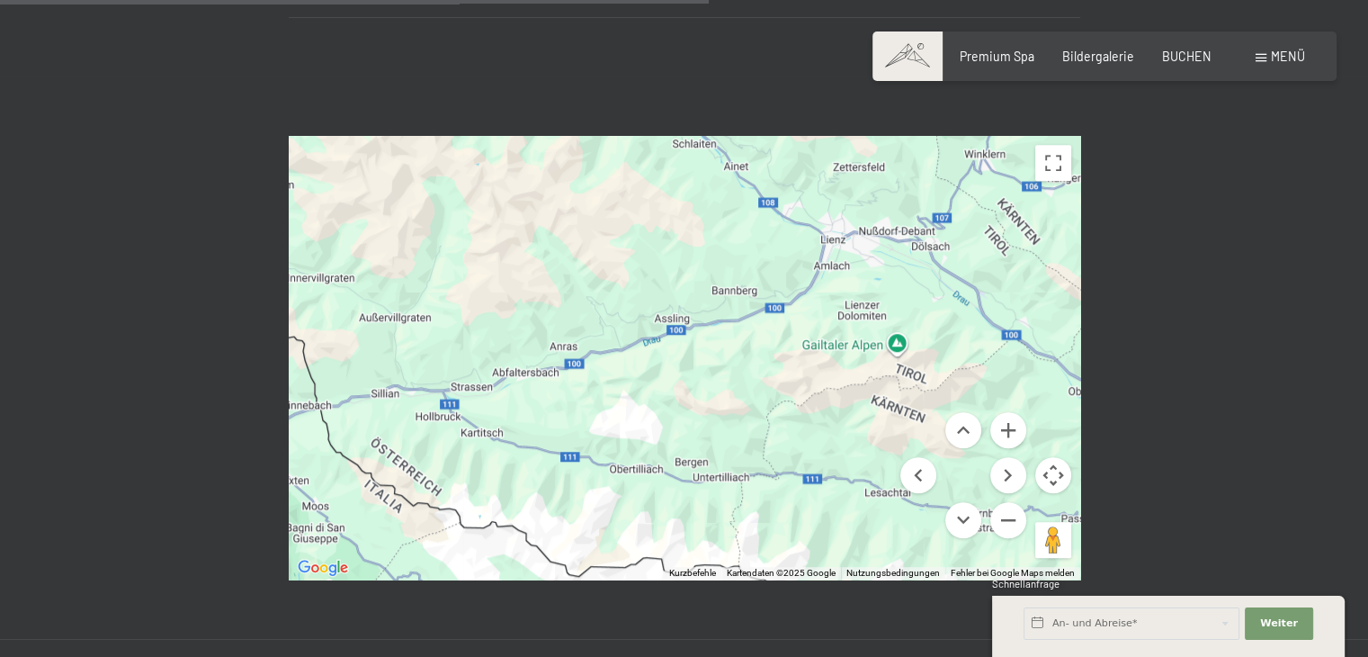
drag, startPoint x: 590, startPoint y: 425, endPoint x: 811, endPoint y: 402, distance: 222.5
click at [811, 402] on div at bounding box center [684, 357] width 791 height 443
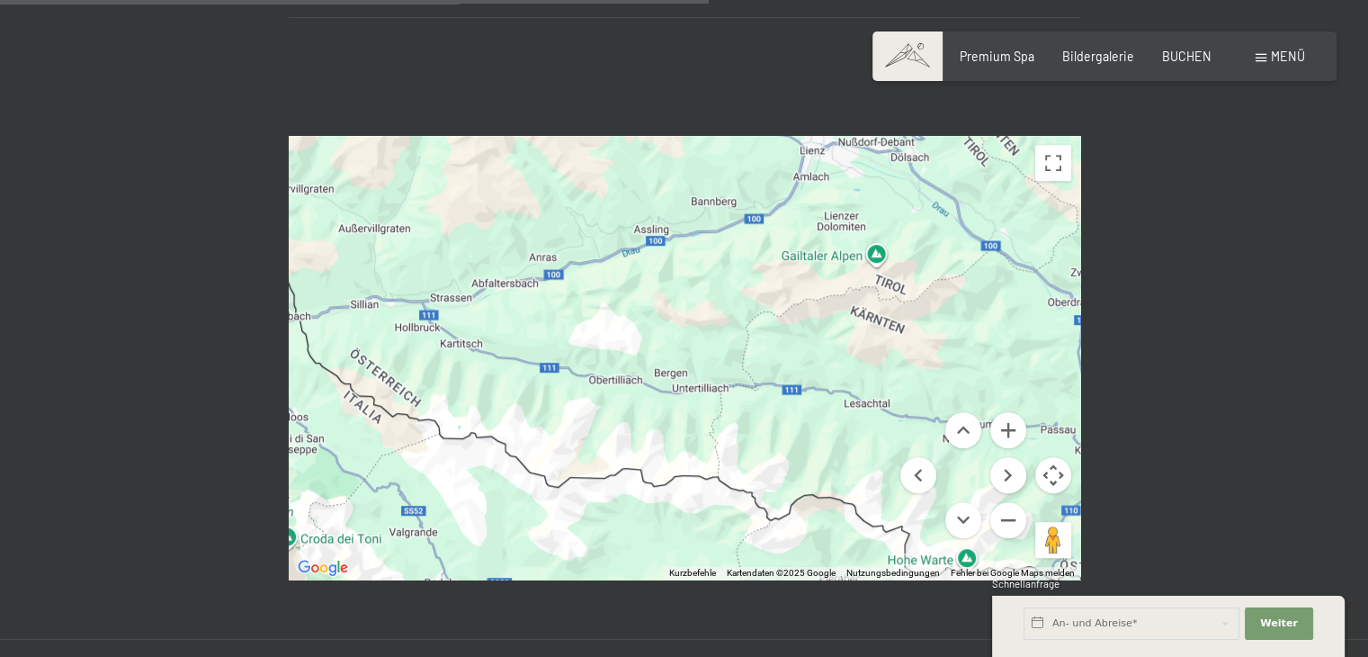
drag, startPoint x: 704, startPoint y: 396, endPoint x: 526, endPoint y: 241, distance: 235.9
click at [528, 242] on div at bounding box center [684, 357] width 791 height 443
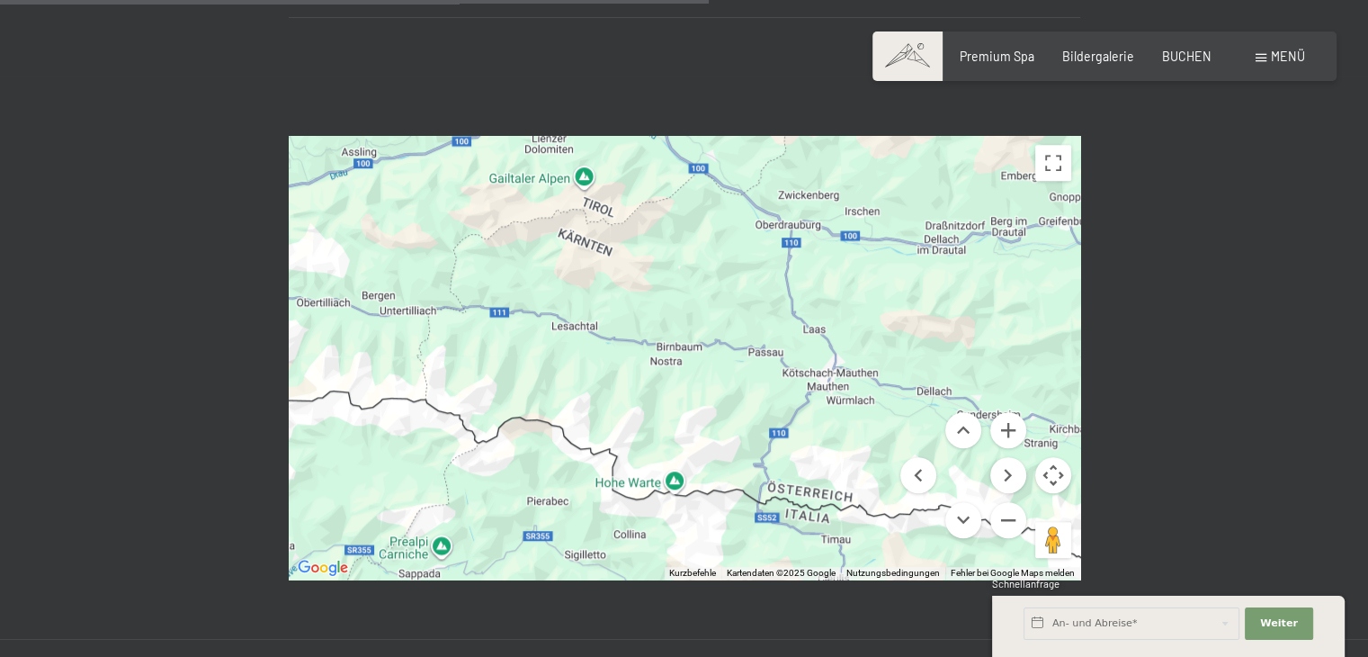
drag, startPoint x: 756, startPoint y: 379, endPoint x: 651, endPoint y: 371, distance: 104.6
click at [651, 371] on div at bounding box center [684, 357] width 791 height 443
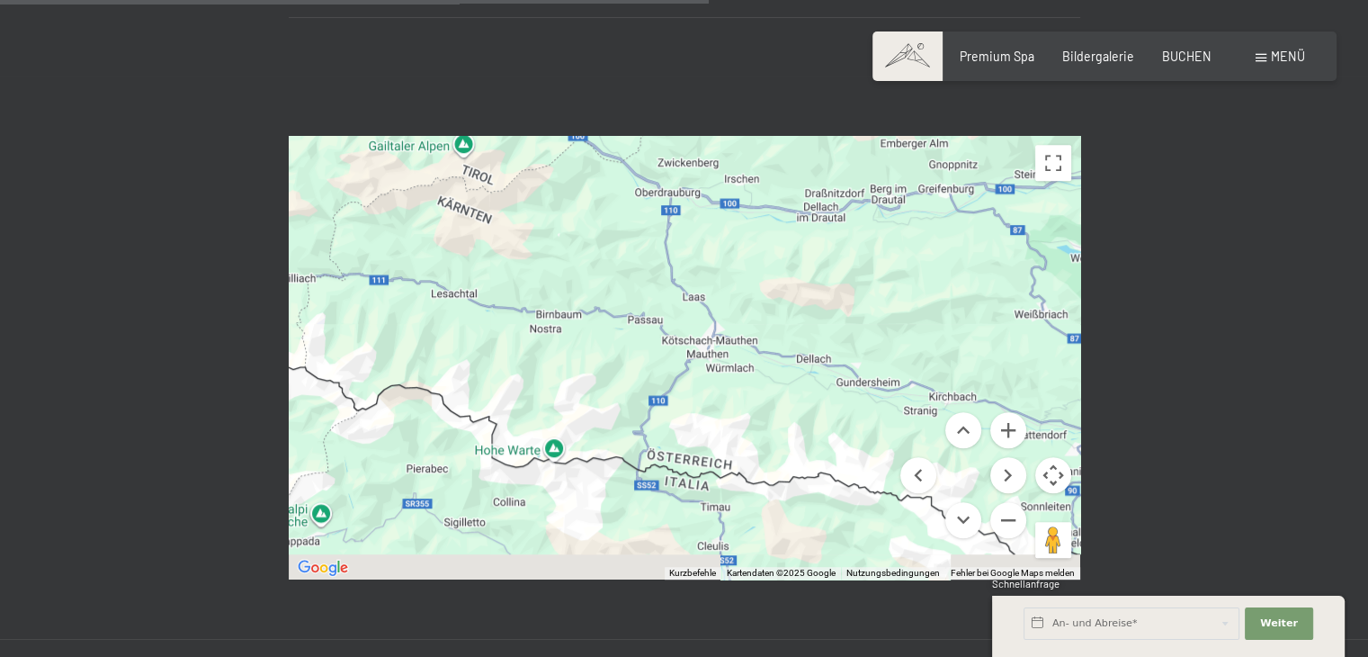
drag, startPoint x: 737, startPoint y: 383, endPoint x: 529, endPoint y: 338, distance: 212.6
click at [529, 338] on div at bounding box center [684, 357] width 791 height 443
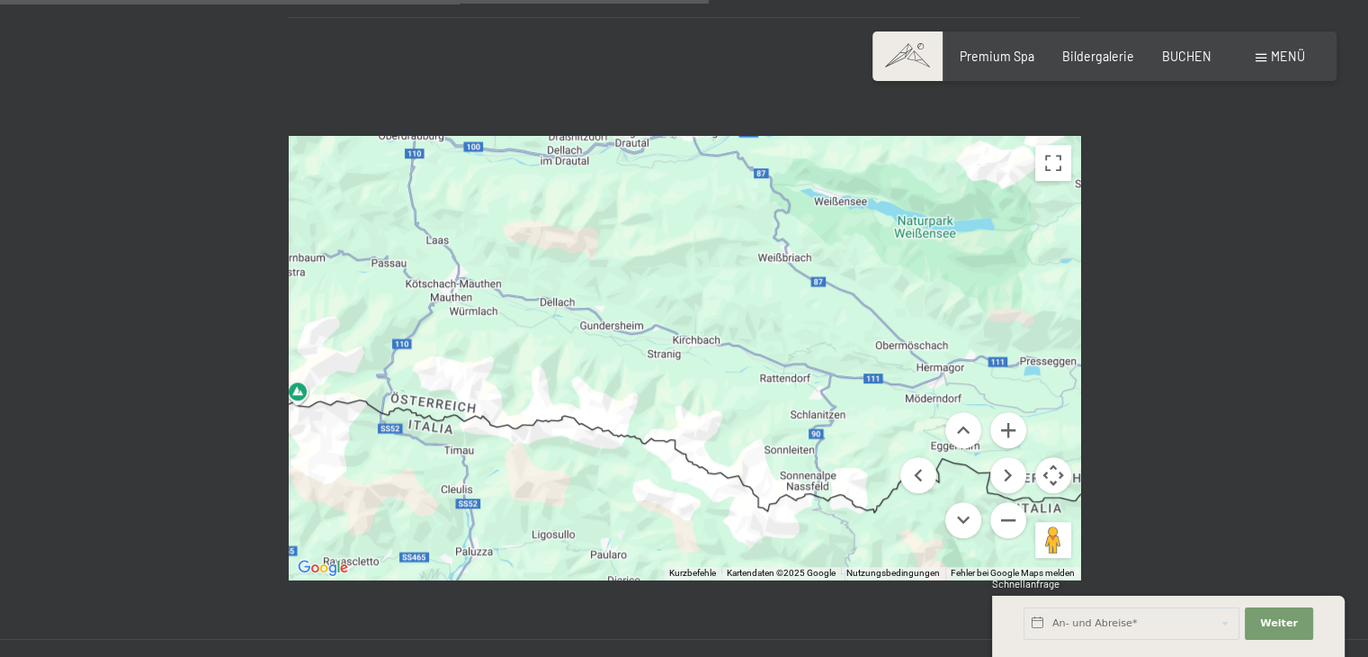
drag, startPoint x: 744, startPoint y: 389, endPoint x: 574, endPoint y: 342, distance: 176.3
click at [574, 342] on div at bounding box center [684, 357] width 791 height 443
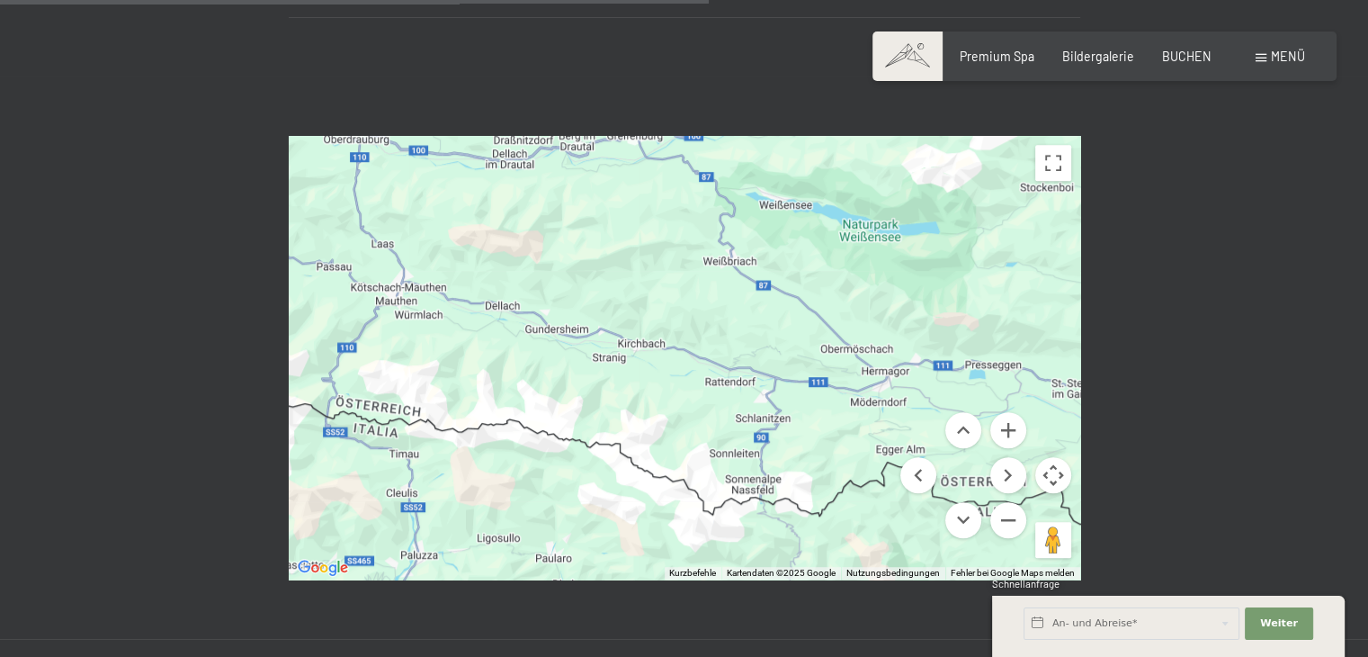
drag, startPoint x: 687, startPoint y: 368, endPoint x: 622, endPoint y: 386, distance: 67.2
click at [622, 386] on div "Buchen Anfragen Premium Spa Bildergalerie BUCHEN Menü DE IT EN Gutschein Bilder…" at bounding box center [684, 322] width 1368 height 2803
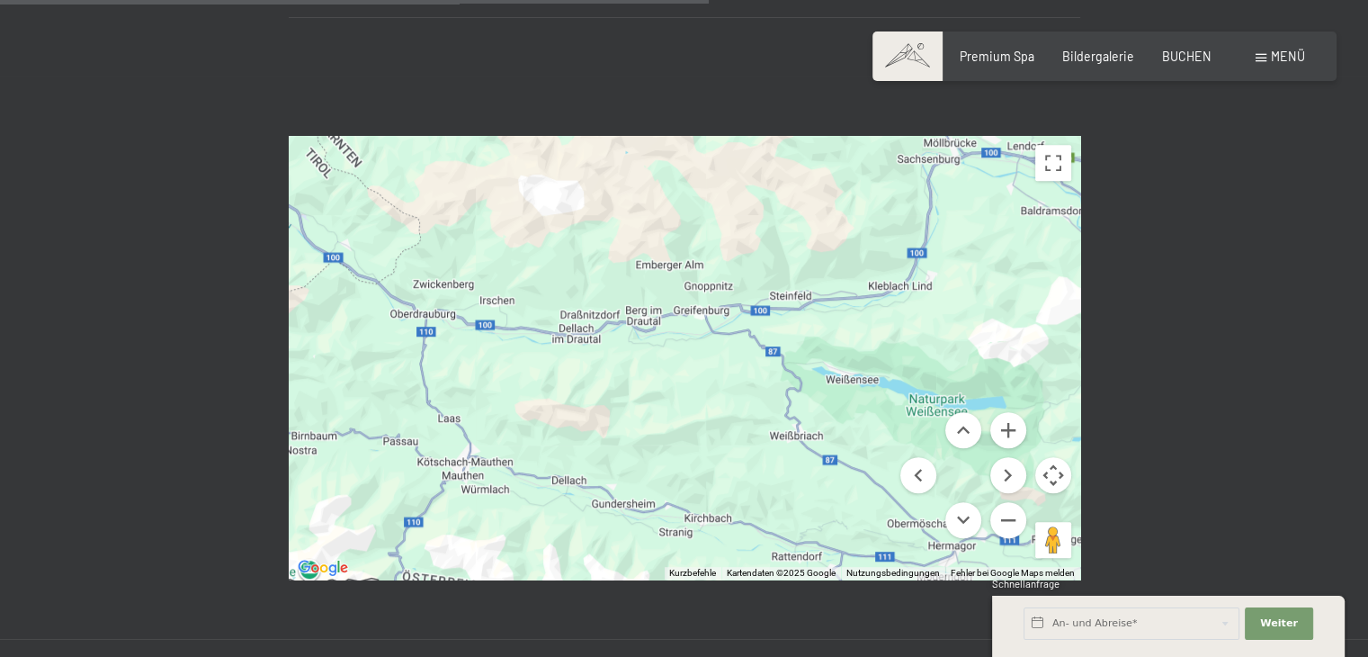
drag, startPoint x: 604, startPoint y: 215, endPoint x: 693, endPoint y: 380, distance: 187.9
click at [693, 380] on div at bounding box center [684, 357] width 791 height 443
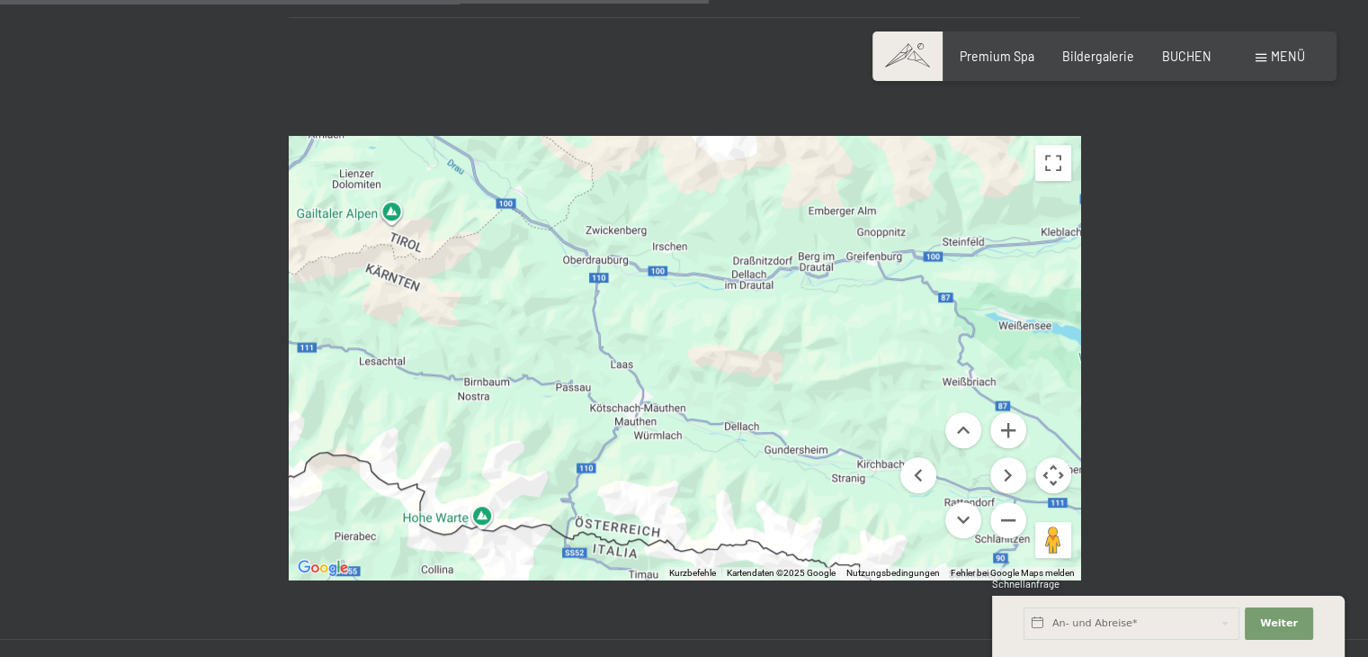
drag, startPoint x: 716, startPoint y: 353, endPoint x: 846, endPoint y: 310, distance: 137.4
click at [846, 310] on div at bounding box center [684, 357] width 791 height 443
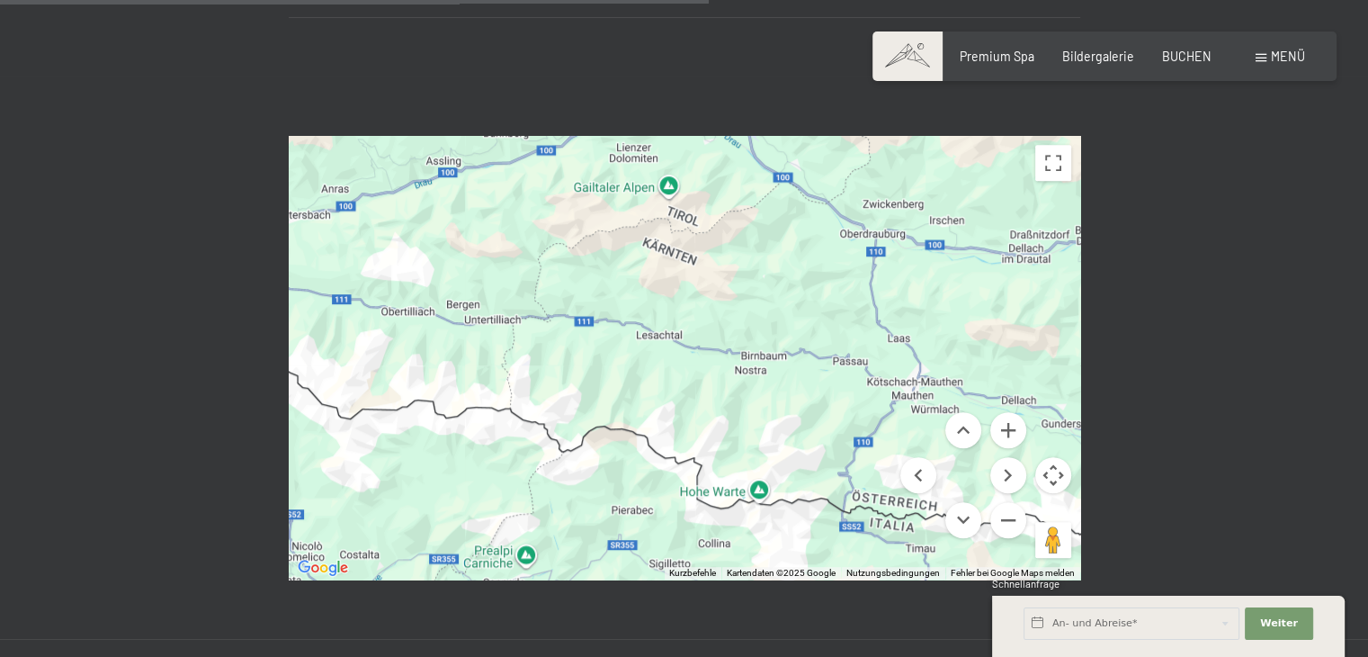
drag, startPoint x: 461, startPoint y: 282, endPoint x: 752, endPoint y: 256, distance: 292.5
click at [754, 255] on div at bounding box center [684, 357] width 791 height 443
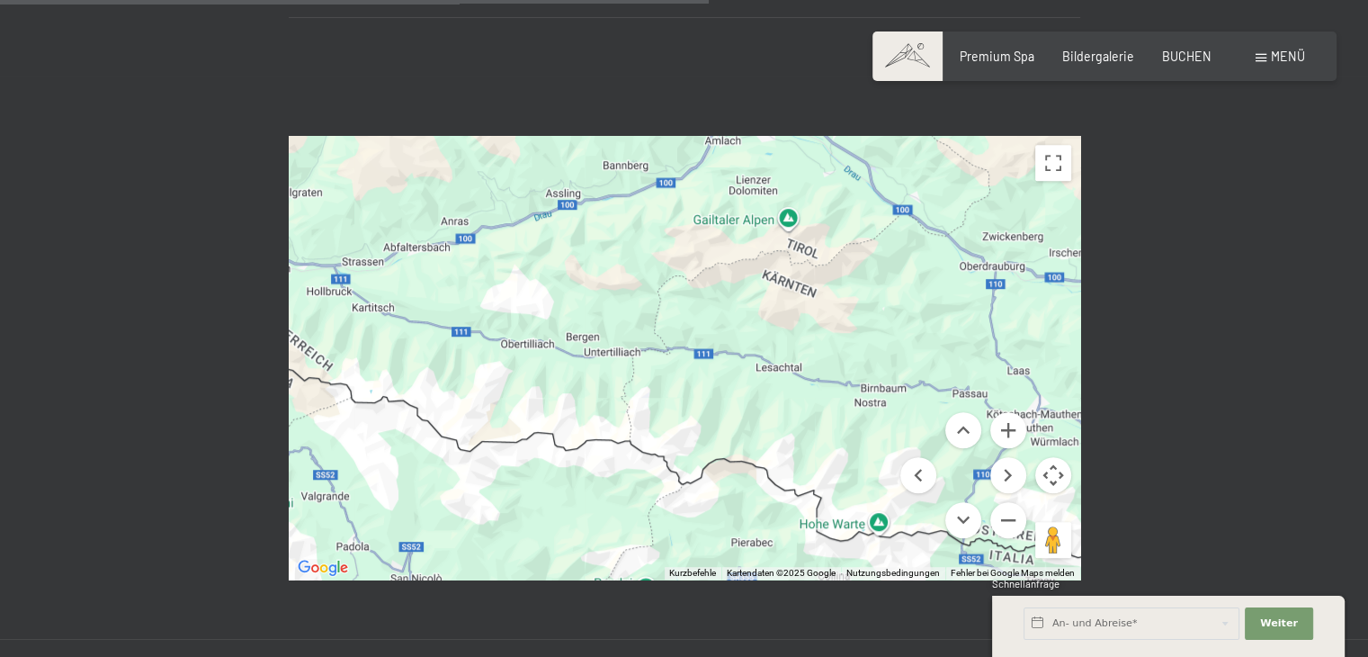
drag, startPoint x: 687, startPoint y: 227, endPoint x: 768, endPoint y: 214, distance: 81.9
click at [768, 214] on div at bounding box center [684, 357] width 791 height 443
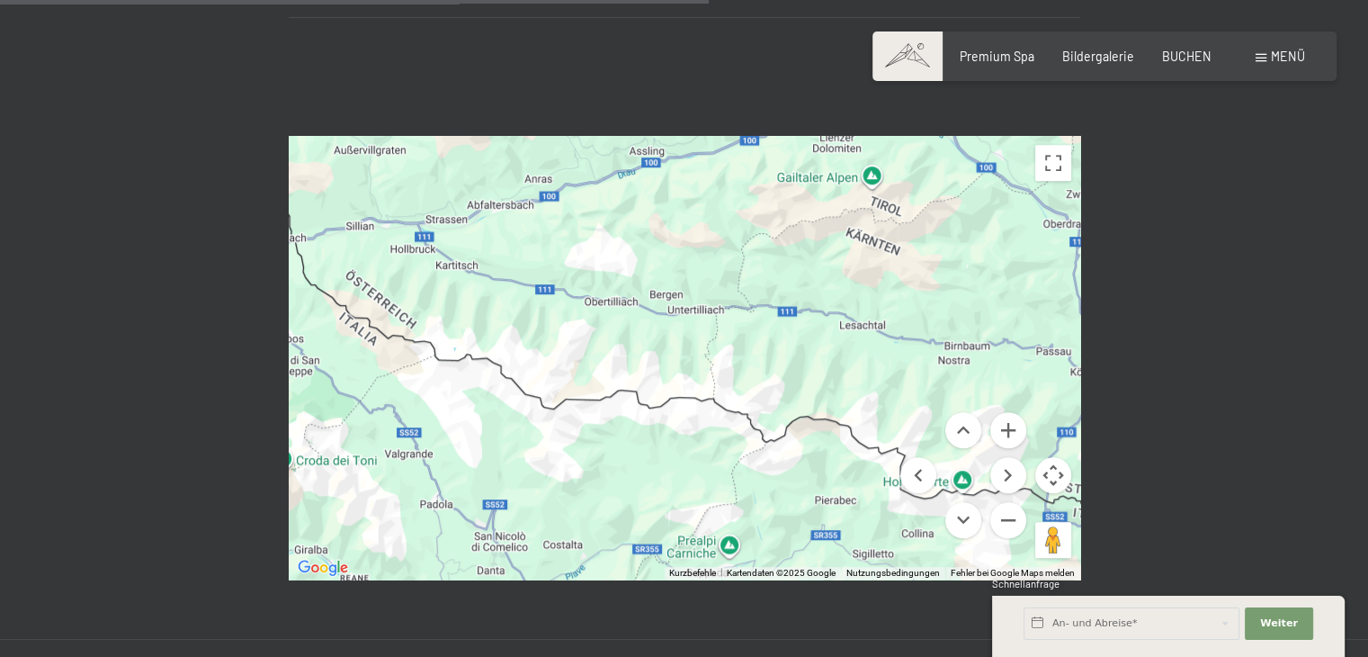
click at [761, 213] on div at bounding box center [684, 357] width 791 height 443
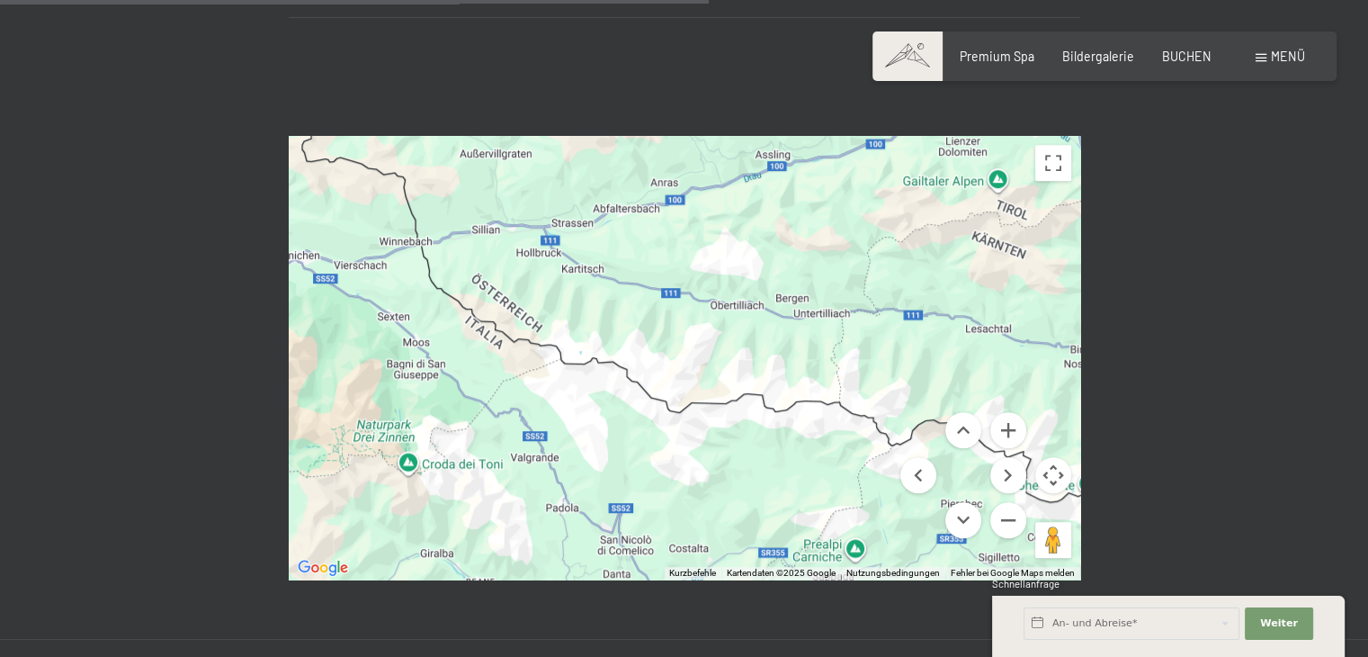
drag, startPoint x: 881, startPoint y: 225, endPoint x: 927, endPoint y: 226, distance: 45.9
click at [927, 226] on div at bounding box center [684, 357] width 791 height 443
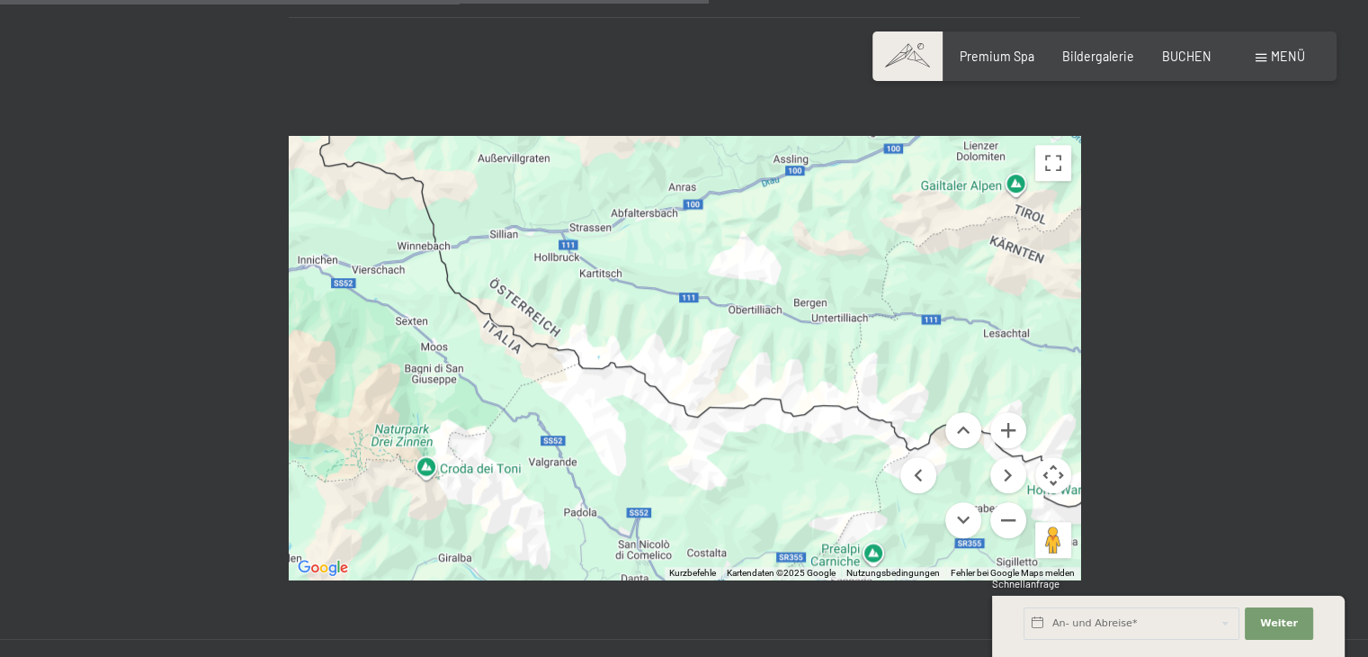
drag, startPoint x: 740, startPoint y: 166, endPoint x: 856, endPoint y: 224, distance: 129.5
click at [856, 224] on div at bounding box center [684, 357] width 791 height 443
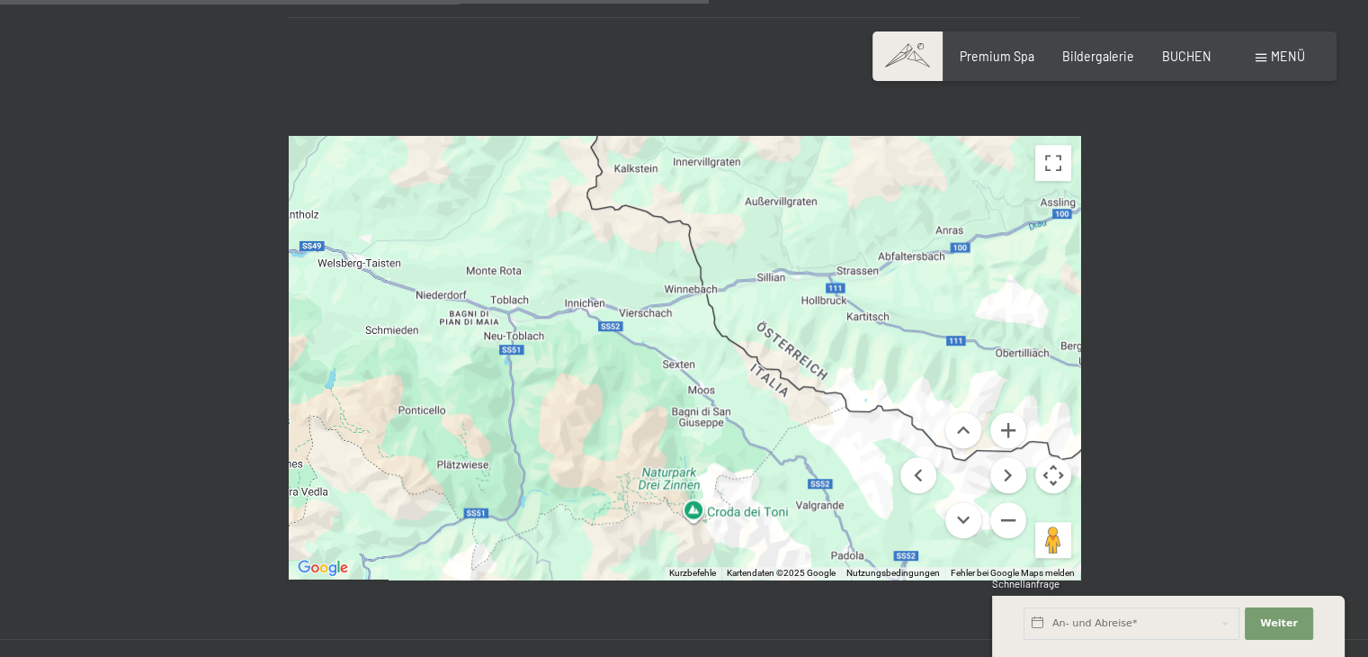
drag, startPoint x: 680, startPoint y: 314, endPoint x: 814, endPoint y: 289, distance: 136.4
click at [814, 289] on div at bounding box center [684, 357] width 791 height 443
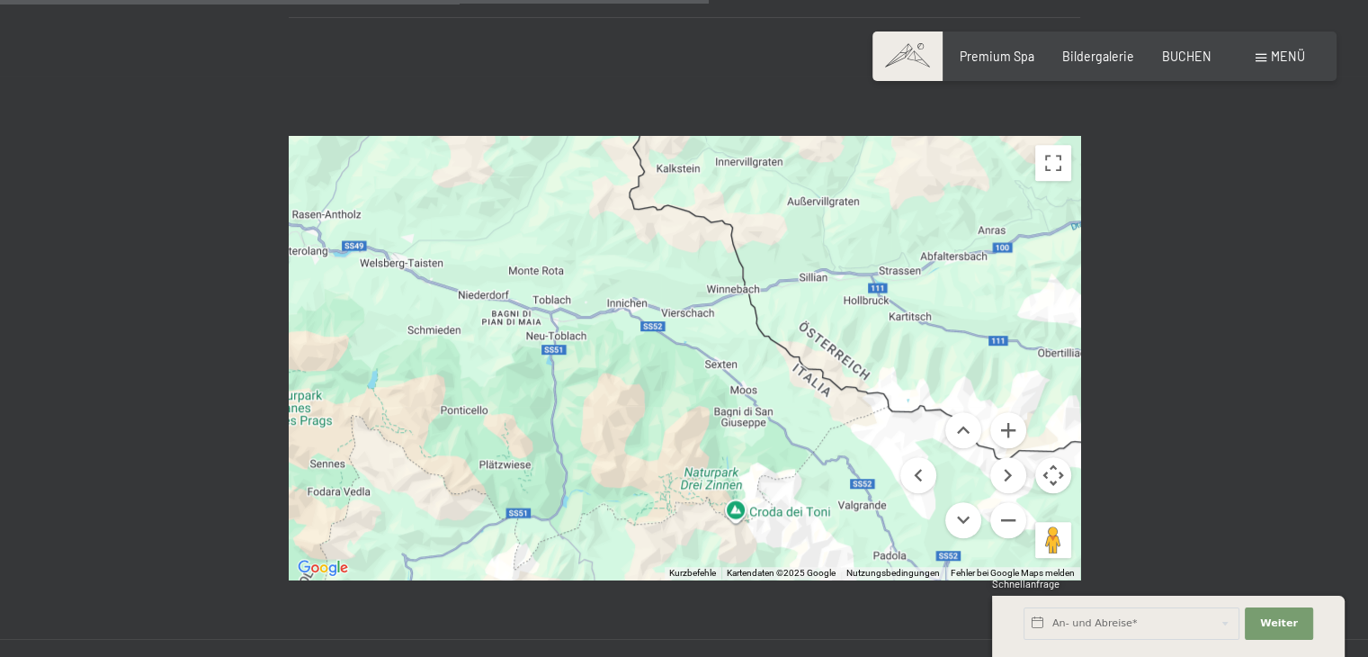
drag, startPoint x: 648, startPoint y: 350, endPoint x: 860, endPoint y: 332, distance: 213.0
click at [859, 332] on div at bounding box center [684, 357] width 791 height 443
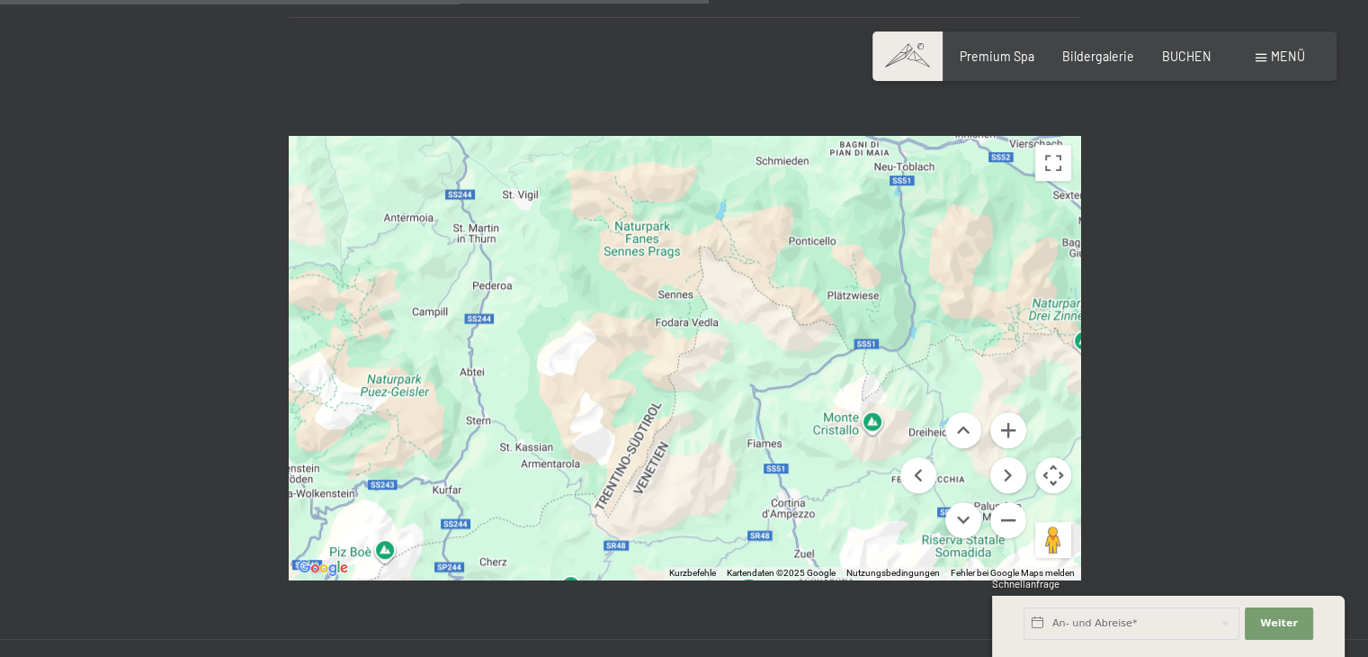
drag, startPoint x: 753, startPoint y: 357, endPoint x: 745, endPoint y: 213, distance: 144.1
click at [745, 213] on div at bounding box center [684, 357] width 791 height 443
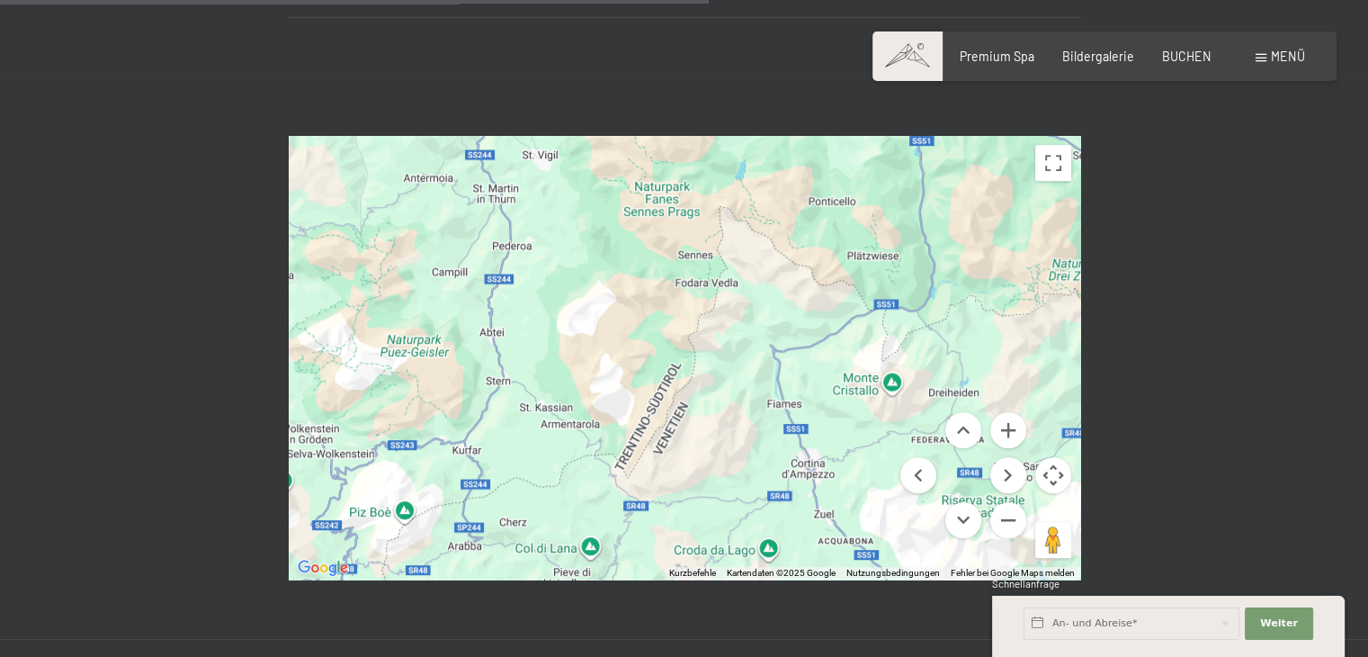
drag, startPoint x: 713, startPoint y: 307, endPoint x: 738, endPoint y: 256, distance: 55.9
click at [738, 256] on div at bounding box center [684, 357] width 791 height 443
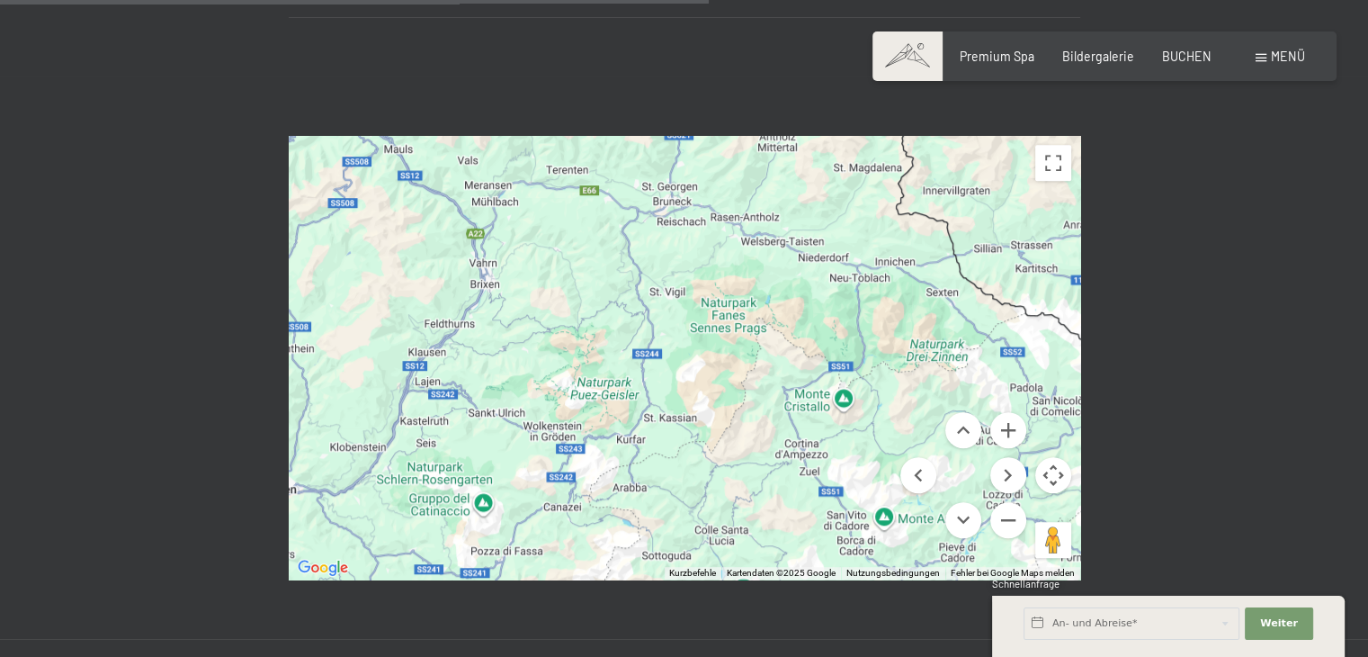
drag, startPoint x: 727, startPoint y: 261, endPoint x: 743, endPoint y: 389, distance: 129.6
click at [743, 389] on div at bounding box center [684, 357] width 791 height 443
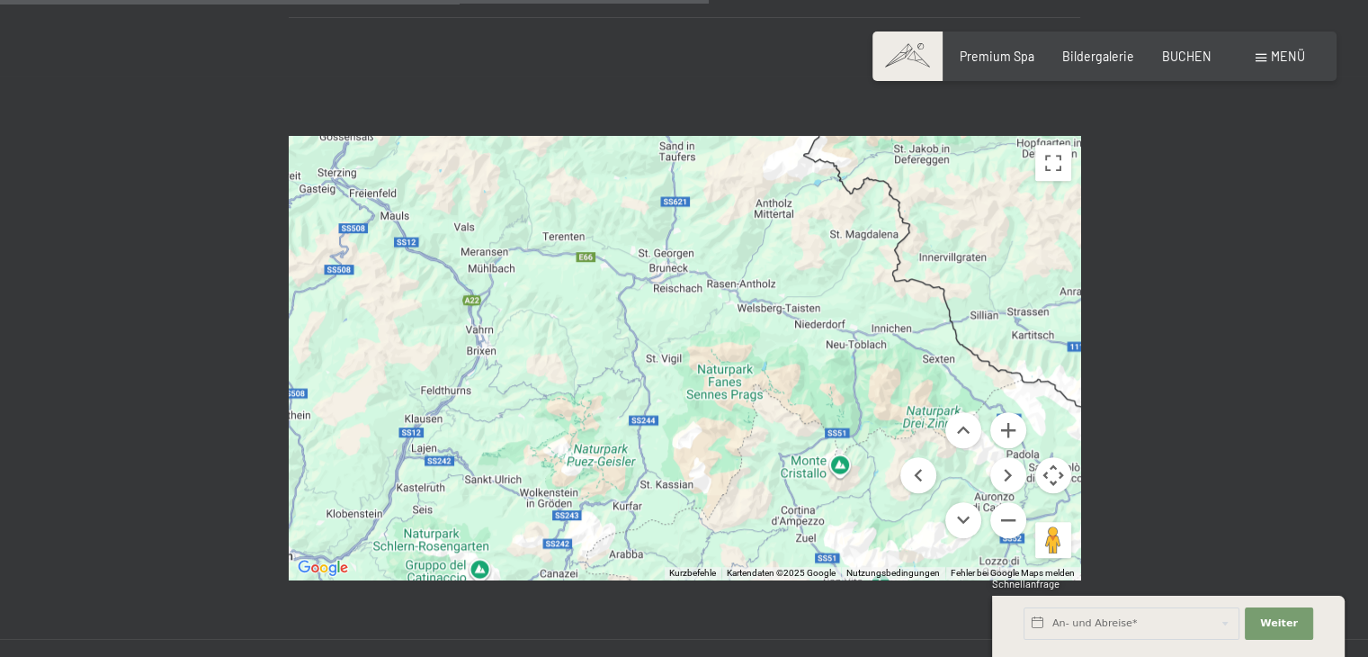
drag, startPoint x: 745, startPoint y: 314, endPoint x: 709, endPoint y: 429, distance: 120.6
click at [709, 429] on div at bounding box center [684, 357] width 791 height 443
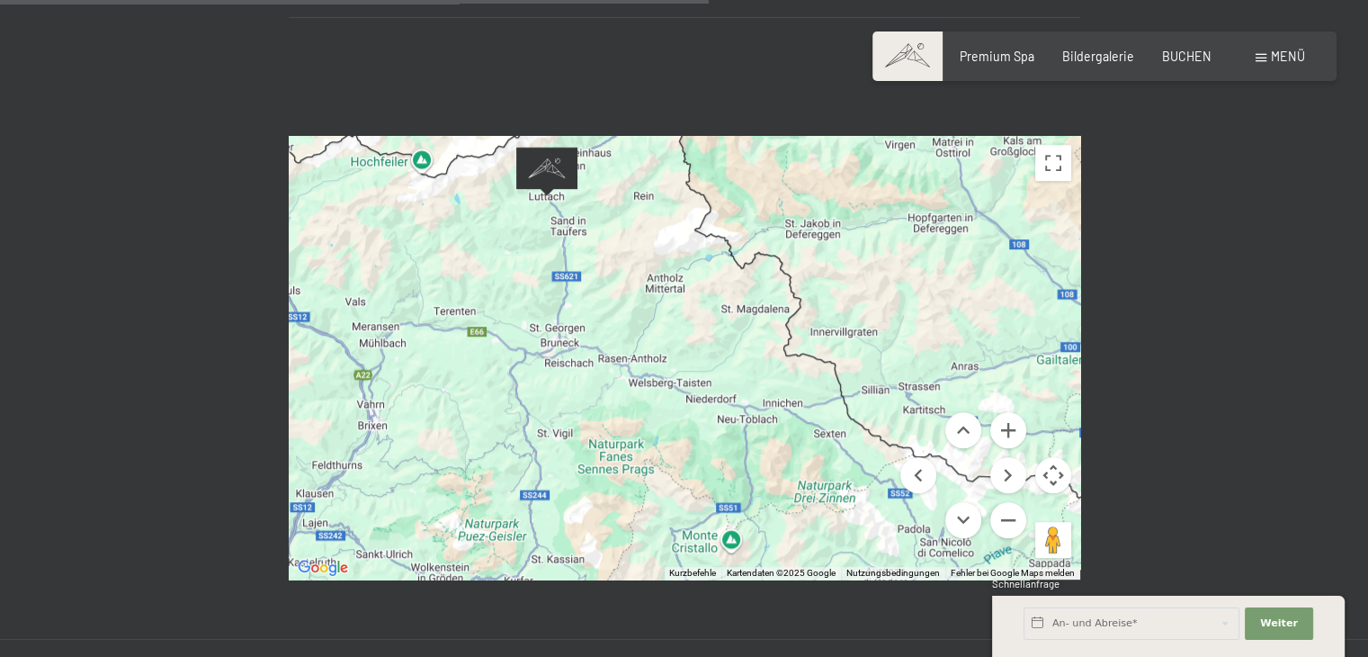
click at [714, 302] on div at bounding box center [684, 357] width 791 height 443
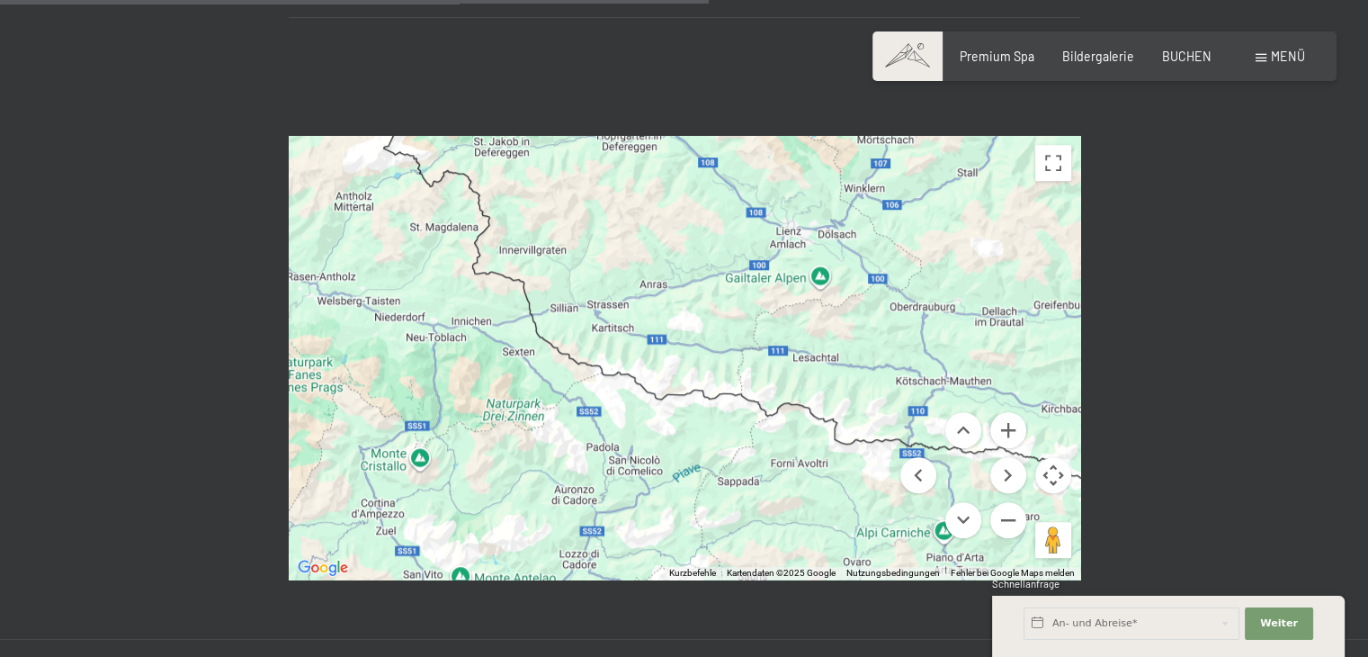
drag, startPoint x: 622, startPoint y: 398, endPoint x: 329, endPoint y: 337, distance: 299.5
click at [329, 337] on div at bounding box center [684, 357] width 791 height 443
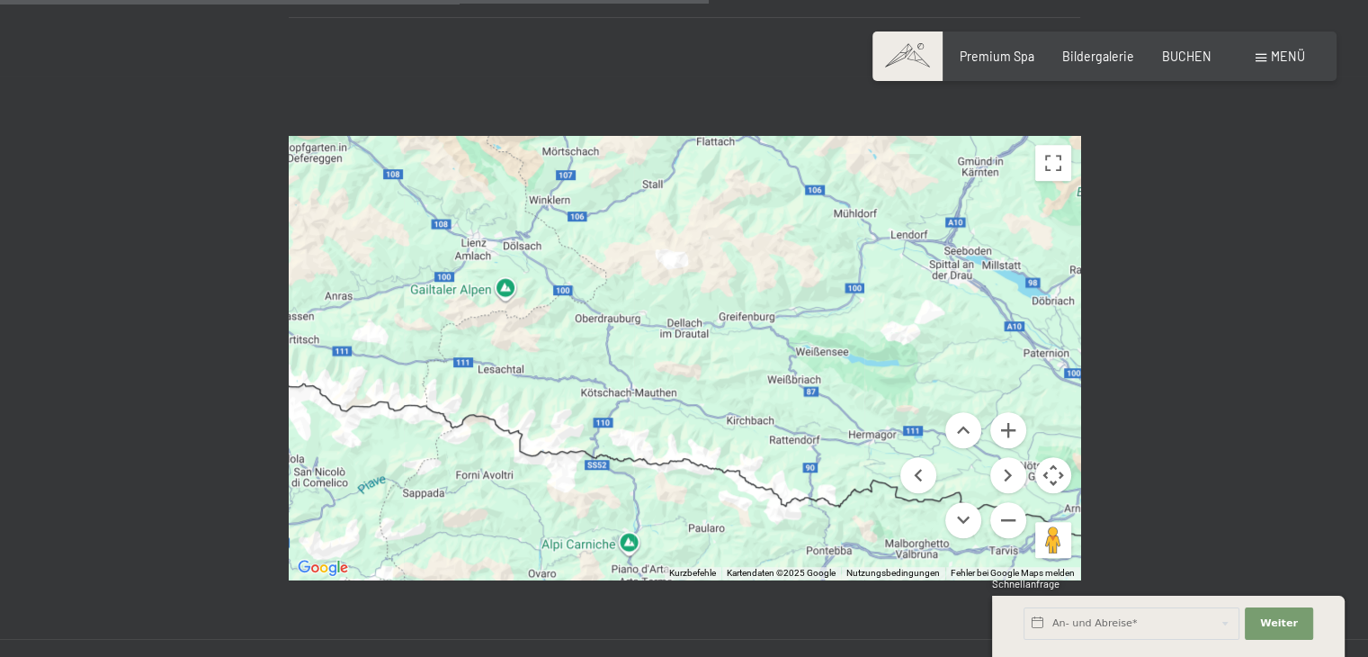
drag, startPoint x: 767, startPoint y: 283, endPoint x: 475, endPoint y: 289, distance: 292.4
click at [475, 289] on div at bounding box center [684, 357] width 791 height 443
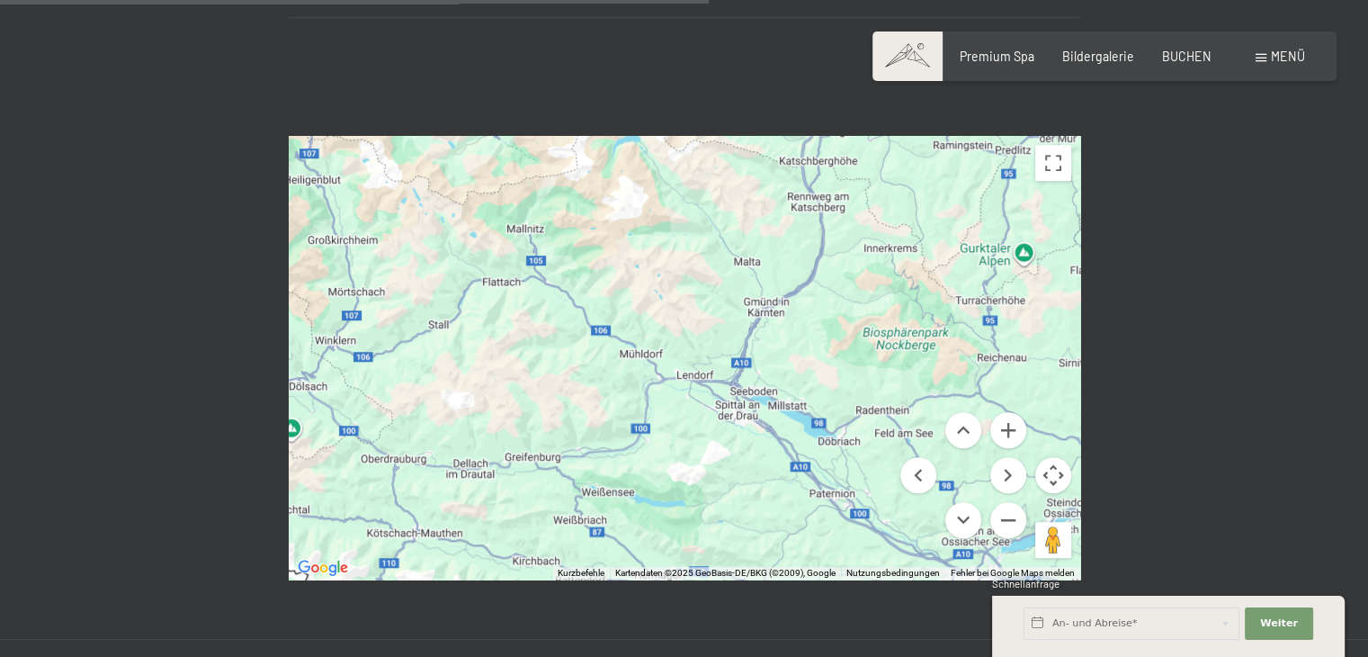
drag, startPoint x: 769, startPoint y: 213, endPoint x: 552, endPoint y: 355, distance: 259.2
click at [552, 355] on div at bounding box center [684, 357] width 791 height 443
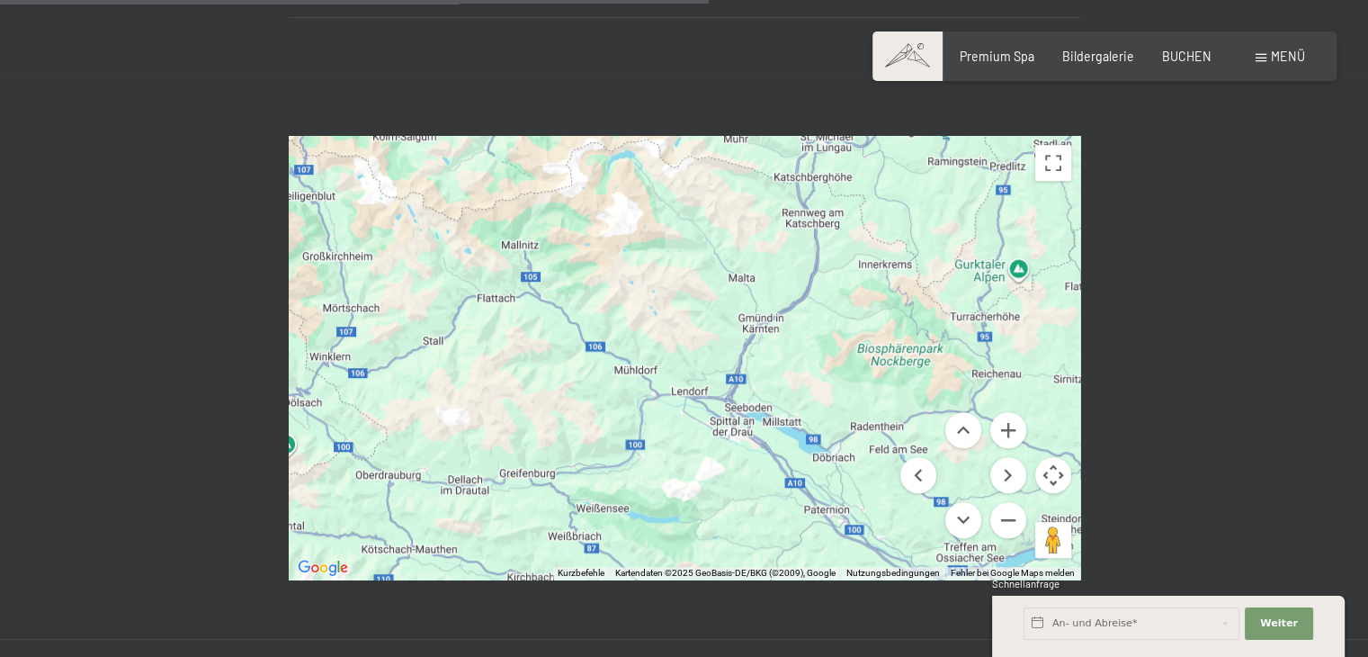
drag, startPoint x: 578, startPoint y: 321, endPoint x: 535, endPoint y: 449, distance: 134.8
click at [535, 449] on div at bounding box center [684, 357] width 791 height 443
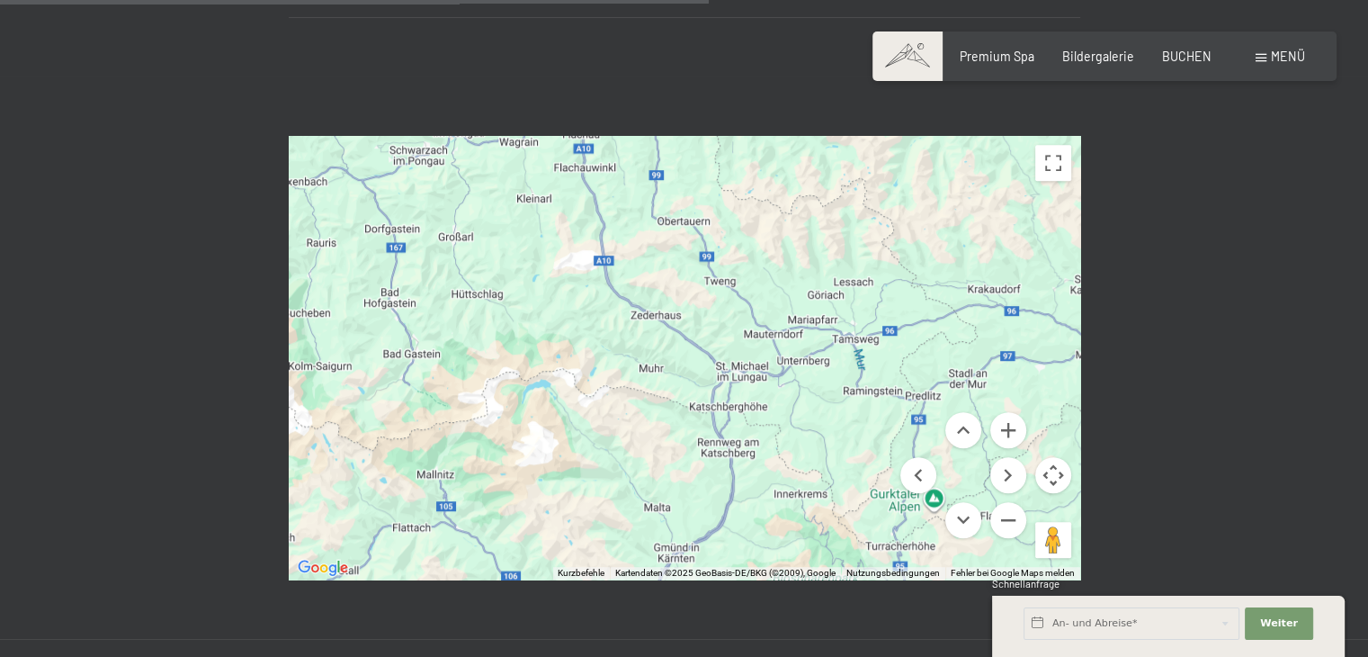
drag, startPoint x: 664, startPoint y: 278, endPoint x: 633, endPoint y: 346, distance: 74.9
click at [633, 346] on div at bounding box center [684, 357] width 791 height 443
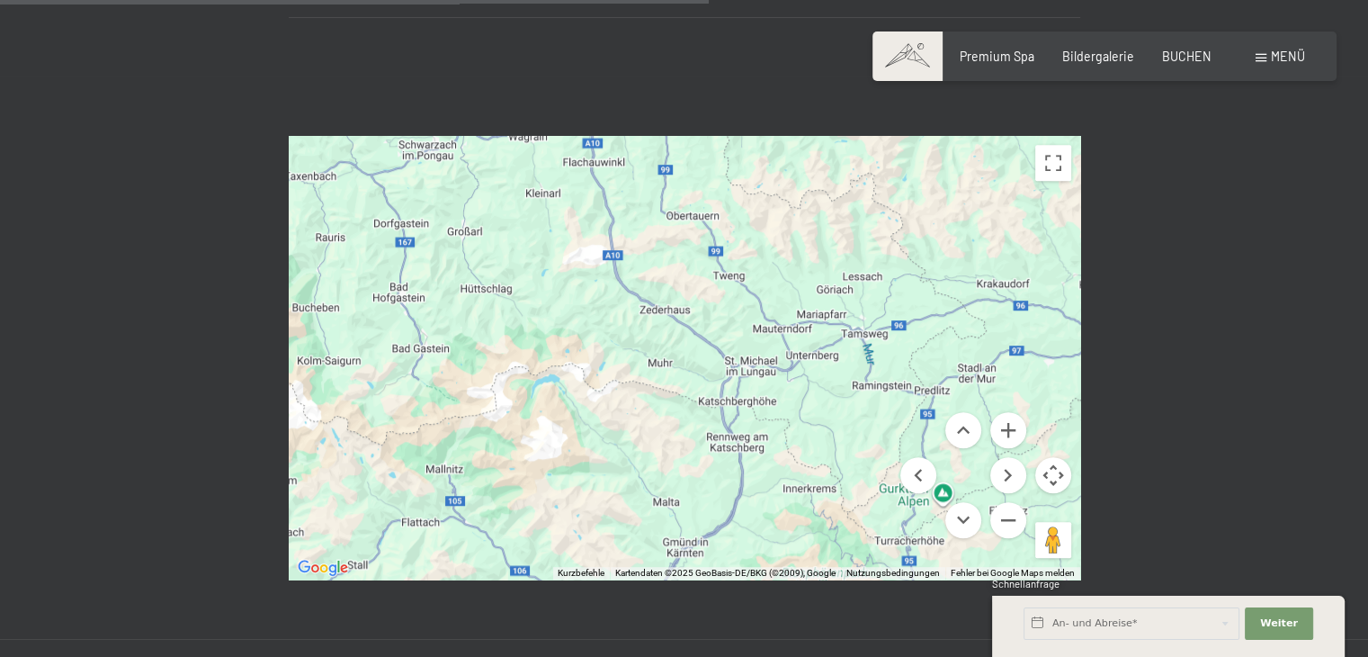
drag, startPoint x: 595, startPoint y: 410, endPoint x: 750, endPoint y: 198, distance: 262.7
click at [748, 204] on div at bounding box center [684, 357] width 791 height 443
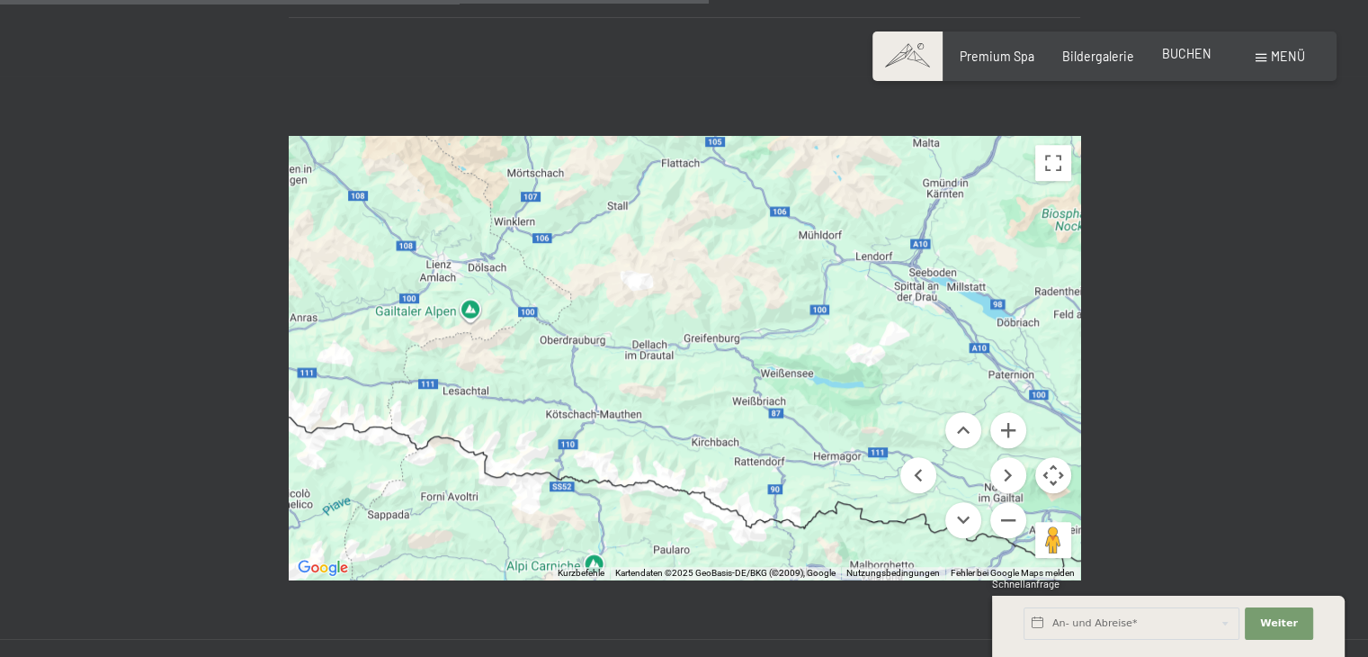
click at [1194, 56] on span "BUCHEN" at bounding box center [1186, 53] width 49 height 15
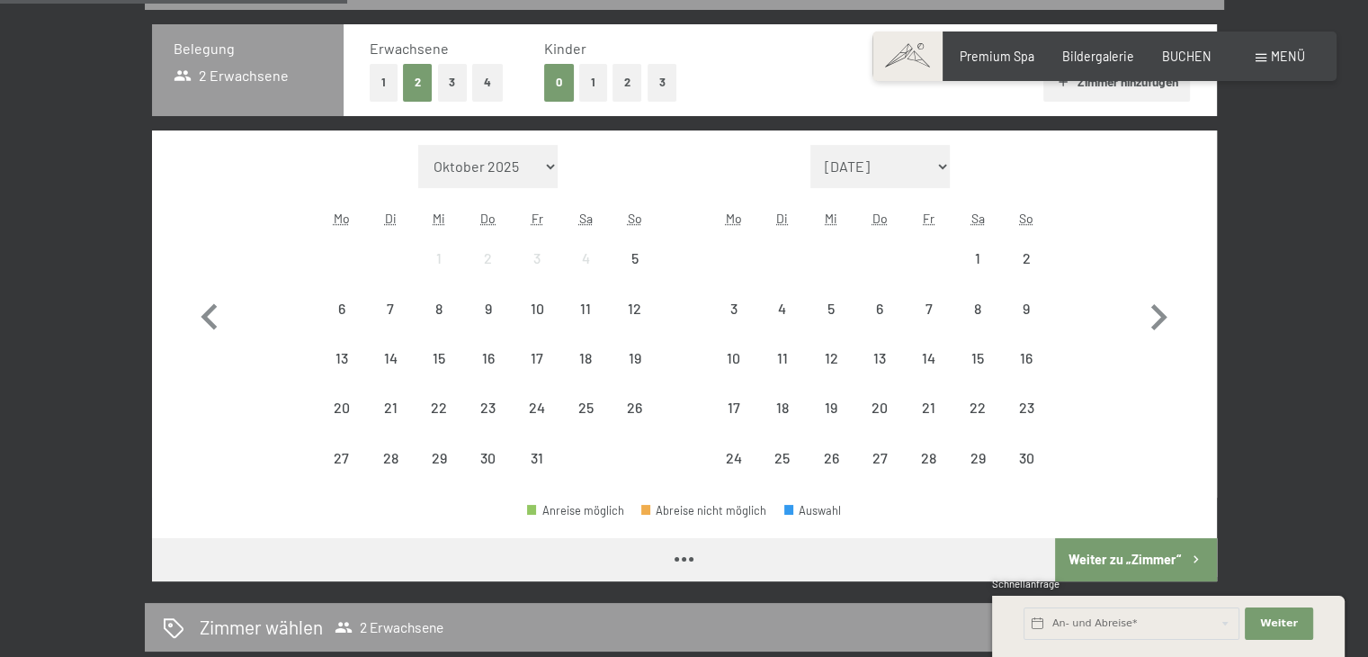
scroll to position [450, 0]
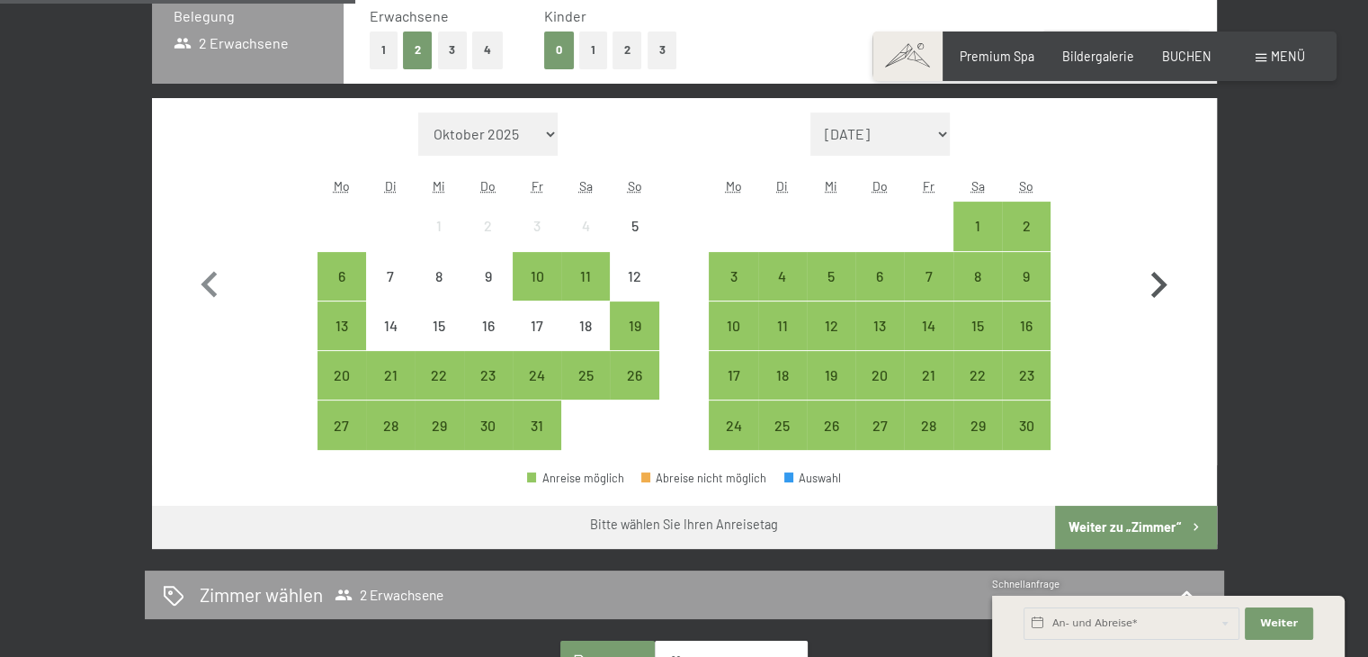
click at [1158, 281] on icon "button" at bounding box center [1159, 285] width 16 height 26
select select "2025-11-01"
select select "2025-12-01"
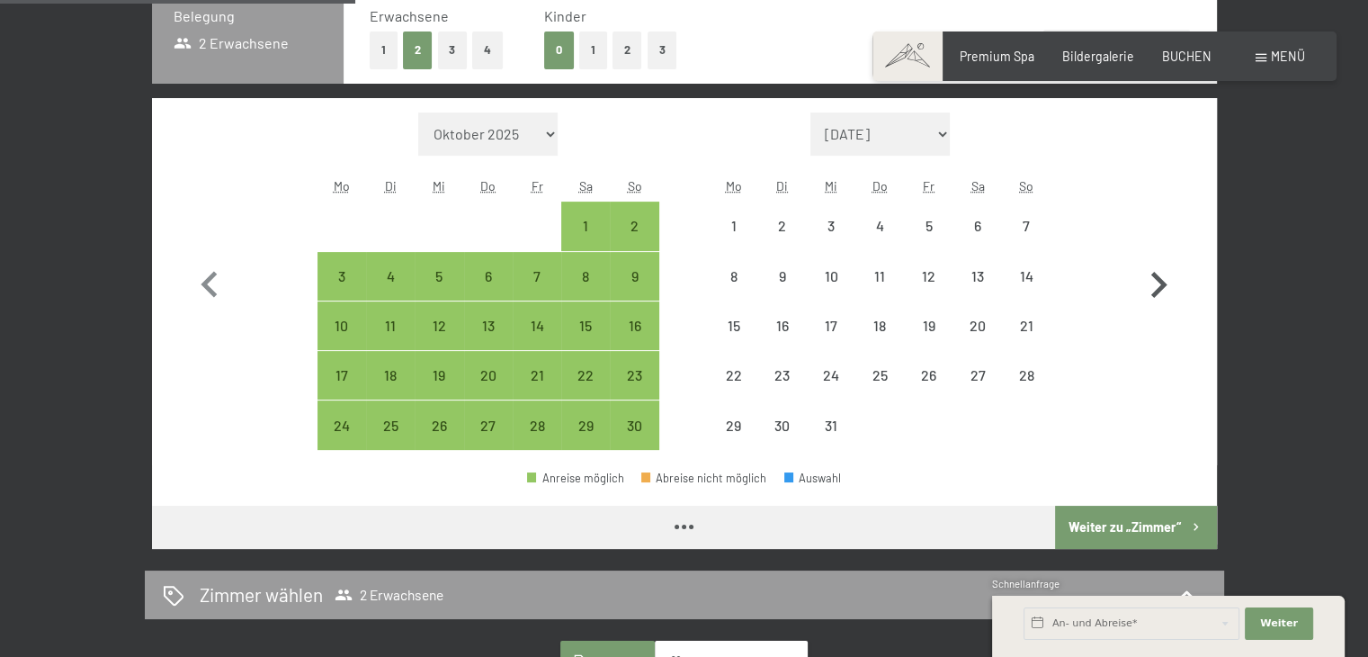
click at [1158, 281] on icon "button" at bounding box center [1159, 285] width 16 height 26
select select "2025-12-01"
select select "2026-01-01"
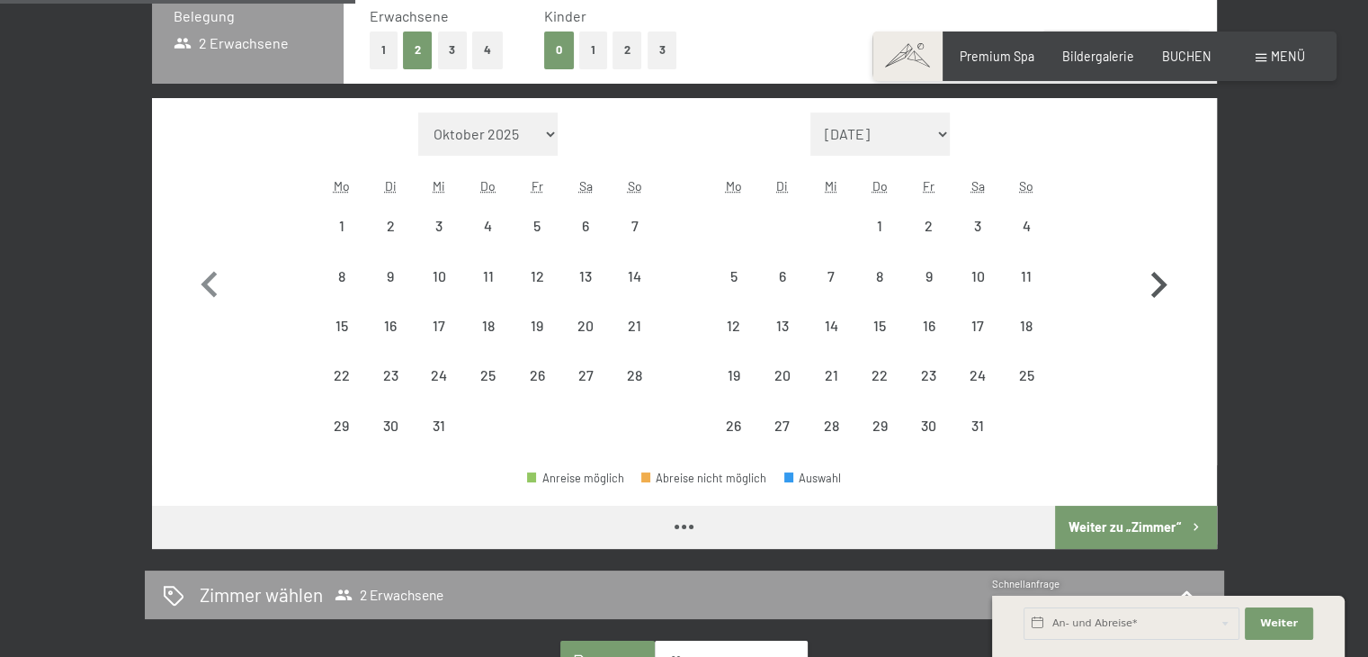
click at [1158, 281] on icon "button" at bounding box center [1159, 285] width 16 height 26
select select "2026-01-01"
select select "2026-02-01"
click at [1158, 281] on icon "button" at bounding box center [1159, 285] width 16 height 26
select select "2026-02-01"
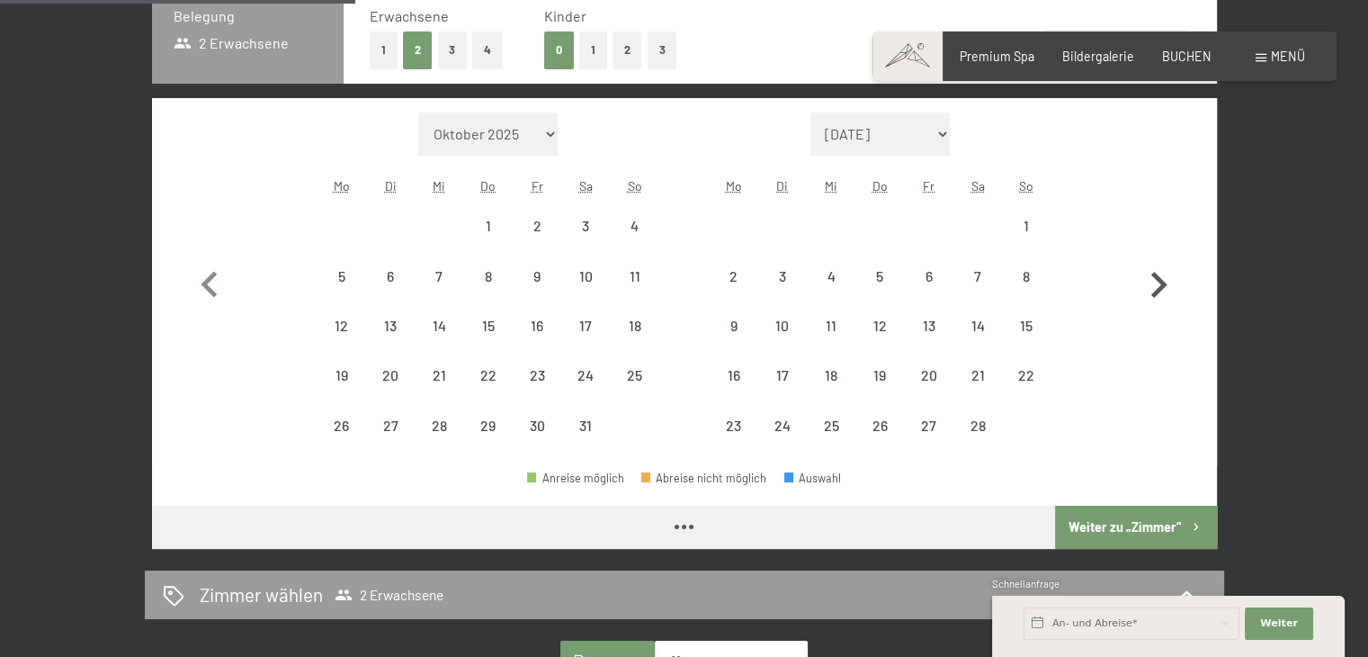
select select "2026-03-01"
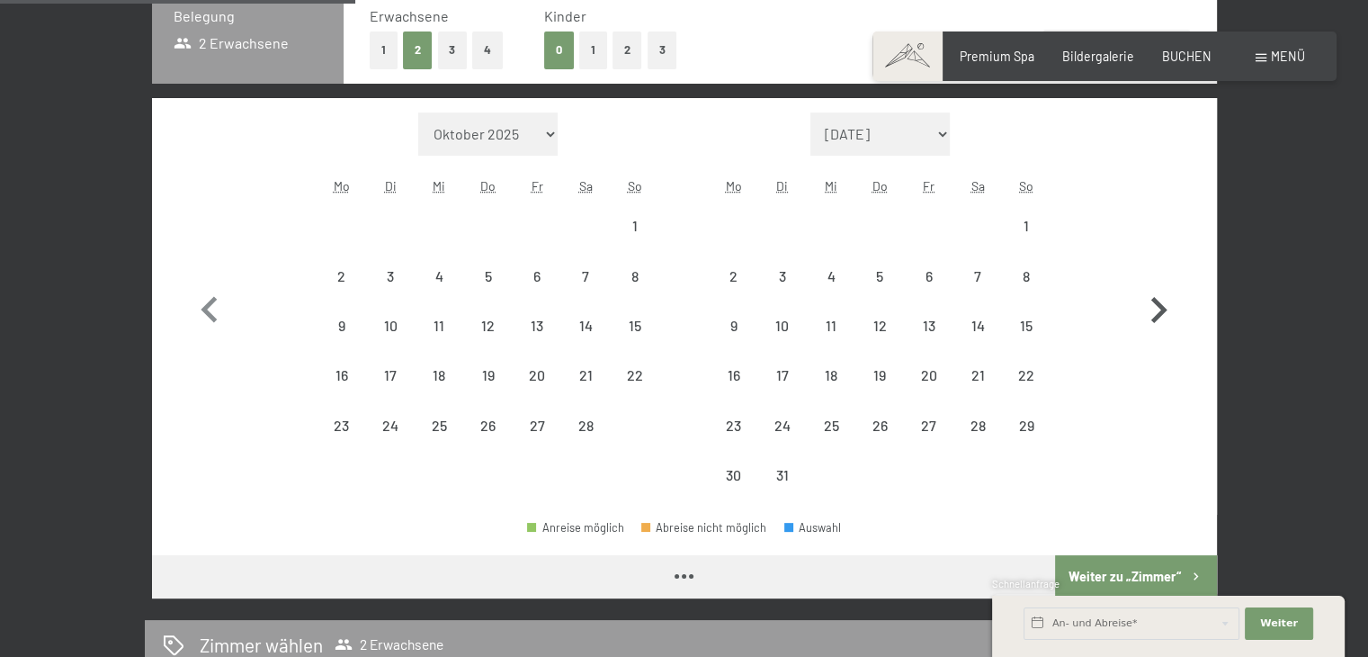
click at [1158, 281] on button "button" at bounding box center [1158, 306] width 52 height 388
select select "2026-03-01"
select select "2026-04-01"
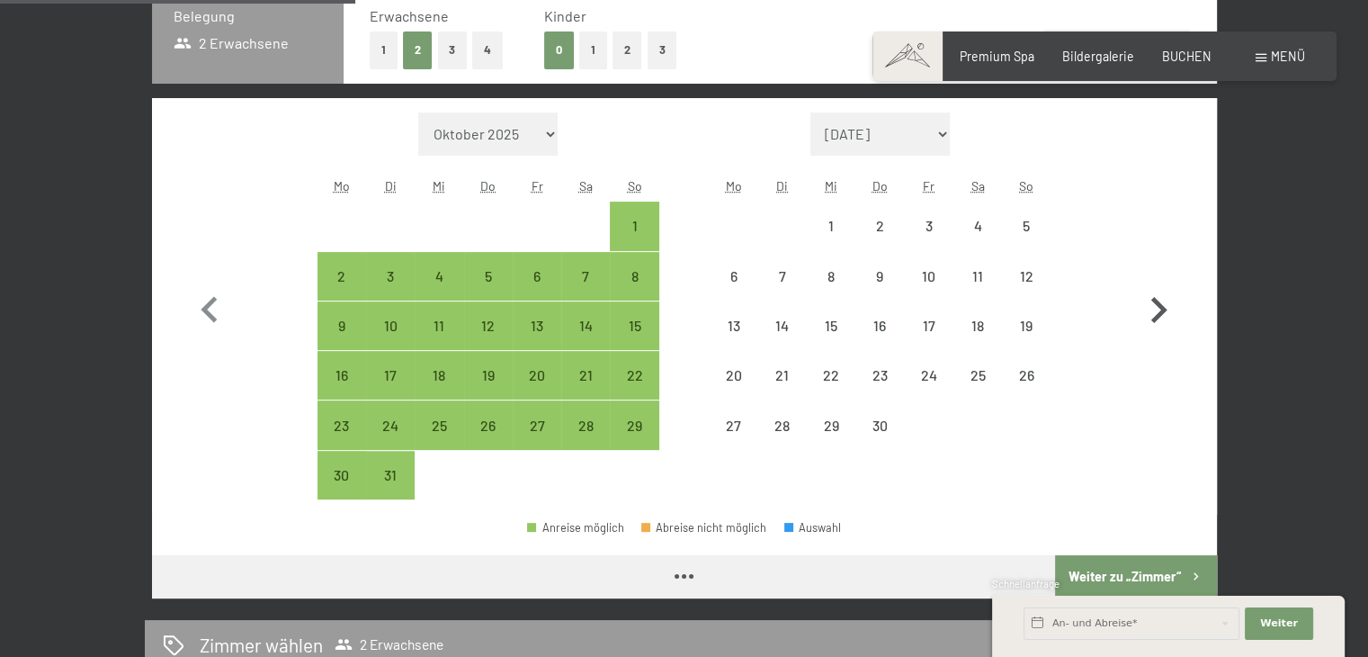
click at [1158, 281] on button "button" at bounding box center [1158, 306] width 52 height 388
select select "2026-04-01"
select select "2026-05-01"
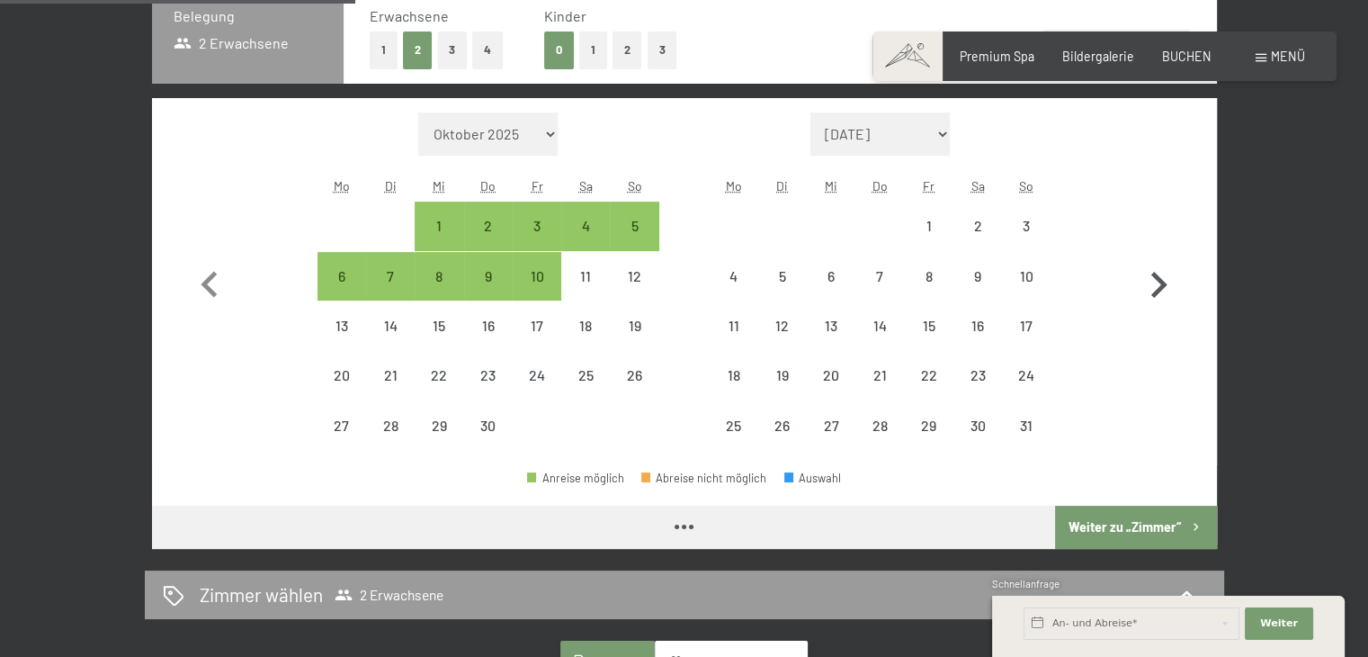
click at [1158, 281] on icon "button" at bounding box center [1159, 285] width 16 height 26
select select "2026-05-01"
select select "2026-06-01"
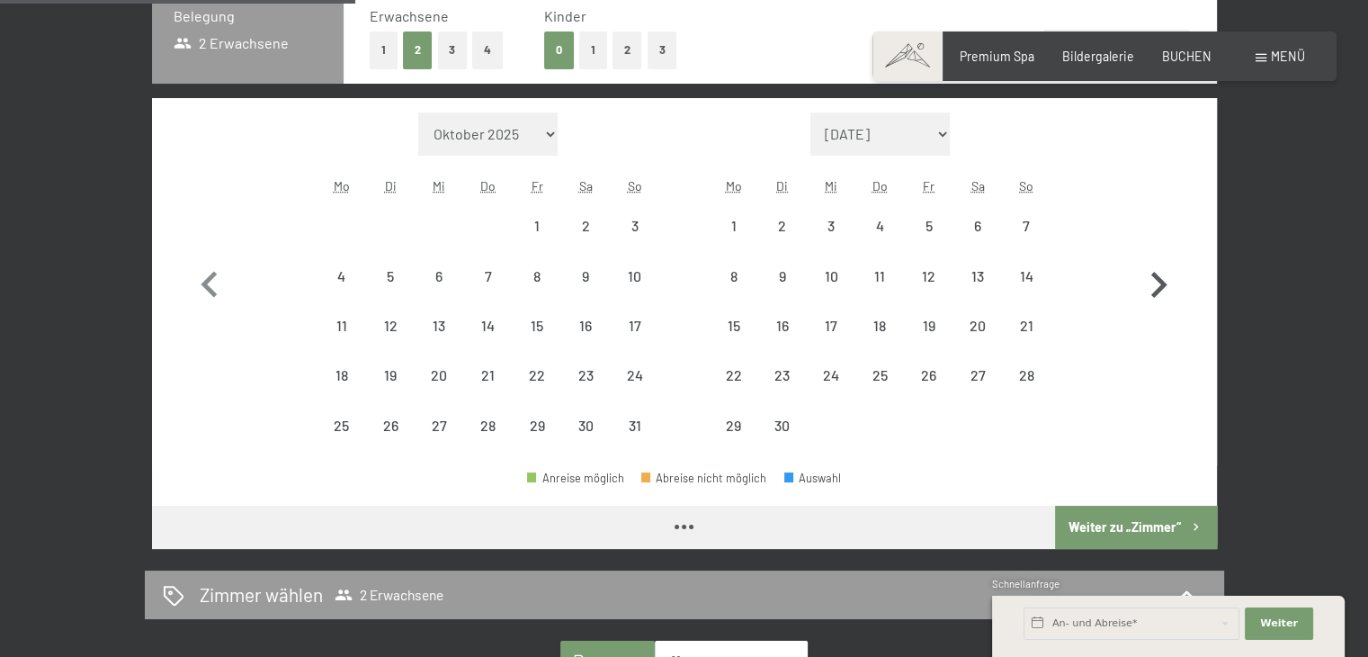
select select "2026-05-01"
select select "2026-06-01"
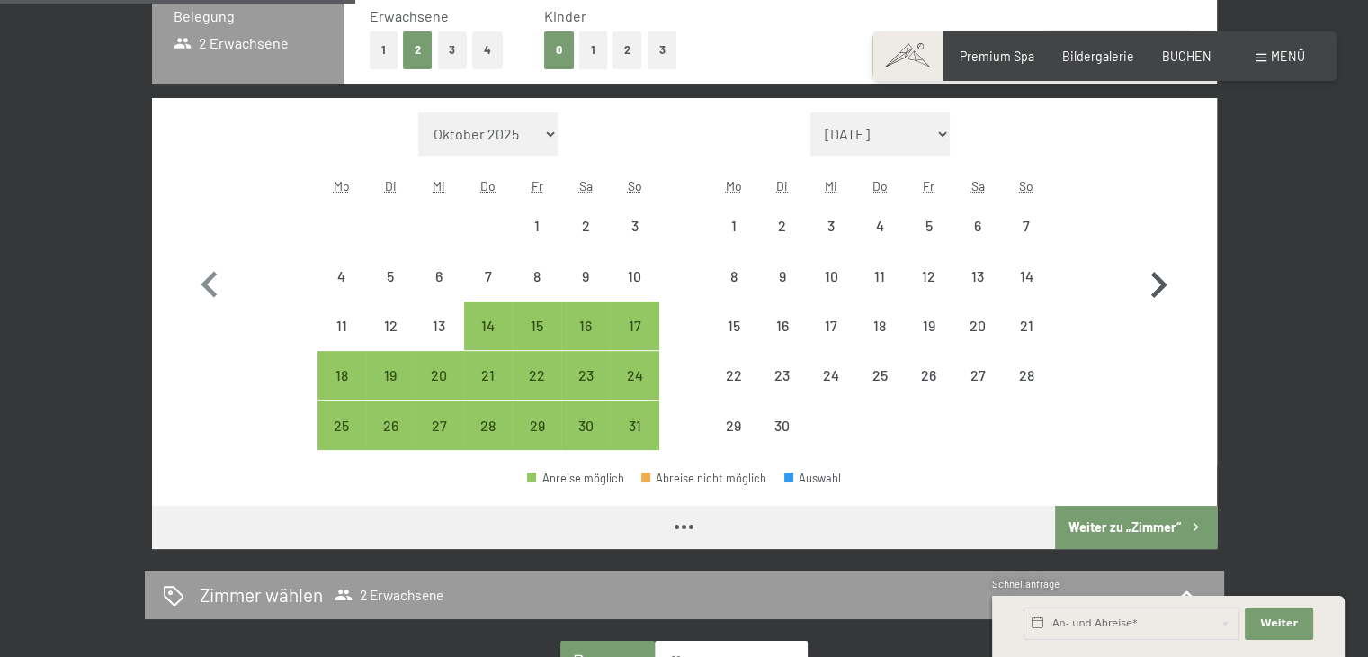
click at [1158, 281] on icon "button" at bounding box center [1159, 285] width 16 height 26
select select "2026-06-01"
select select "2026-07-01"
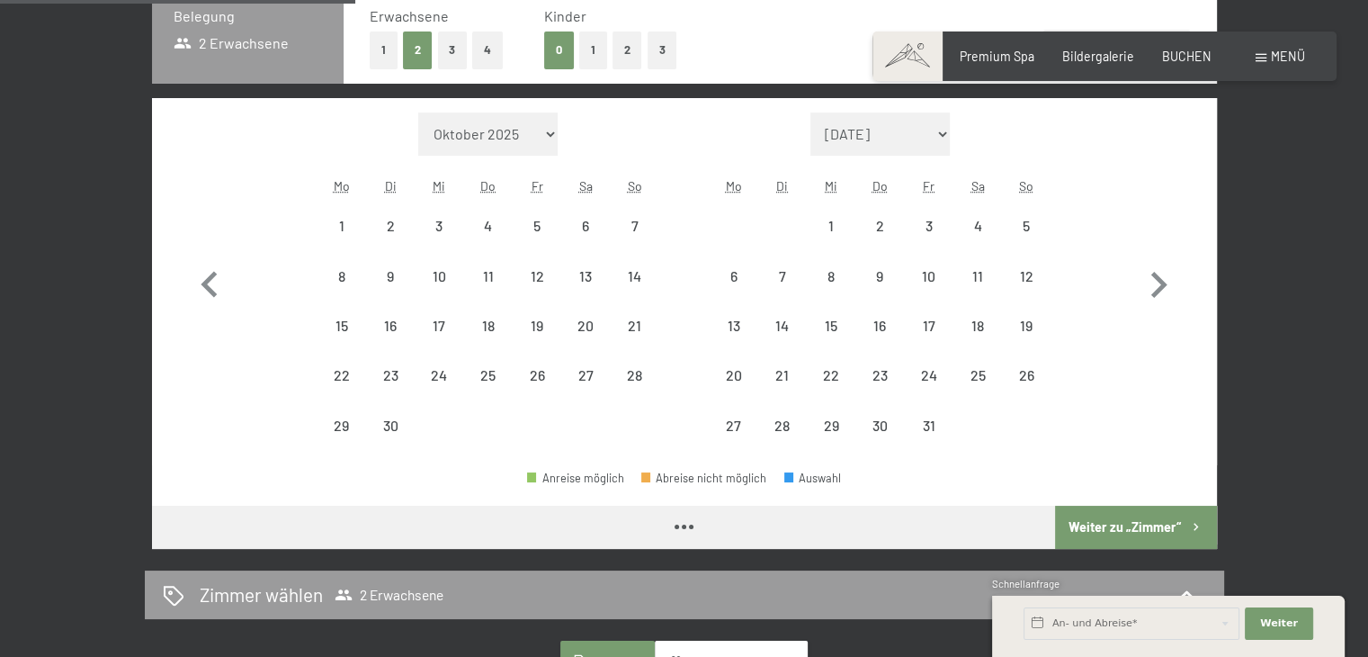
select select "2026-06-01"
select select "2026-07-01"
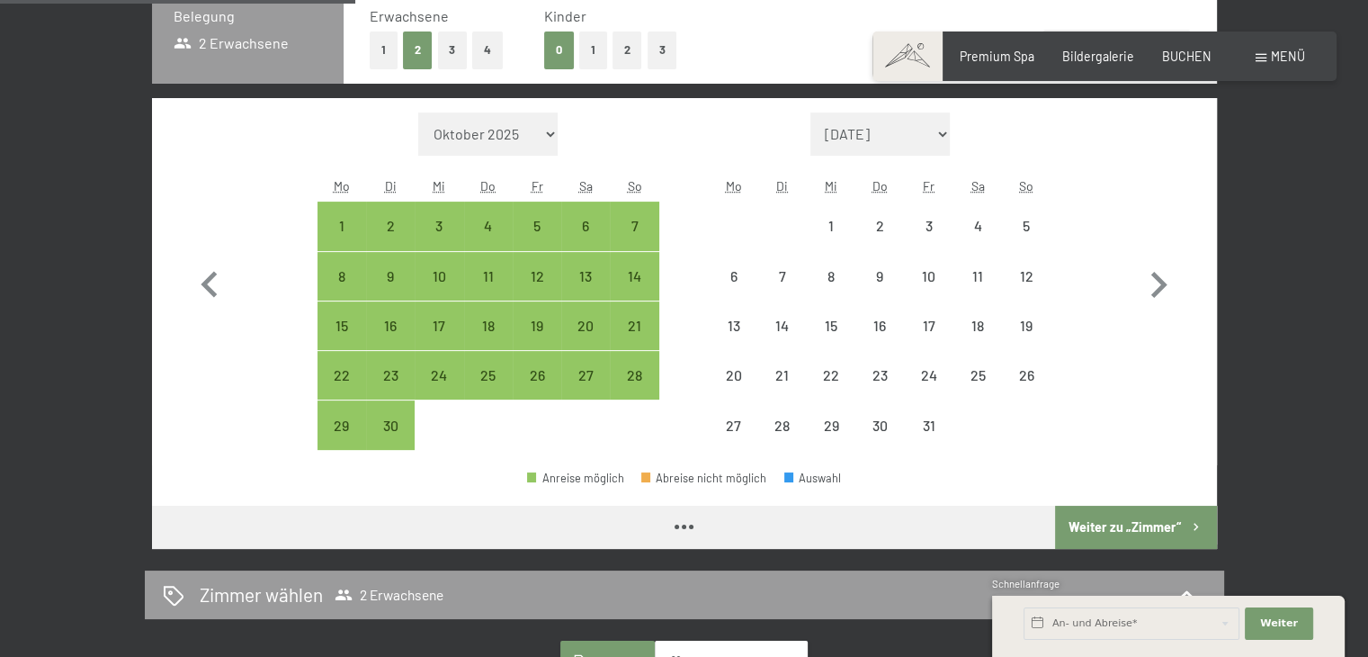
select select "2026-06-01"
select select "2026-07-01"
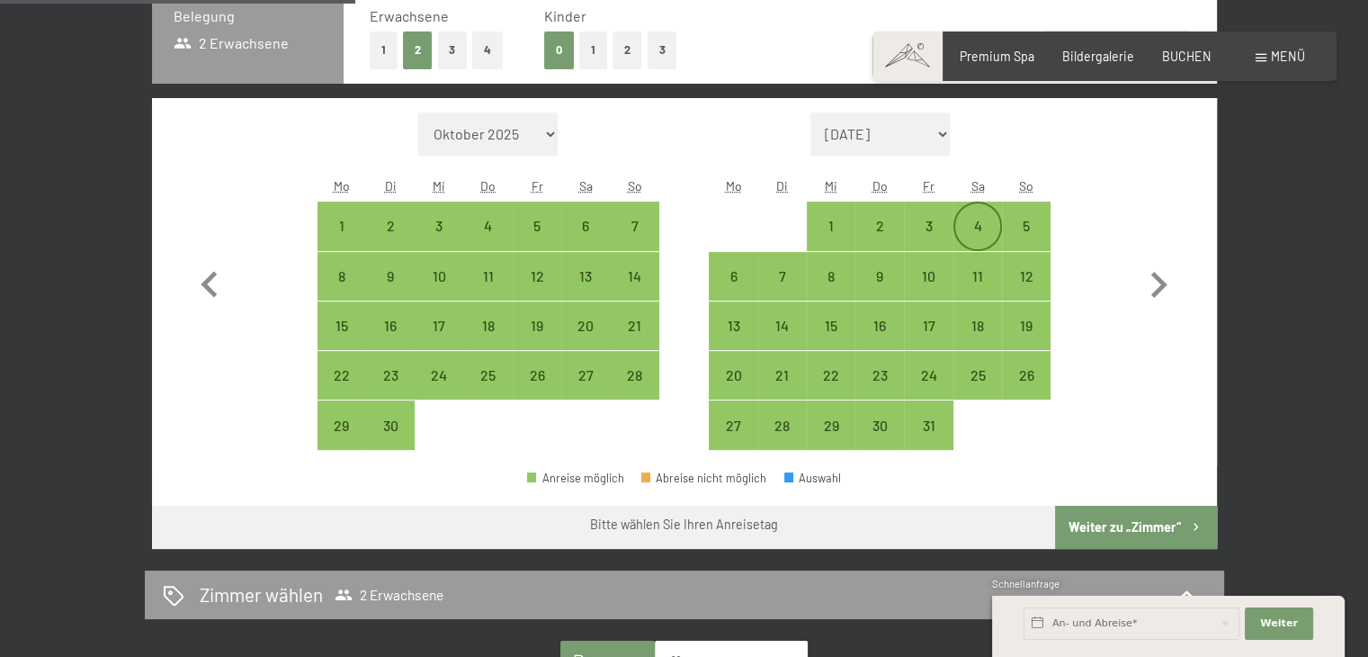
click at [981, 228] on div "4" at bounding box center [977, 241] width 45 height 45
select select "2026-06-01"
select select "2026-07-01"
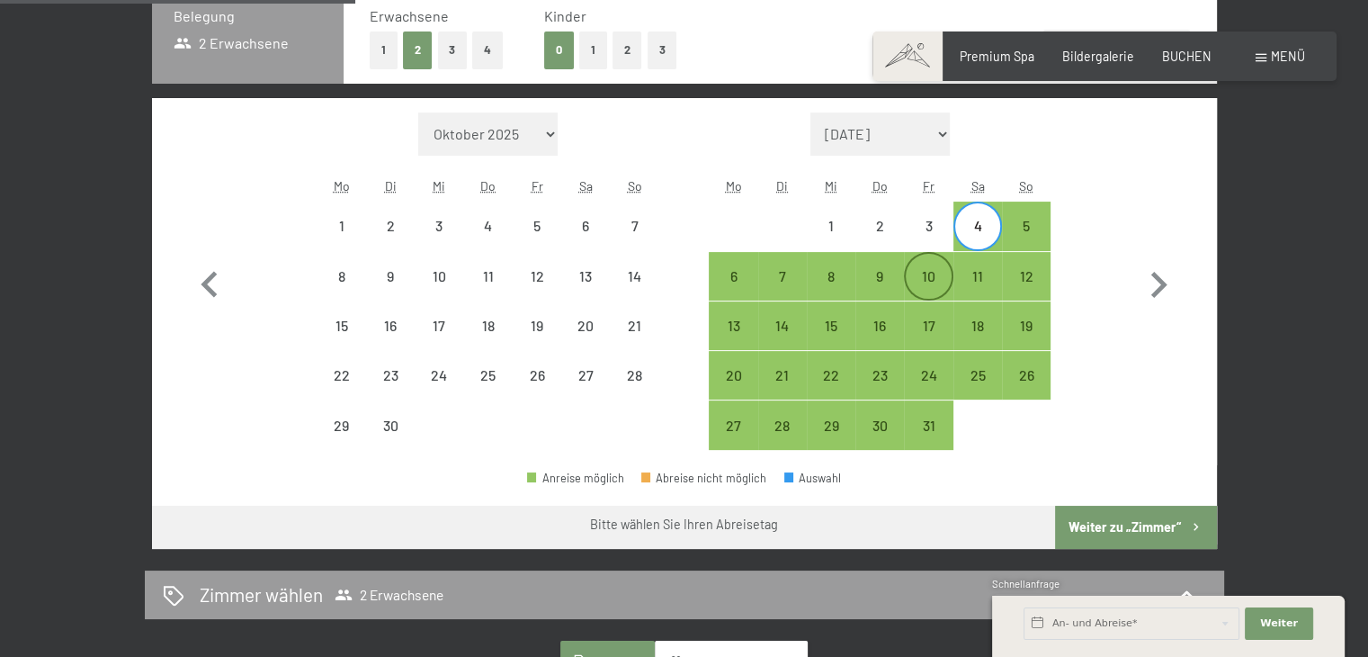
click at [921, 281] on div "10" at bounding box center [928, 291] width 45 height 45
select select "2026-06-01"
select select "2026-07-01"
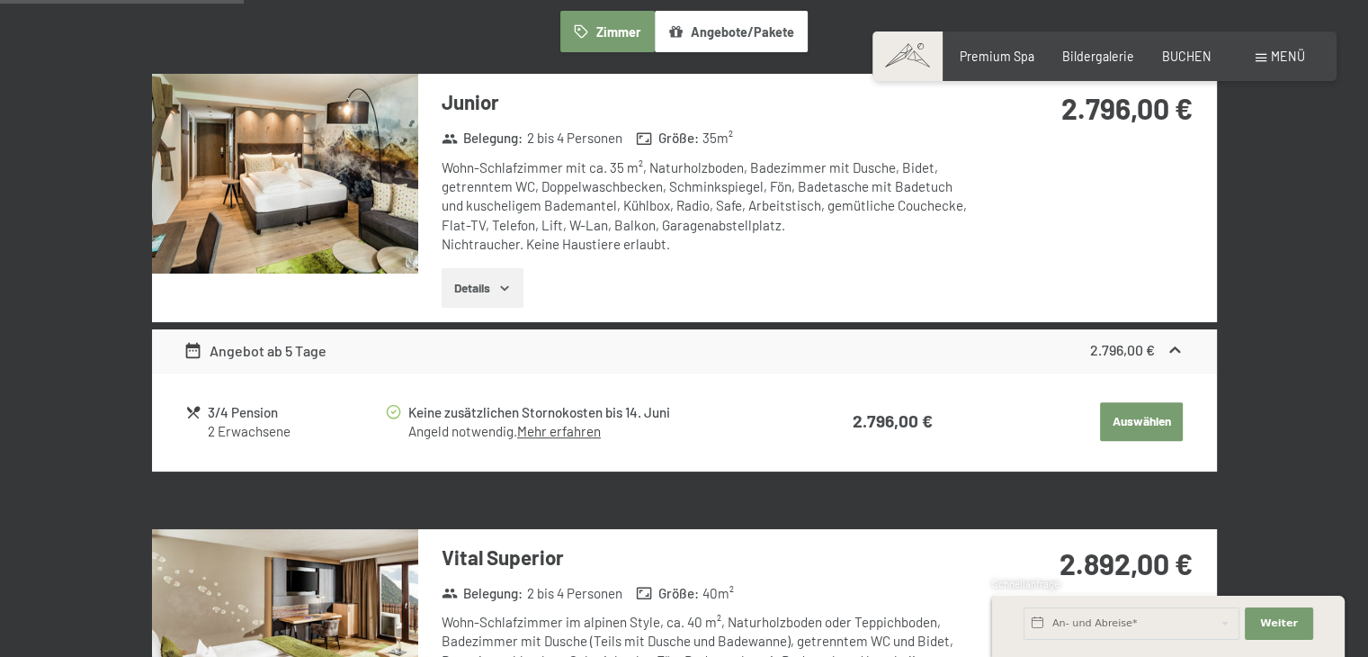
scroll to position [989, 0]
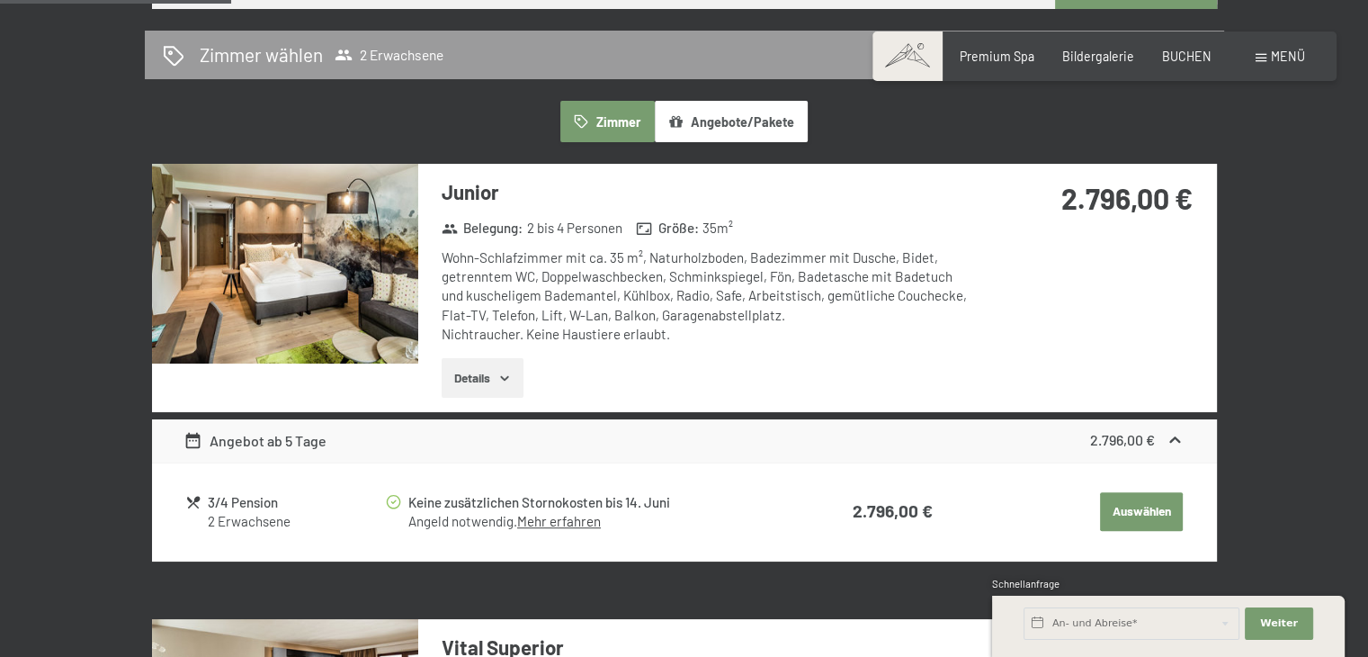
click at [353, 247] on img at bounding box center [285, 264] width 266 height 200
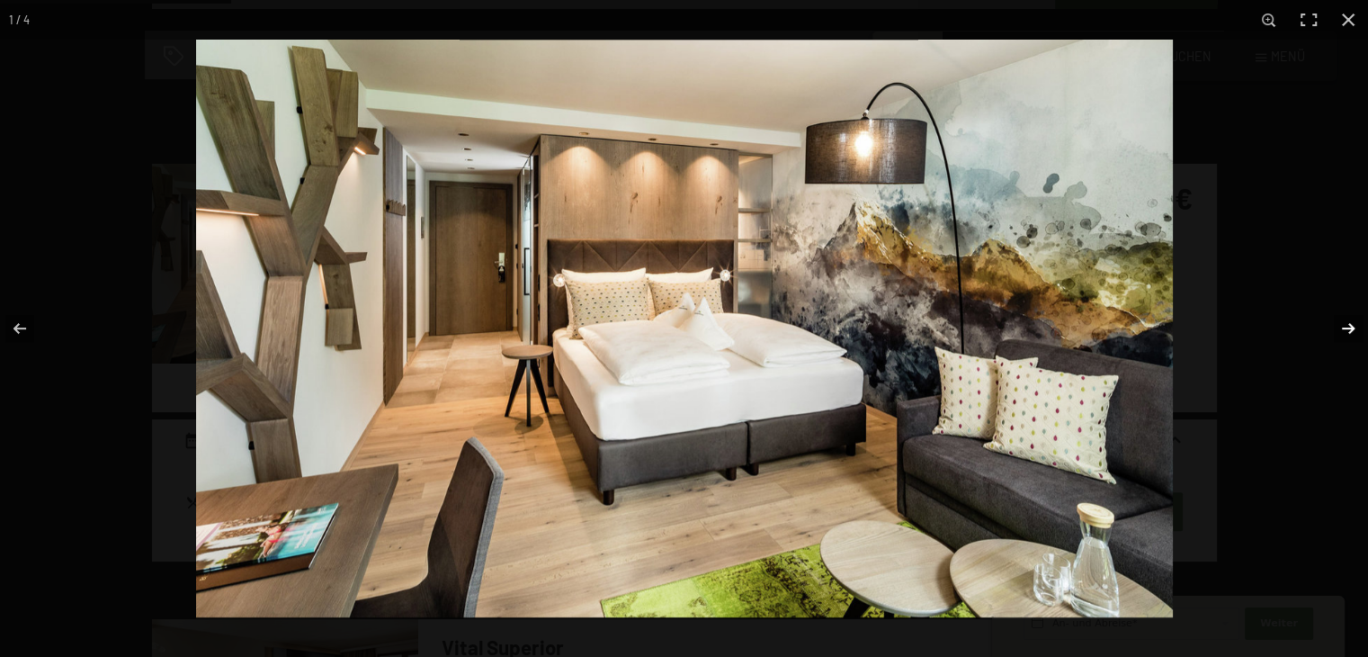
click at [1353, 327] on button "button" at bounding box center [1336, 328] width 63 height 90
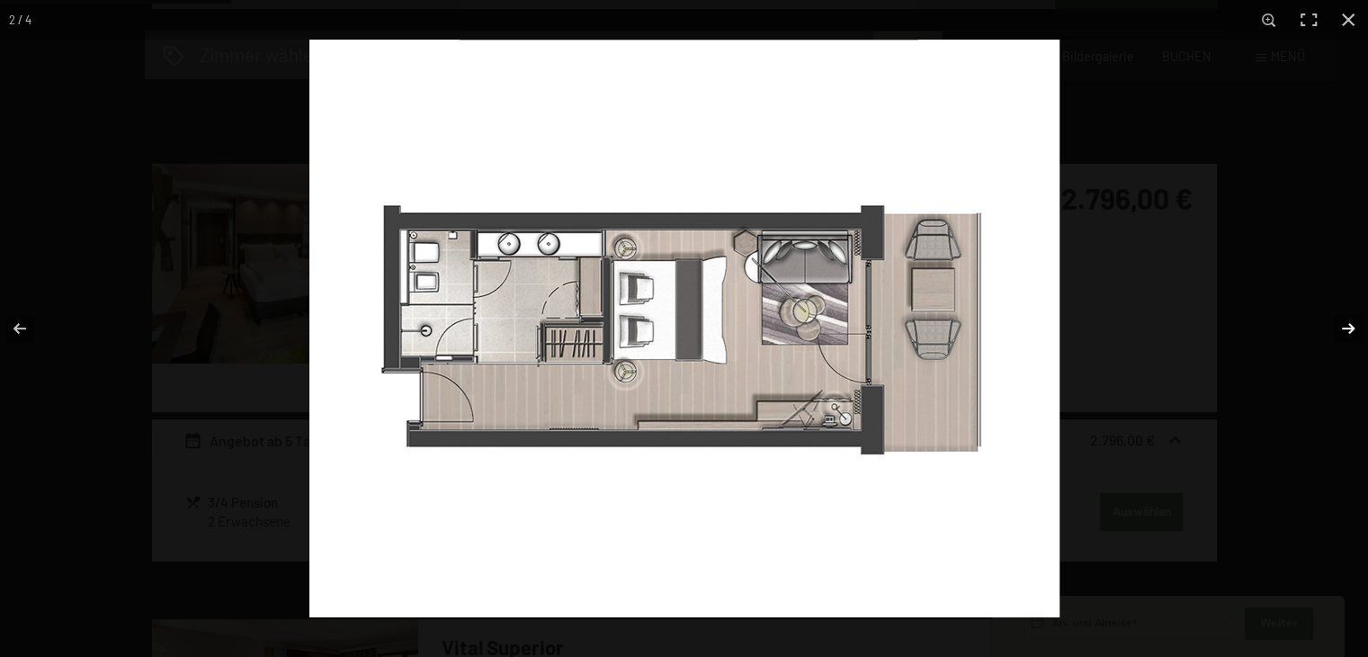
click at [1350, 331] on button "button" at bounding box center [1336, 328] width 63 height 90
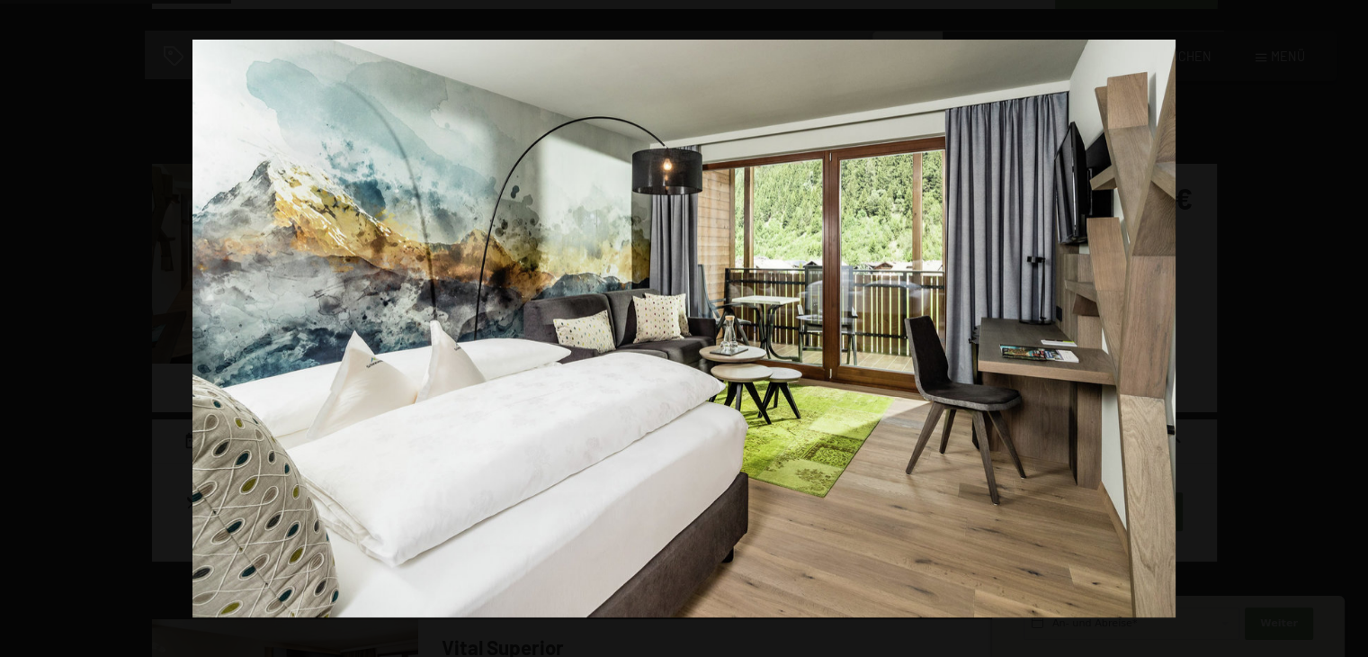
click at [1350, 331] on button "button" at bounding box center [1336, 328] width 63 height 90
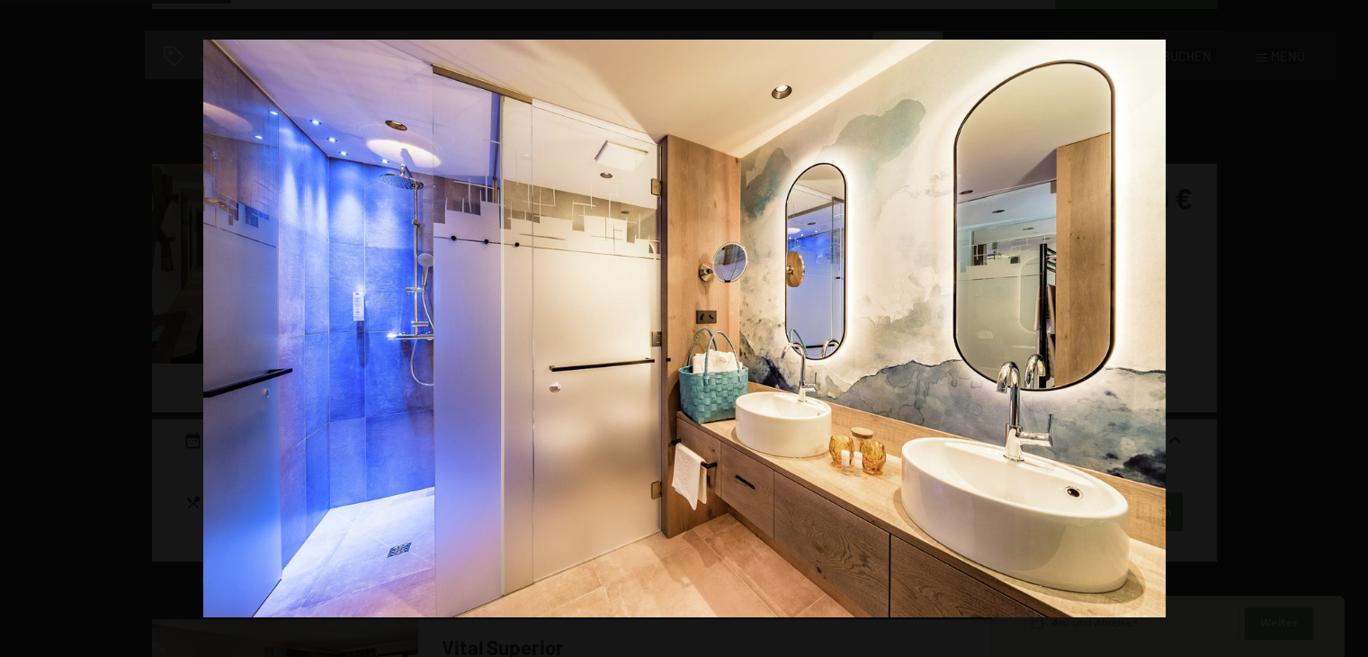
click at [1350, 331] on button "button" at bounding box center [1336, 328] width 63 height 90
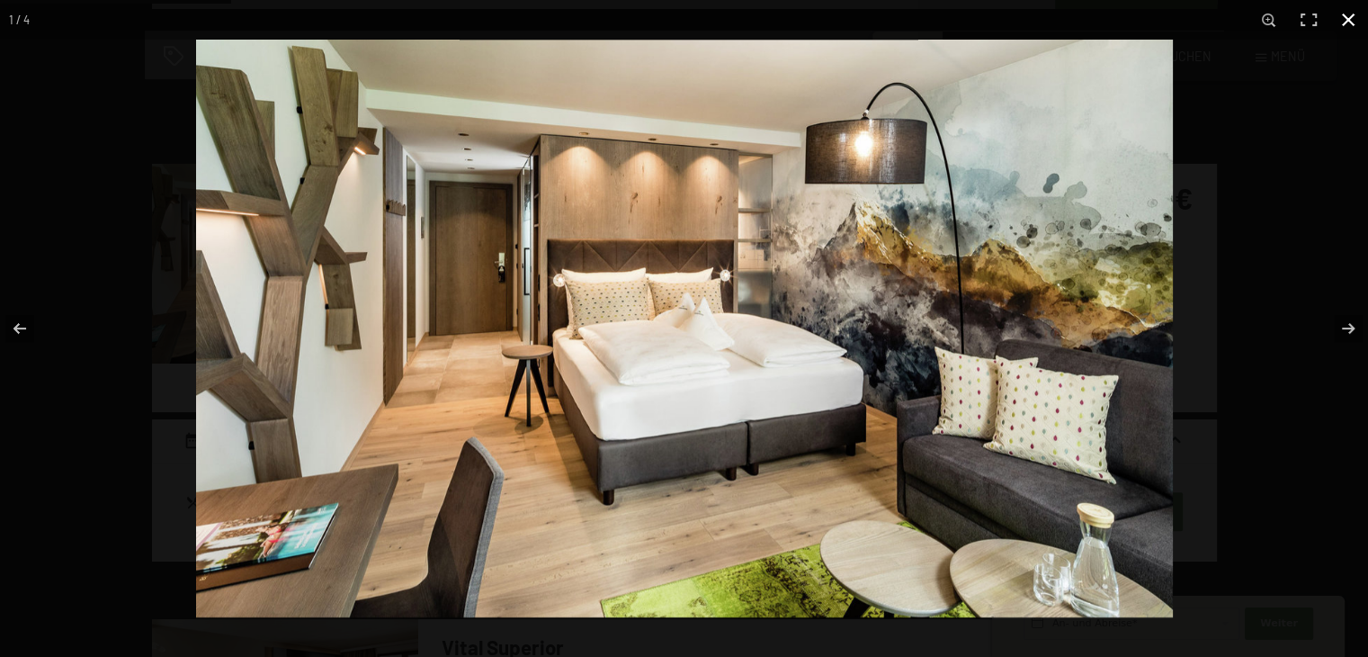
click at [1342, 19] on button "button" at bounding box center [1348, 20] width 40 height 40
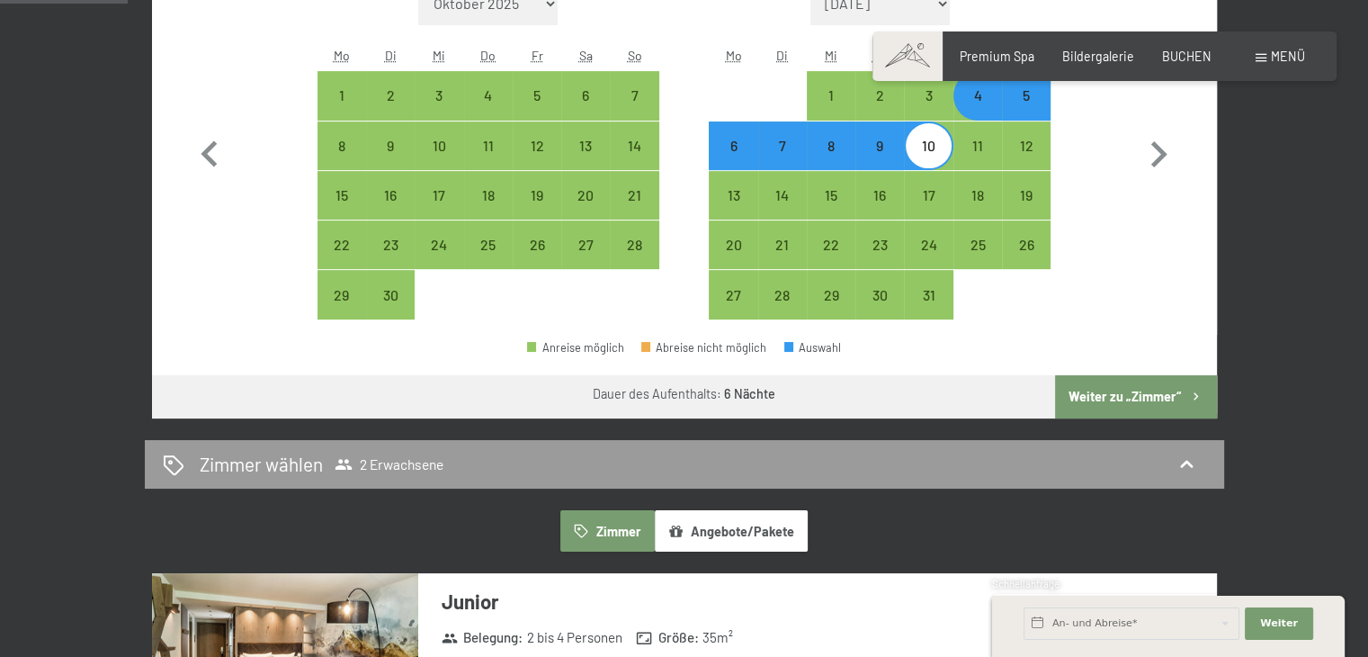
scroll to position [540, 0]
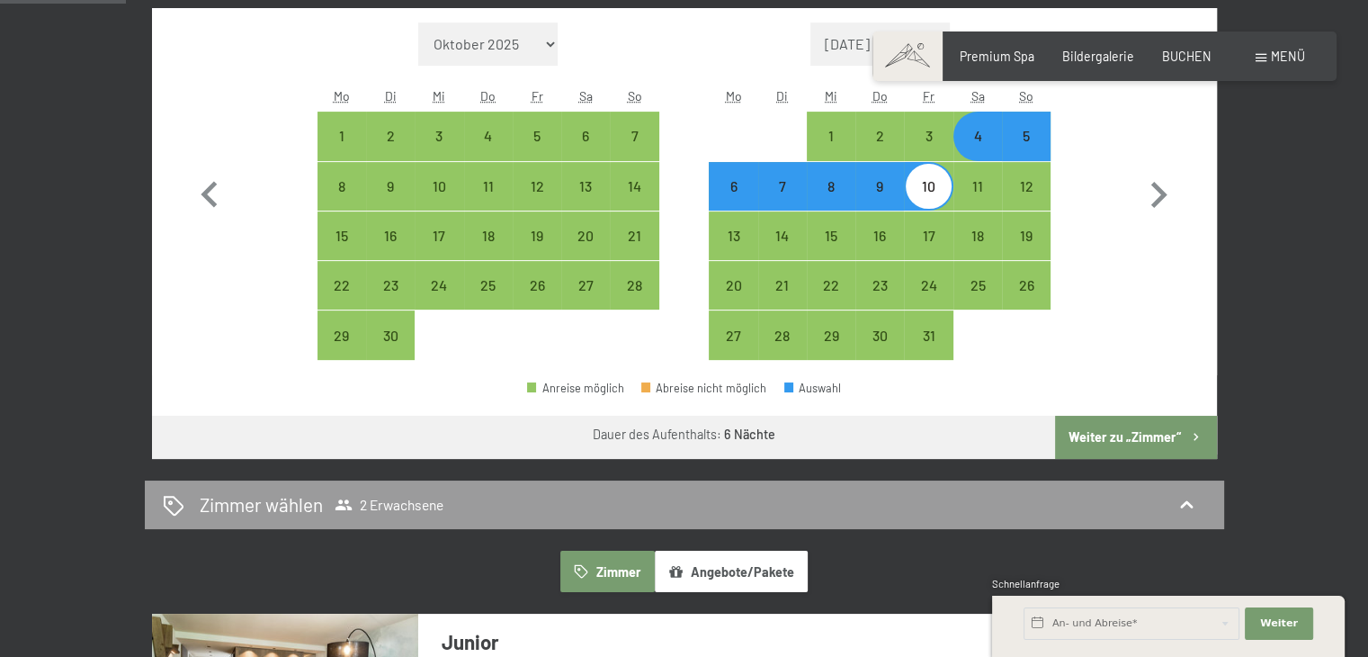
click at [1124, 441] on button "Weiter zu „Zimmer“" at bounding box center [1135, 437] width 161 height 43
select select "2026-06-01"
select select "2026-07-01"
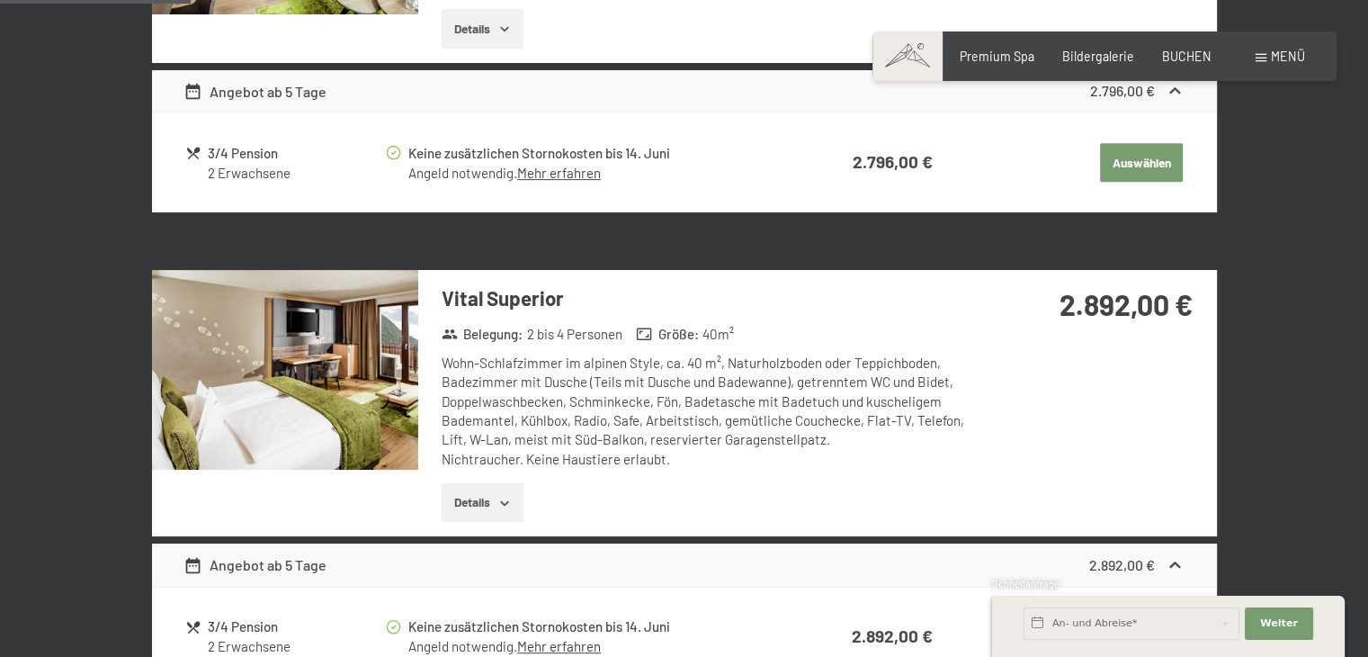
scroll to position [738, 0]
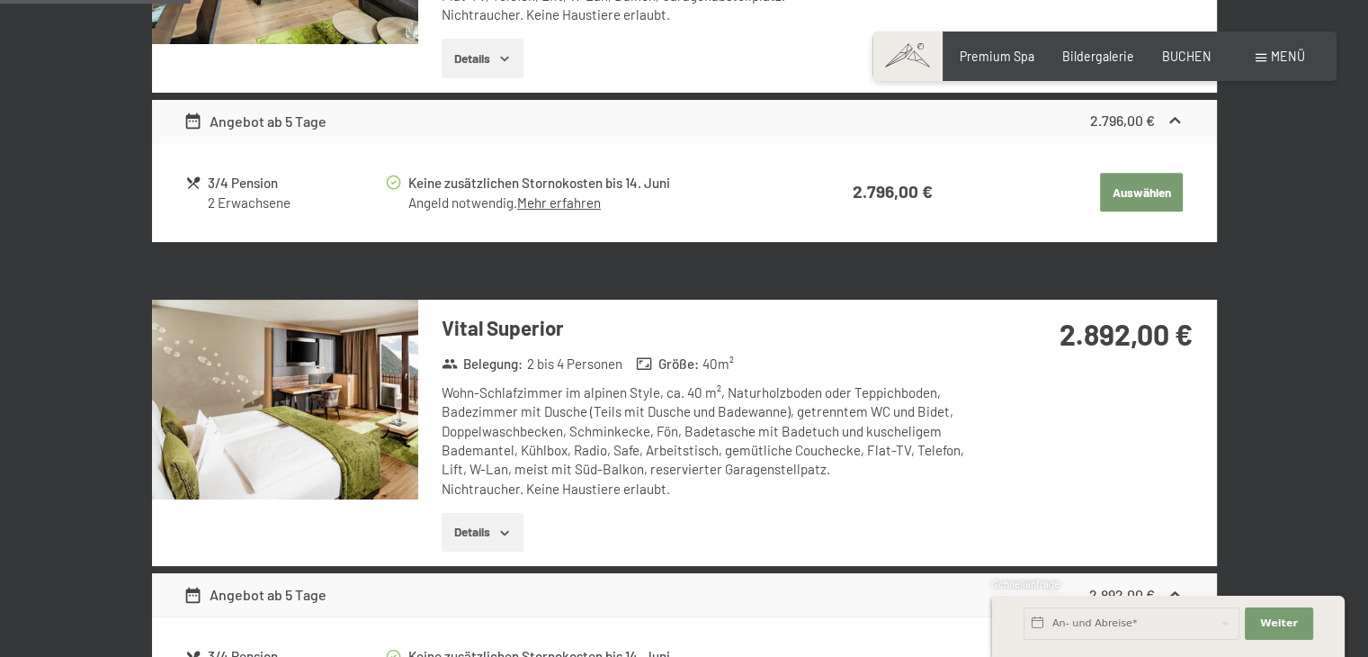
click at [289, 360] on img at bounding box center [285, 400] width 266 height 200
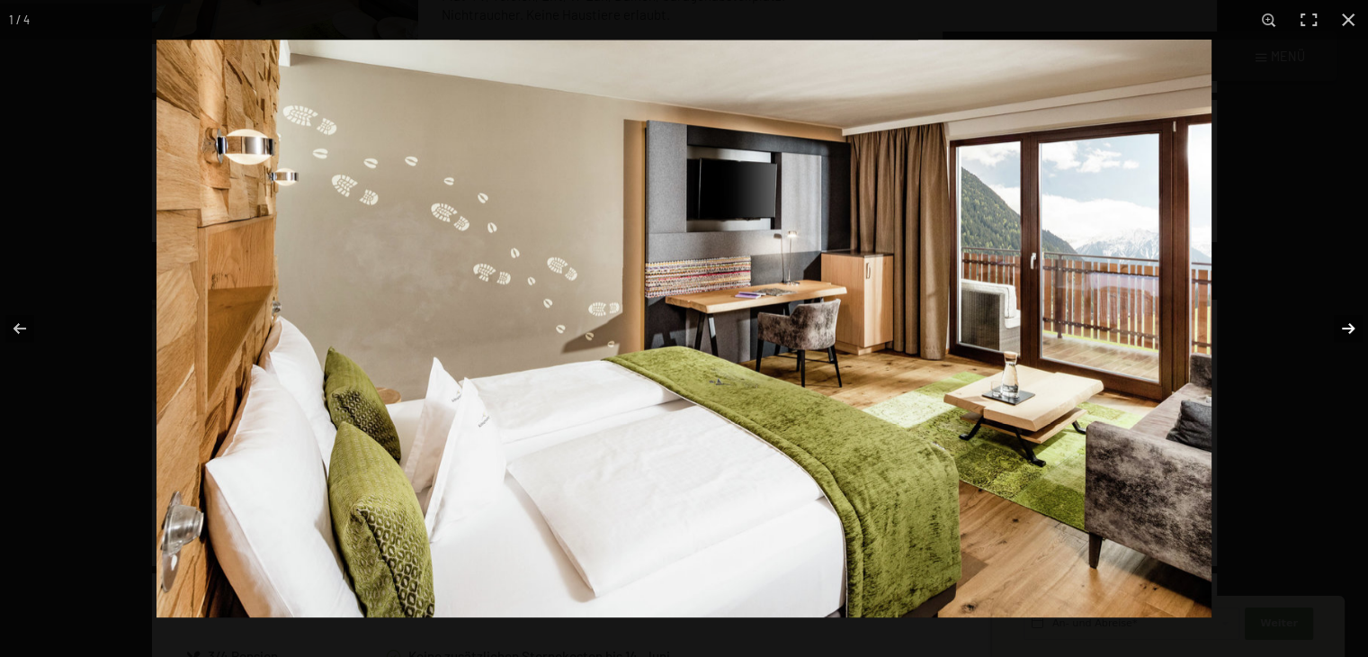
click at [1345, 331] on button "button" at bounding box center [1336, 328] width 63 height 90
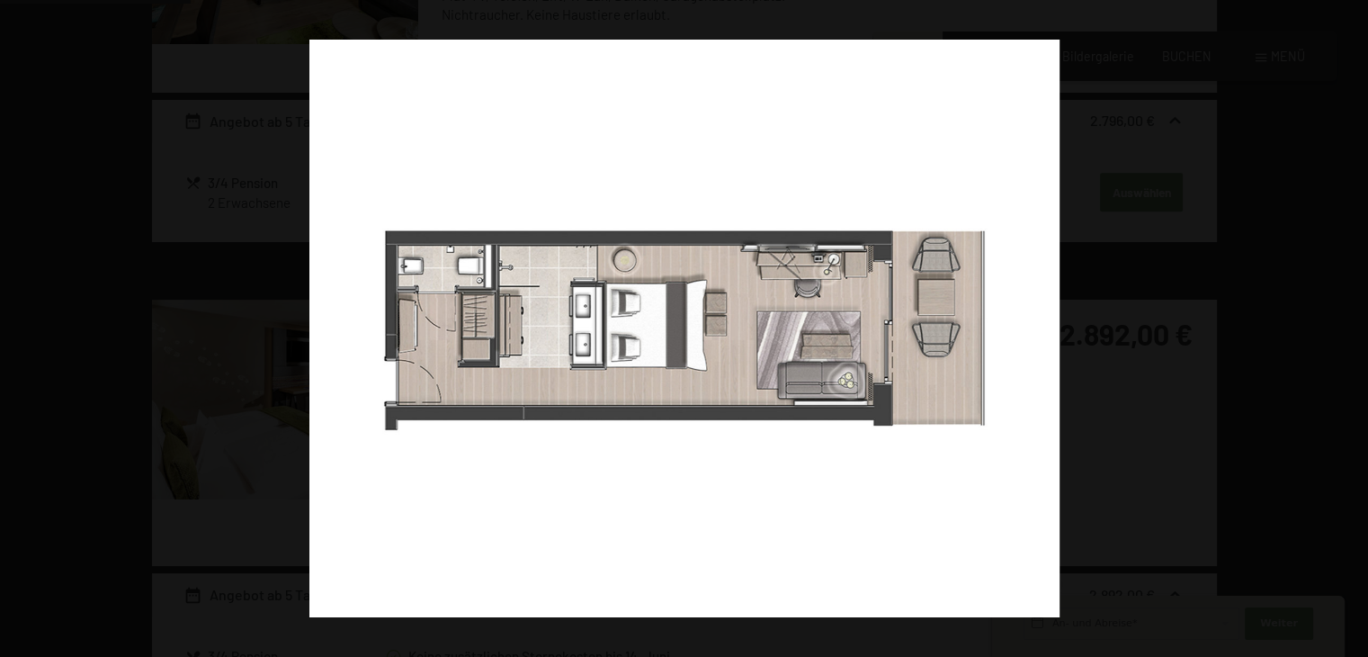
click at [1345, 331] on button "button" at bounding box center [1336, 328] width 63 height 90
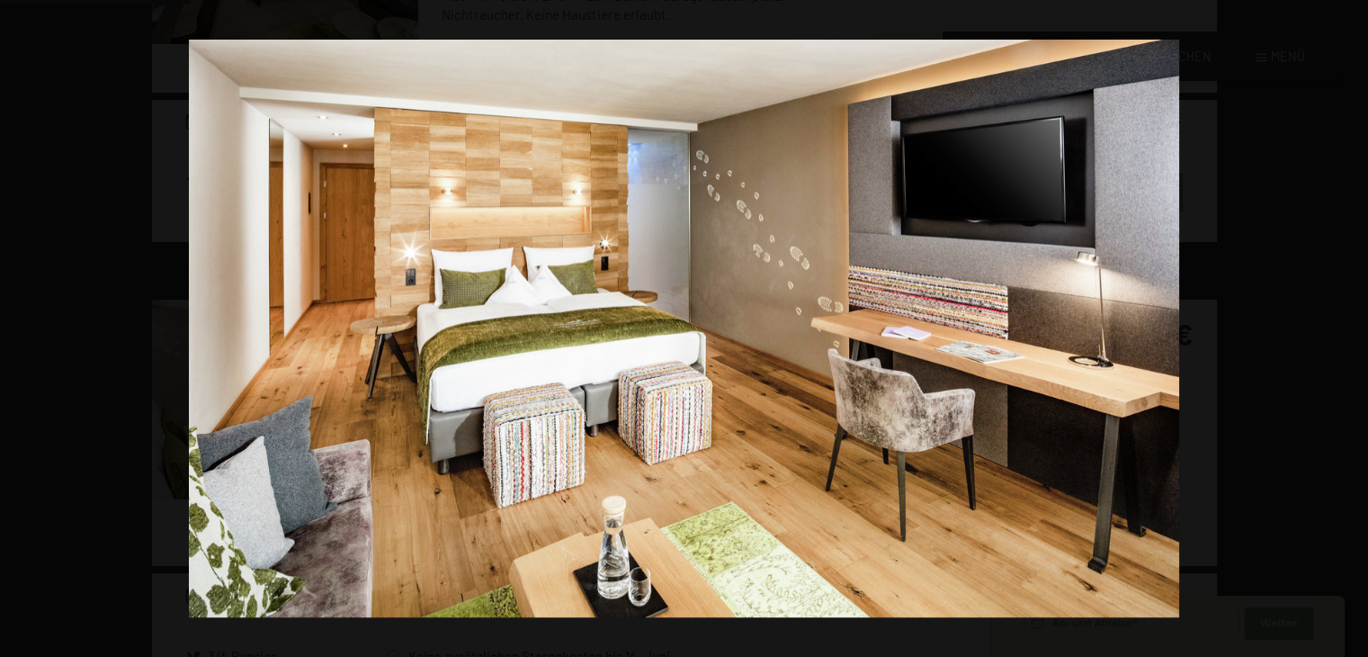
click at [1345, 331] on button "button" at bounding box center [1336, 328] width 63 height 90
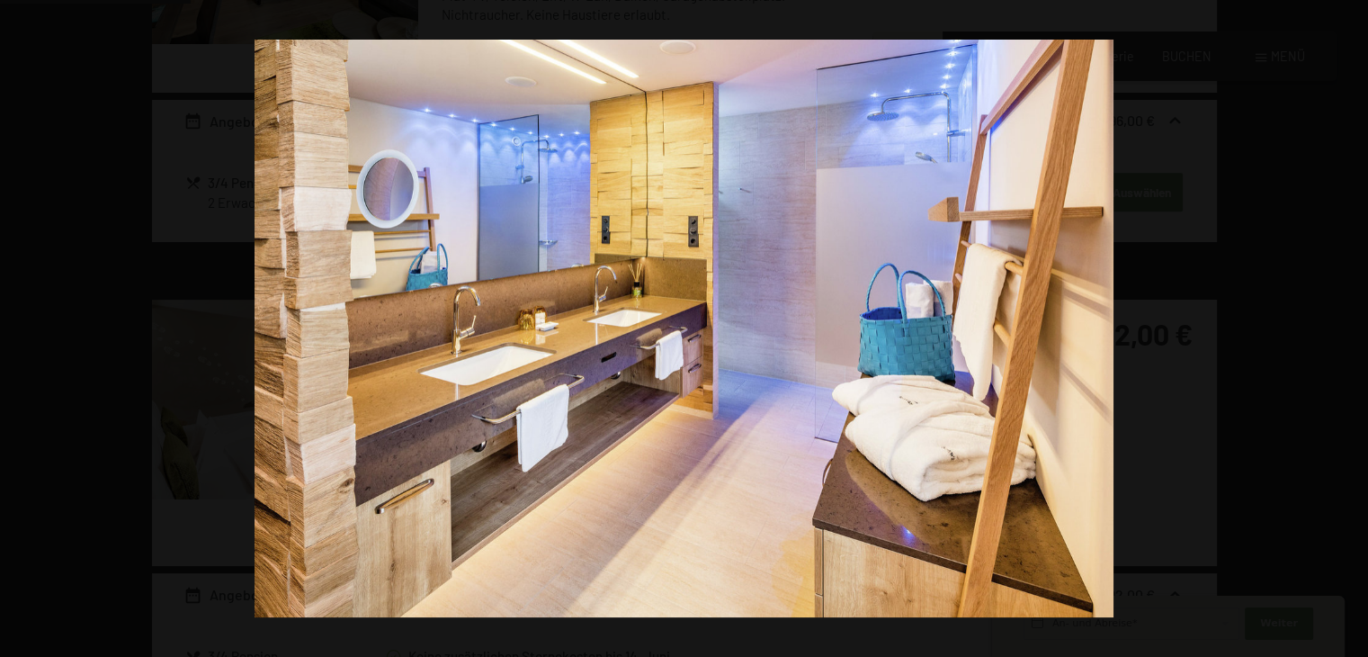
click at [1345, 331] on button "button" at bounding box center [1336, 328] width 63 height 90
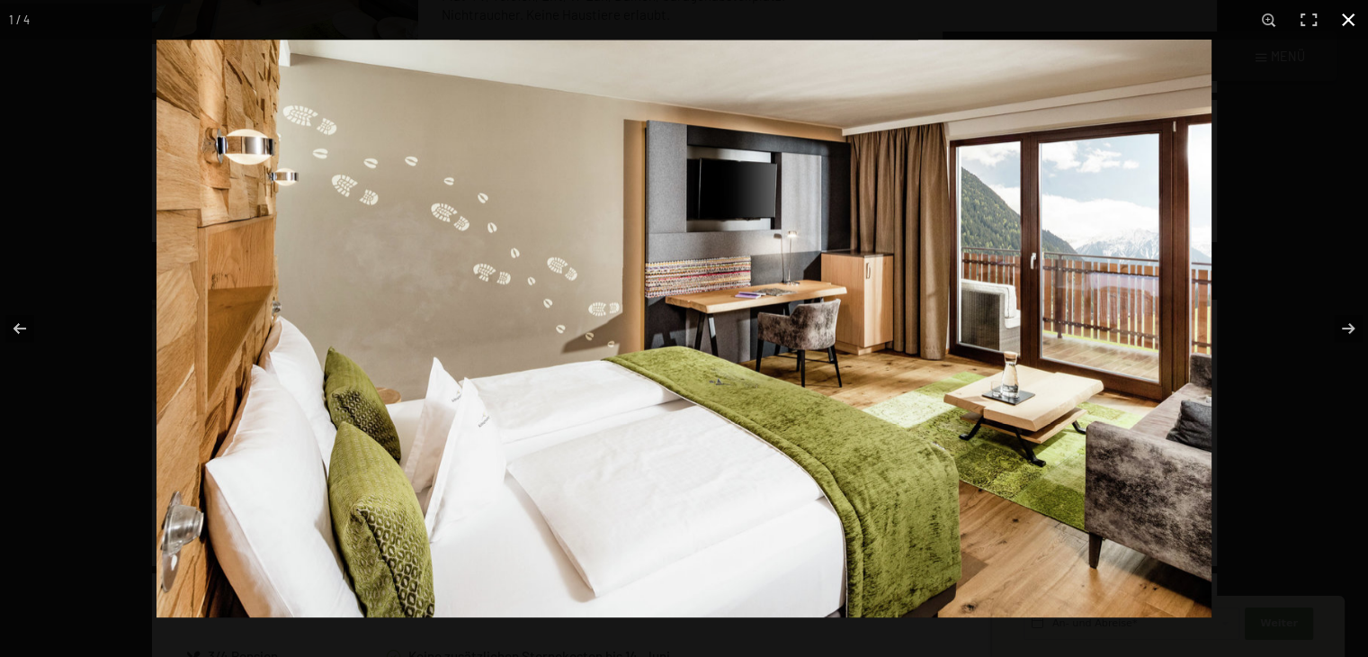
click at [1345, 17] on button "button" at bounding box center [1348, 20] width 40 height 40
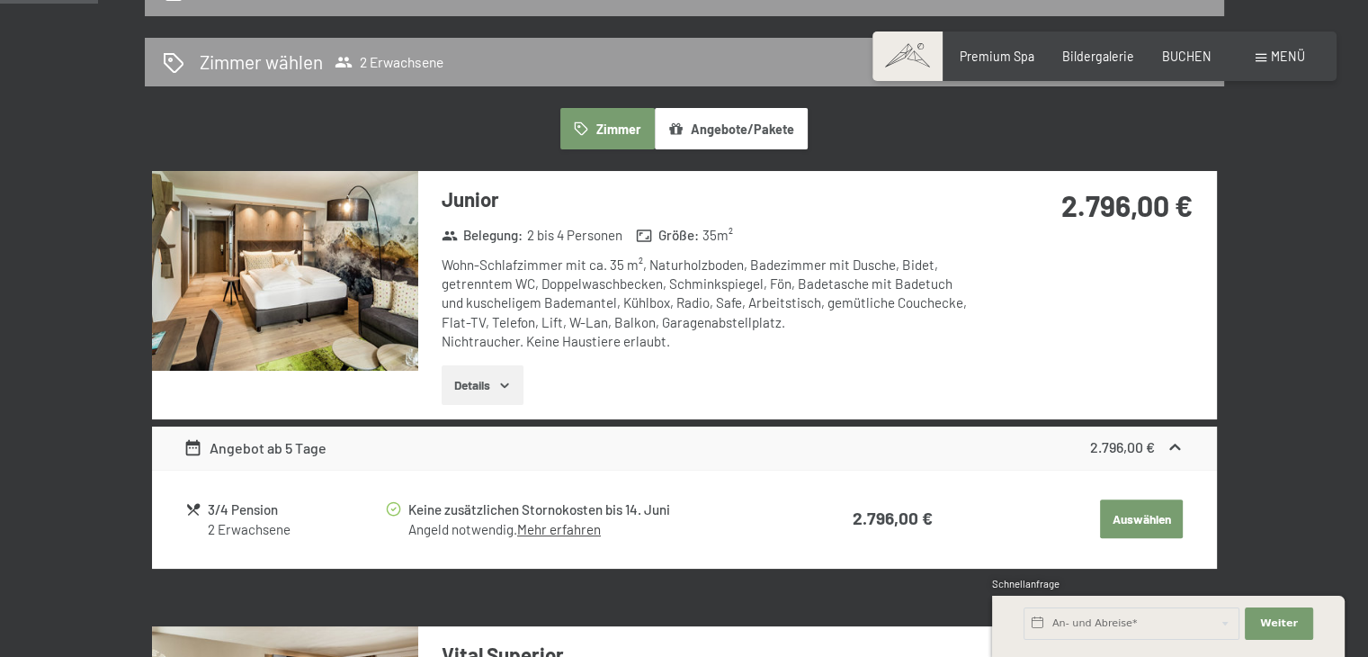
scroll to position [378, 0]
